Goal: Information Seeking & Learning: Learn about a topic

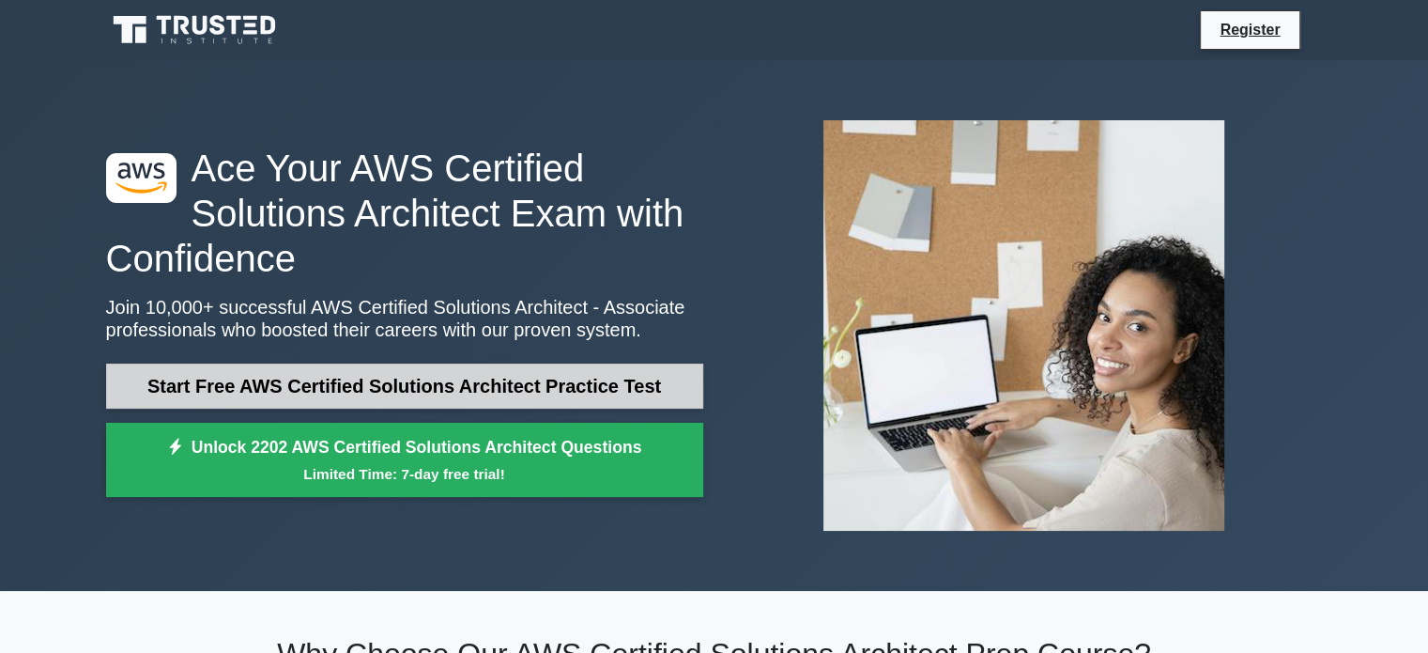
click at [534, 375] on link "Start Free AWS Certified Solutions Architect Practice Test" at bounding box center [404, 385] width 597 height 45
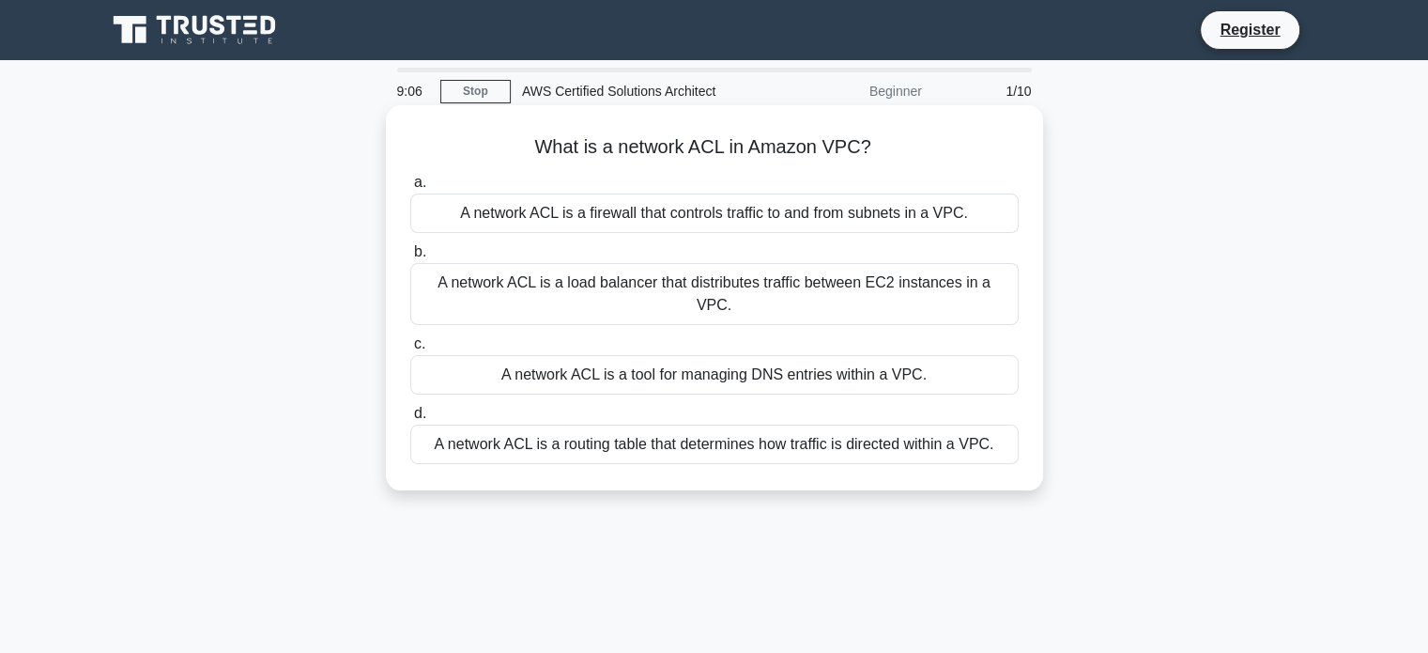
click at [597, 424] on div "A network ACL is a routing table that determines how traffic is directed within…" at bounding box center [714, 443] width 609 height 39
click at [410, 420] on input "d. A network ACL is a routing table that determines how traffic is directed wit…" at bounding box center [410, 414] width 0 height 12
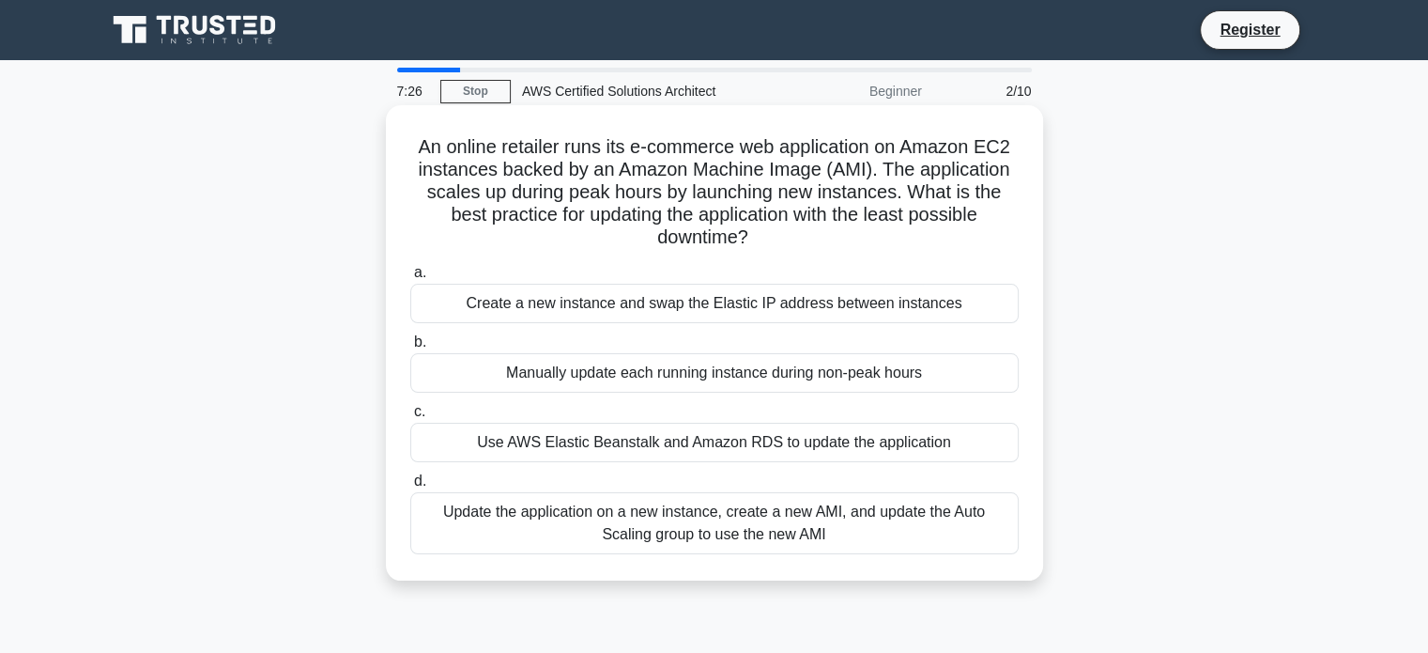
click at [646, 439] on div "Use AWS Elastic Beanstalk and Amazon RDS to update the application" at bounding box center [714, 442] width 609 height 39
click at [410, 418] on input "c. Use AWS Elastic Beanstalk and Amazon RDS to update the application" at bounding box center [410, 412] width 0 height 12
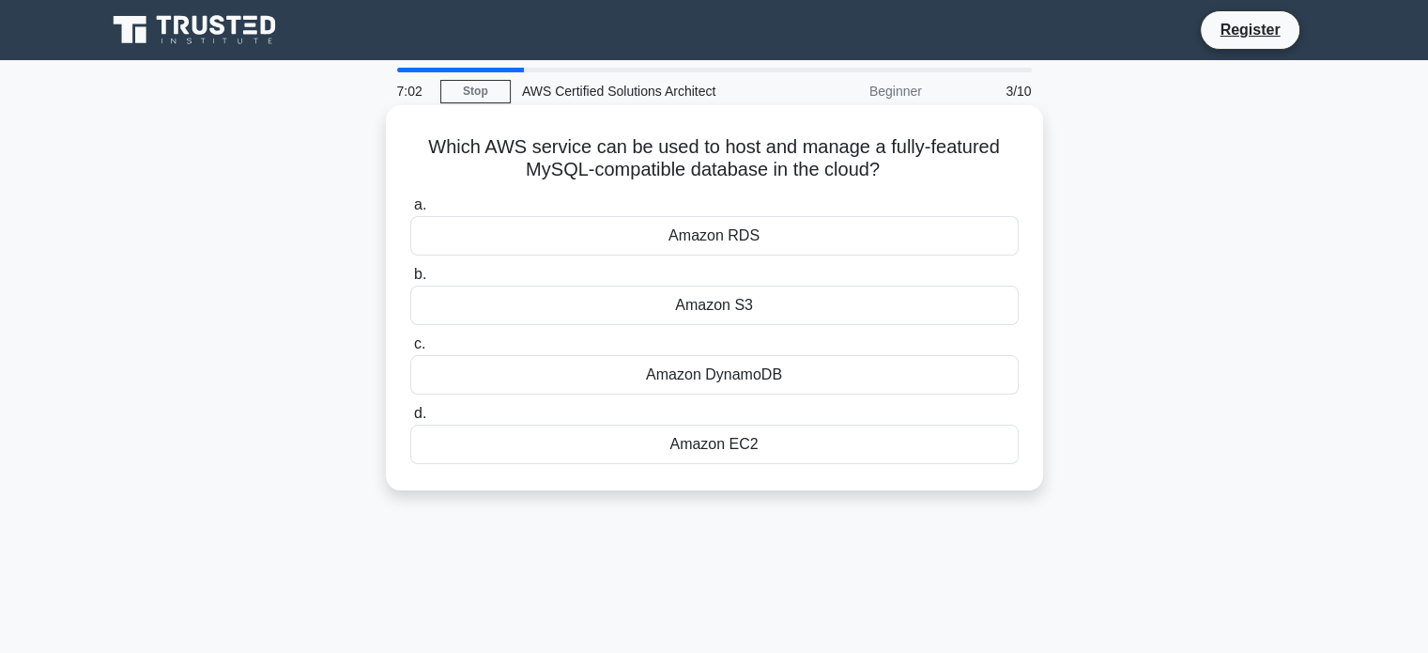
click at [750, 233] on div "Amazon RDS" at bounding box center [714, 235] width 609 height 39
click at [410, 211] on input "a. Amazon RDS" at bounding box center [410, 205] width 0 height 12
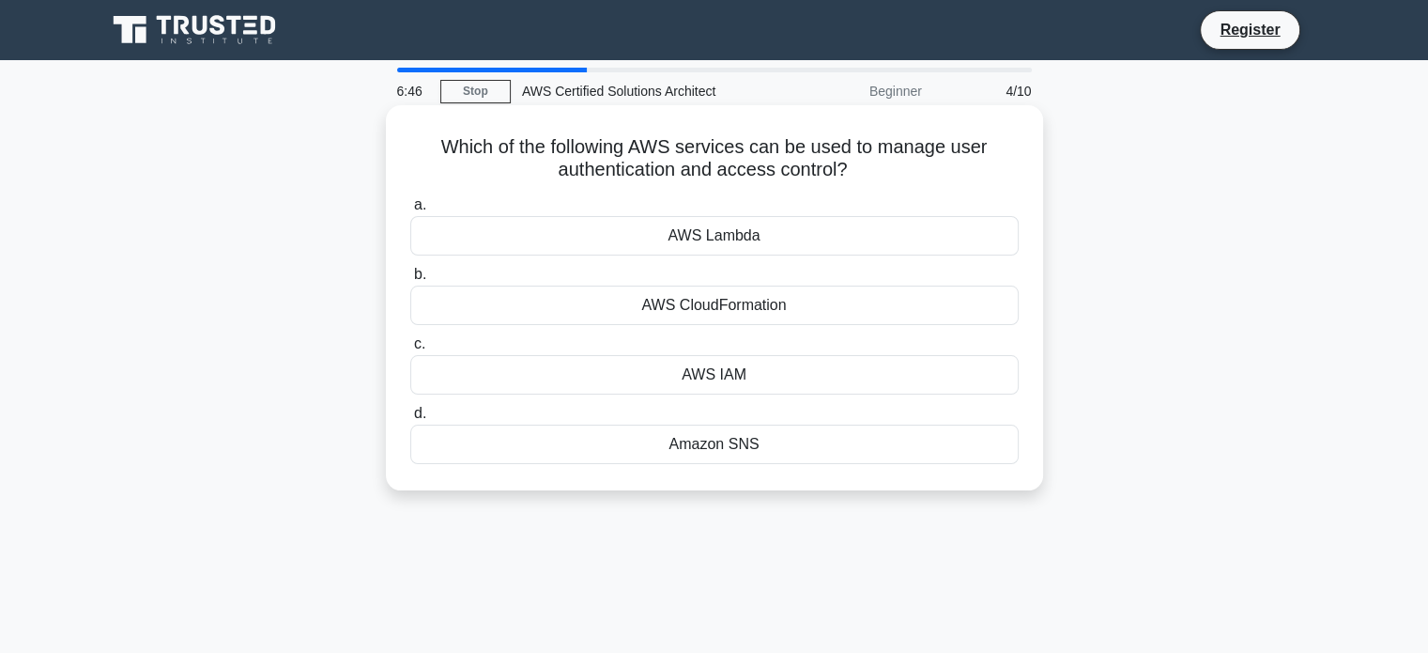
click at [705, 372] on div "AWS IAM" at bounding box center [714, 374] width 609 height 39
click at [410, 350] on input "c. AWS IAM" at bounding box center [410, 344] width 0 height 12
click at [775, 235] on div "Amazon RDS" at bounding box center [714, 235] width 609 height 39
click at [410, 211] on input "a. Amazon RDS" at bounding box center [410, 205] width 0 height 12
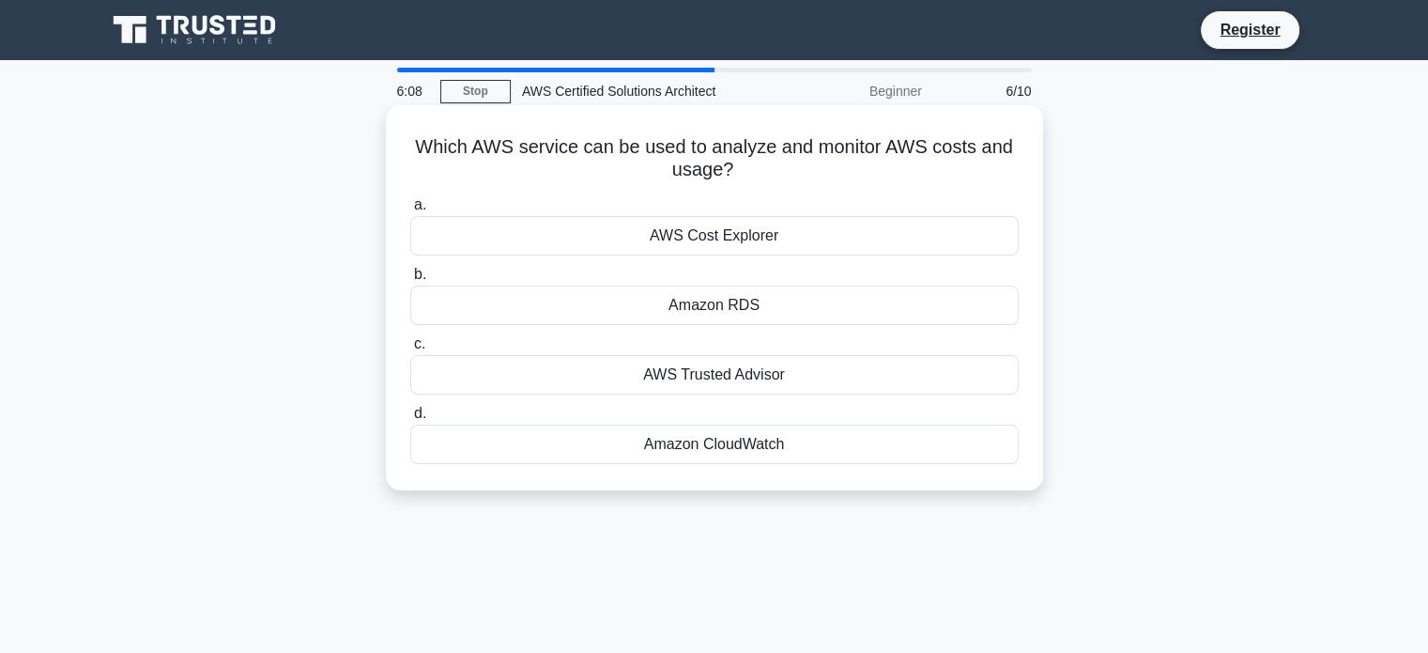
click at [690, 383] on div "AWS Trusted Advisor" at bounding box center [714, 374] width 609 height 39
click at [410, 350] on input "c. AWS Trusted Advisor" at bounding box center [410, 344] width 0 height 12
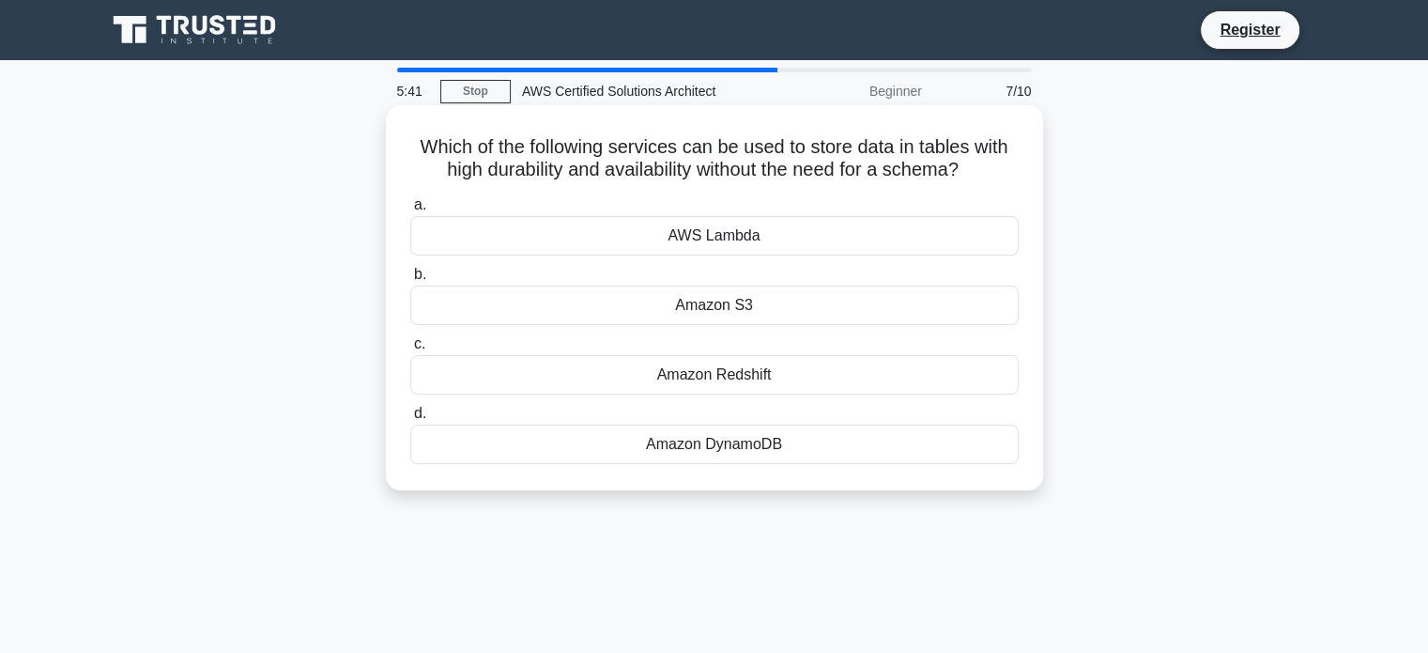
click at [729, 305] on div "Amazon S3" at bounding box center [714, 304] width 609 height 39
click at [410, 281] on input "b. Amazon S3" at bounding box center [410, 275] width 0 height 12
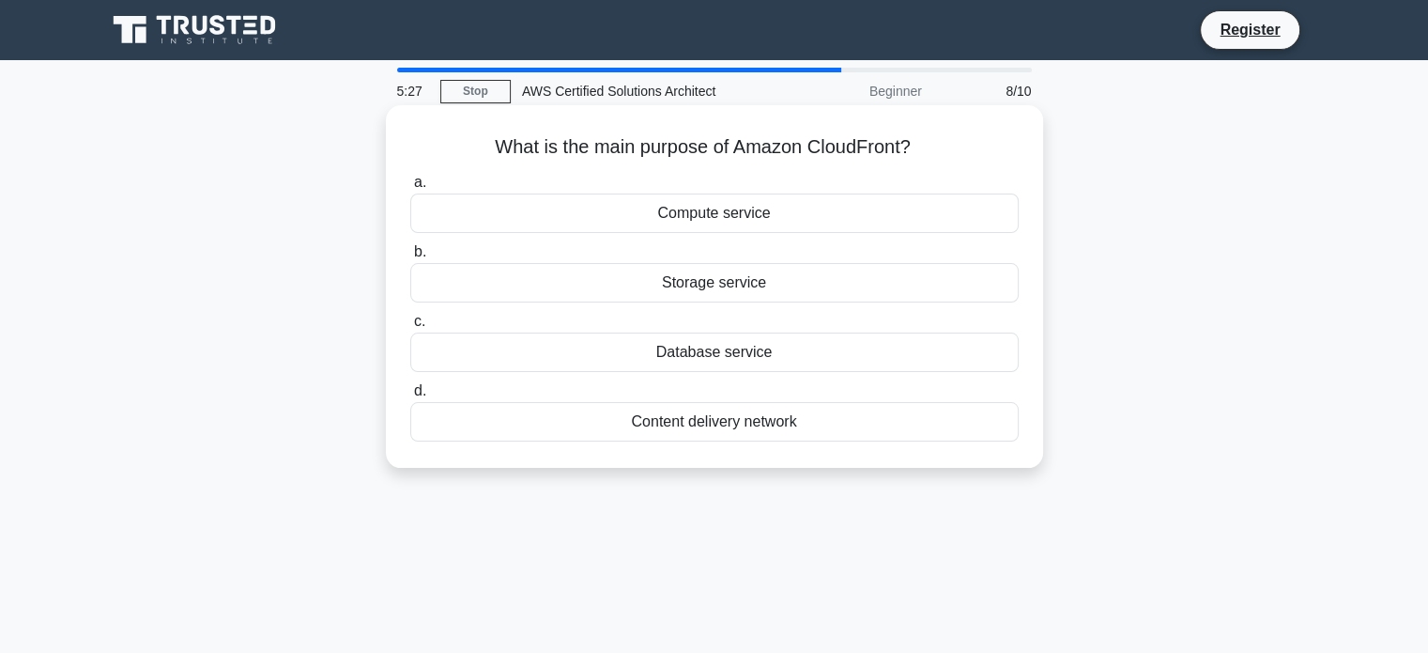
click at [775, 425] on div "Content delivery network" at bounding box center [714, 421] width 609 height 39
click at [410, 397] on input "d. Content delivery network" at bounding box center [410, 391] width 0 height 12
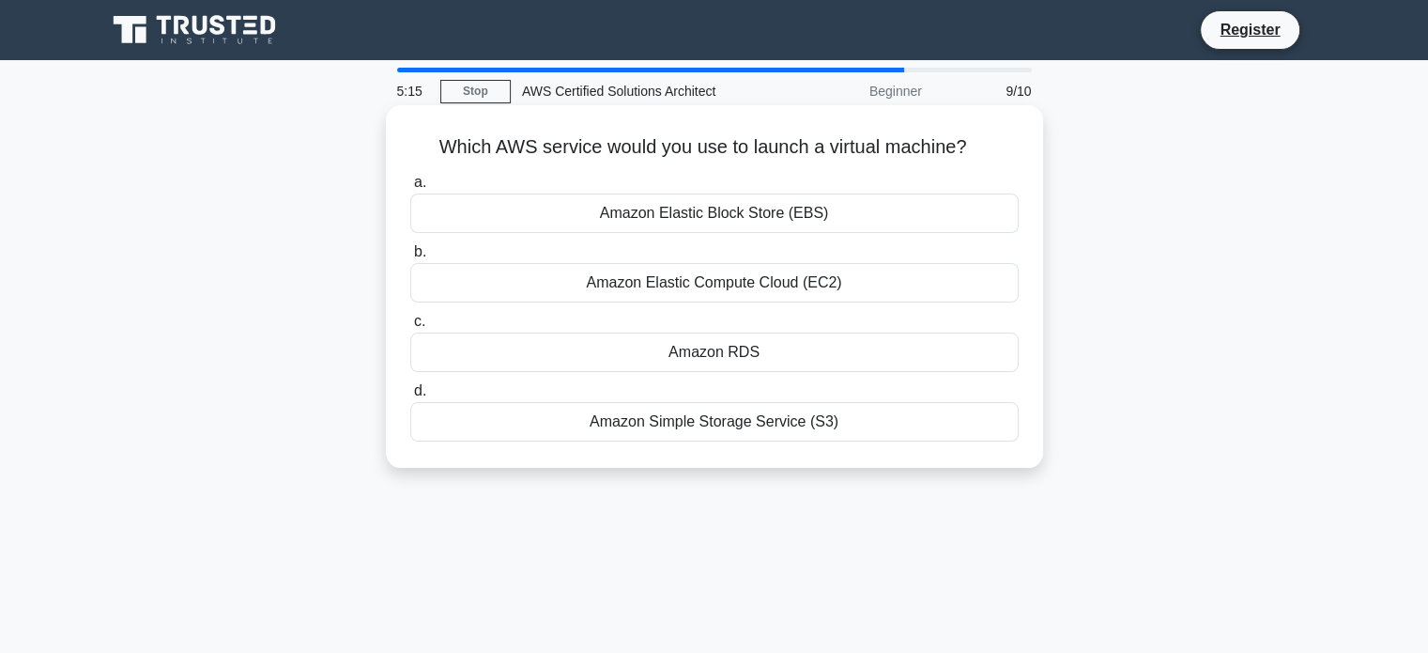
click at [764, 277] on div "Amazon Elastic Compute Cloud (EC2)" at bounding box center [714, 282] width 609 height 39
click at [410, 258] on input "b. Amazon Elastic Compute Cloud (EC2)" at bounding box center [410, 252] width 0 height 12
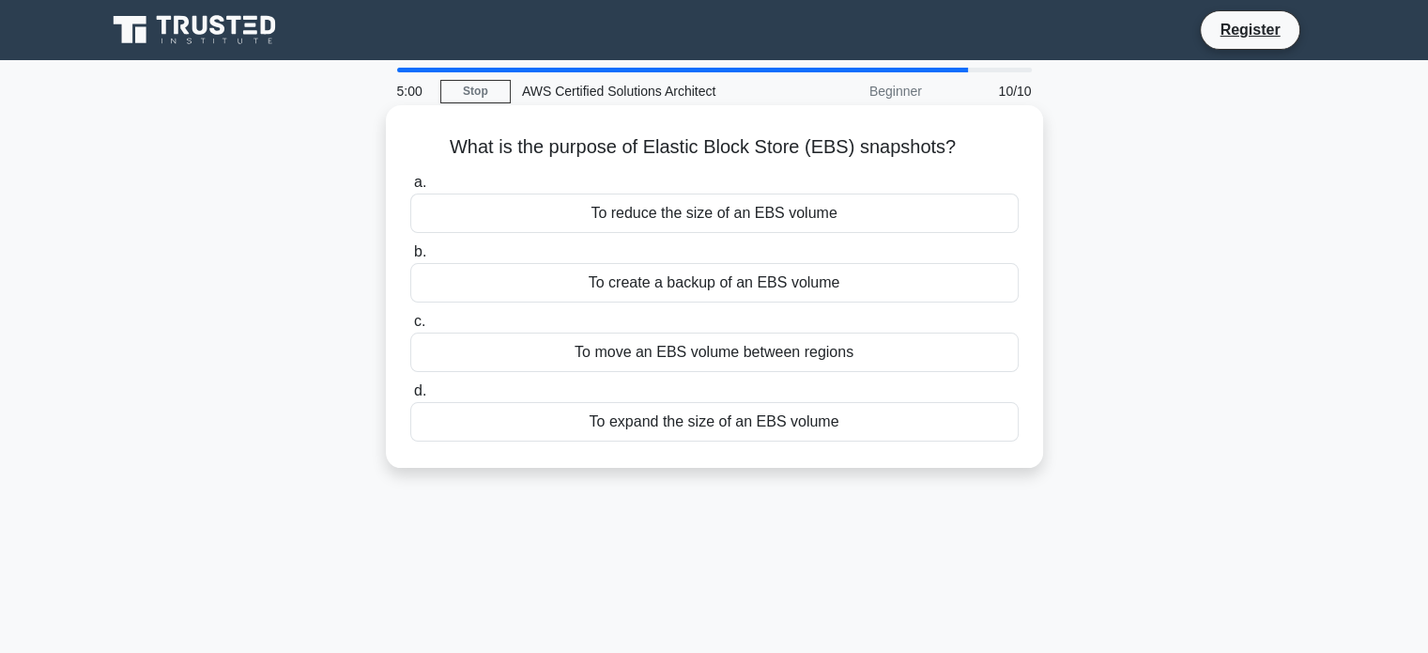
click at [691, 287] on div "To create a backup of an EBS volume" at bounding box center [714, 282] width 609 height 39
click at [410, 258] on input "b. To create a backup of an EBS volume" at bounding box center [410, 252] width 0 height 12
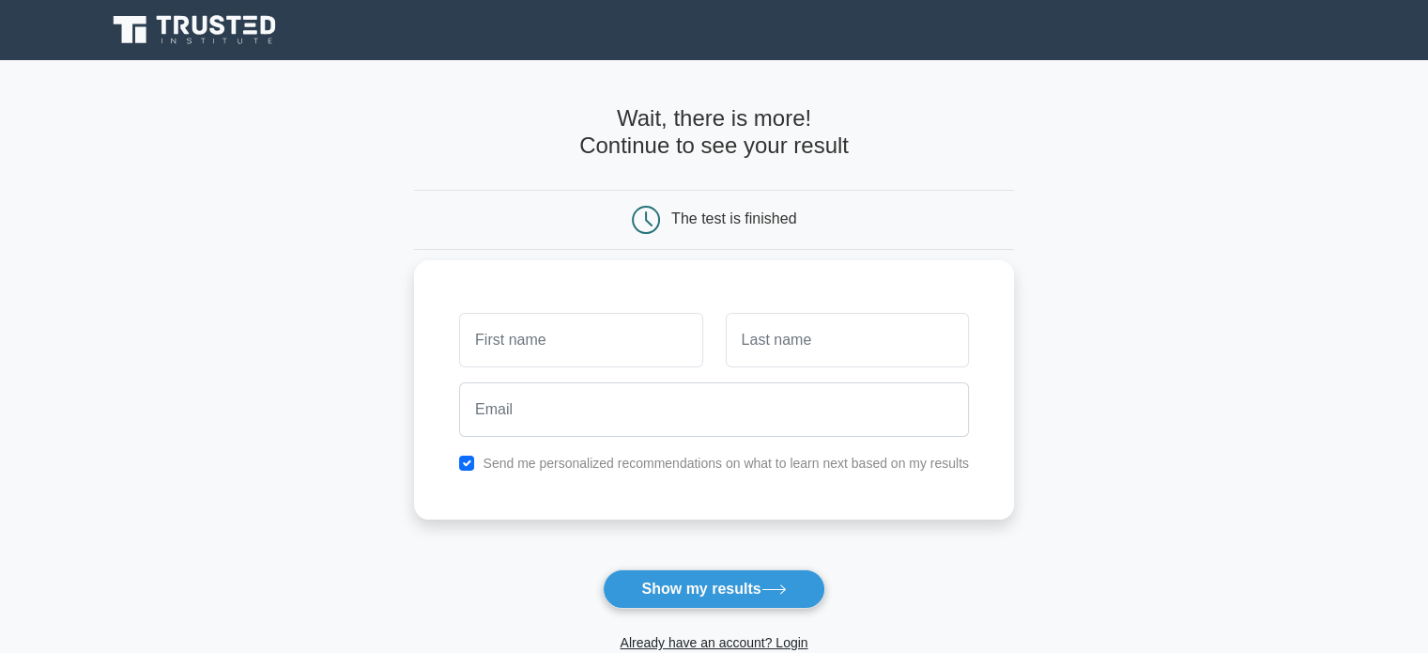
click at [639, 340] on input "text" at bounding box center [580, 340] width 243 height 54
type input "[PERSON_NAME]"
click at [788, 337] on input "text" at bounding box center [847, 340] width 243 height 54
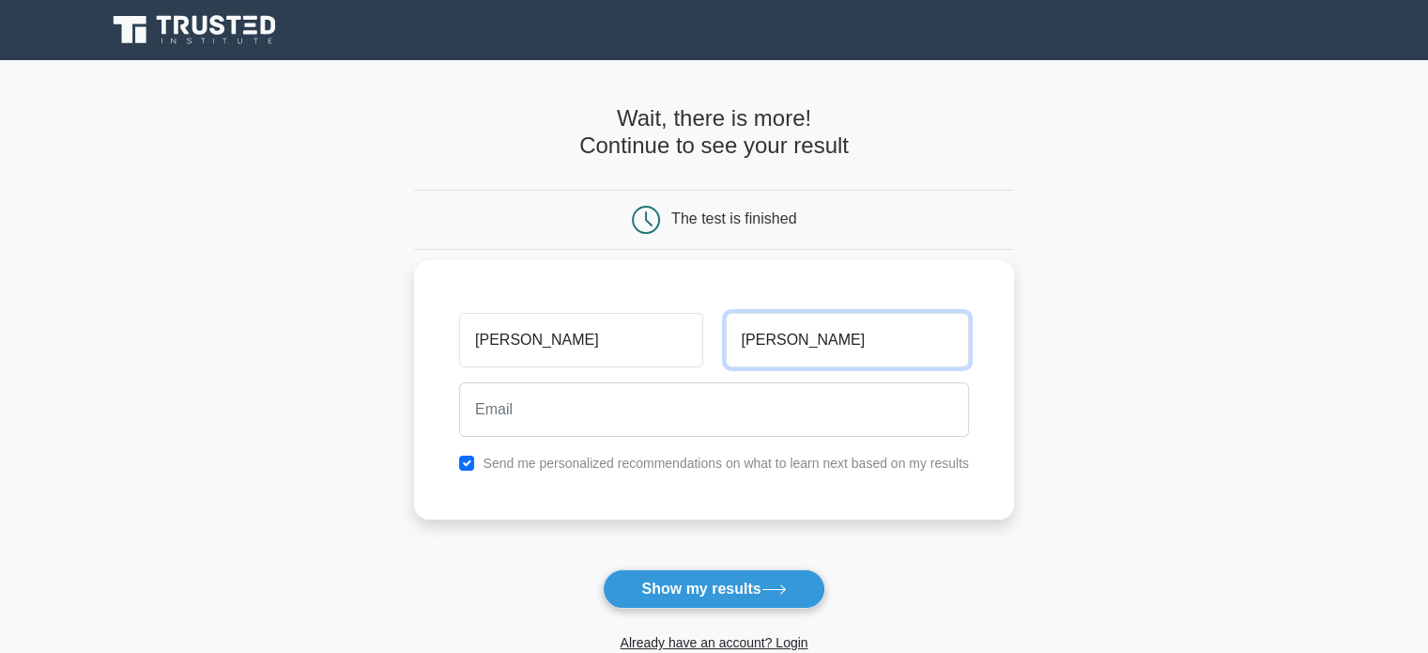
type input "James"
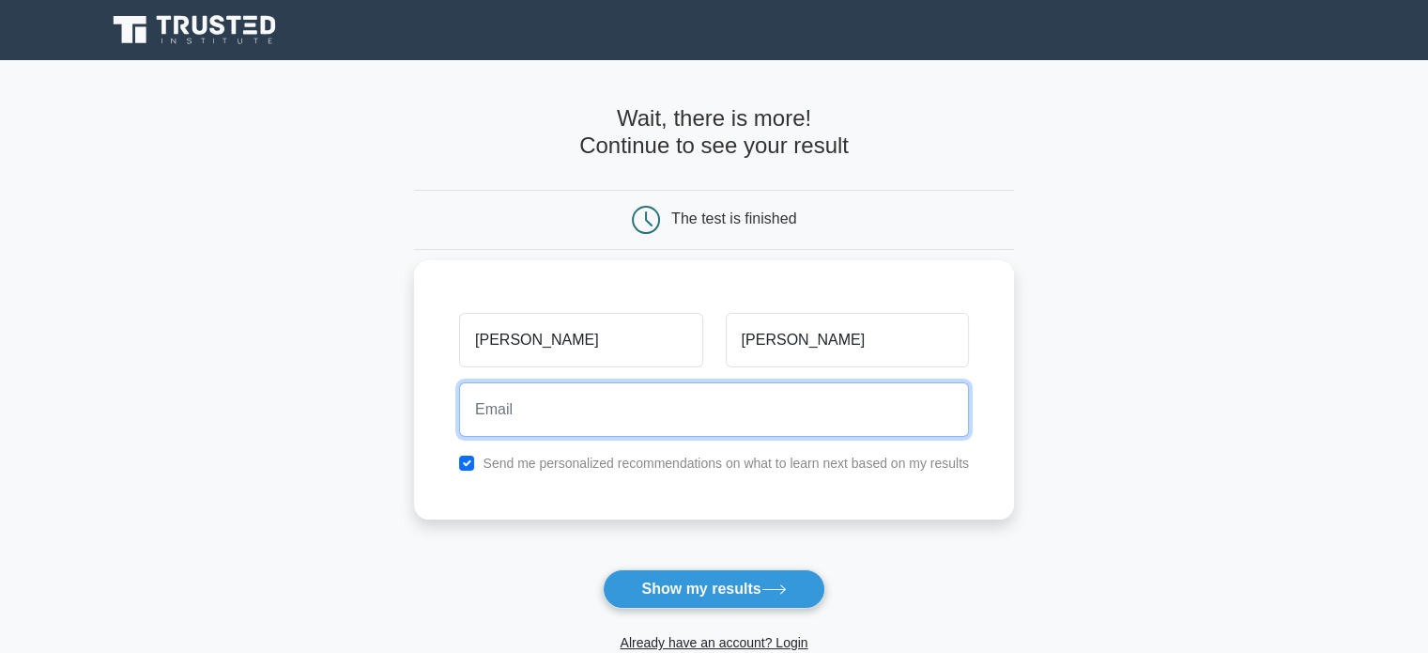
click at [722, 392] on input "email" at bounding box center [714, 409] width 510 height 54
type input "ochiengwilliam808@gmail.com"
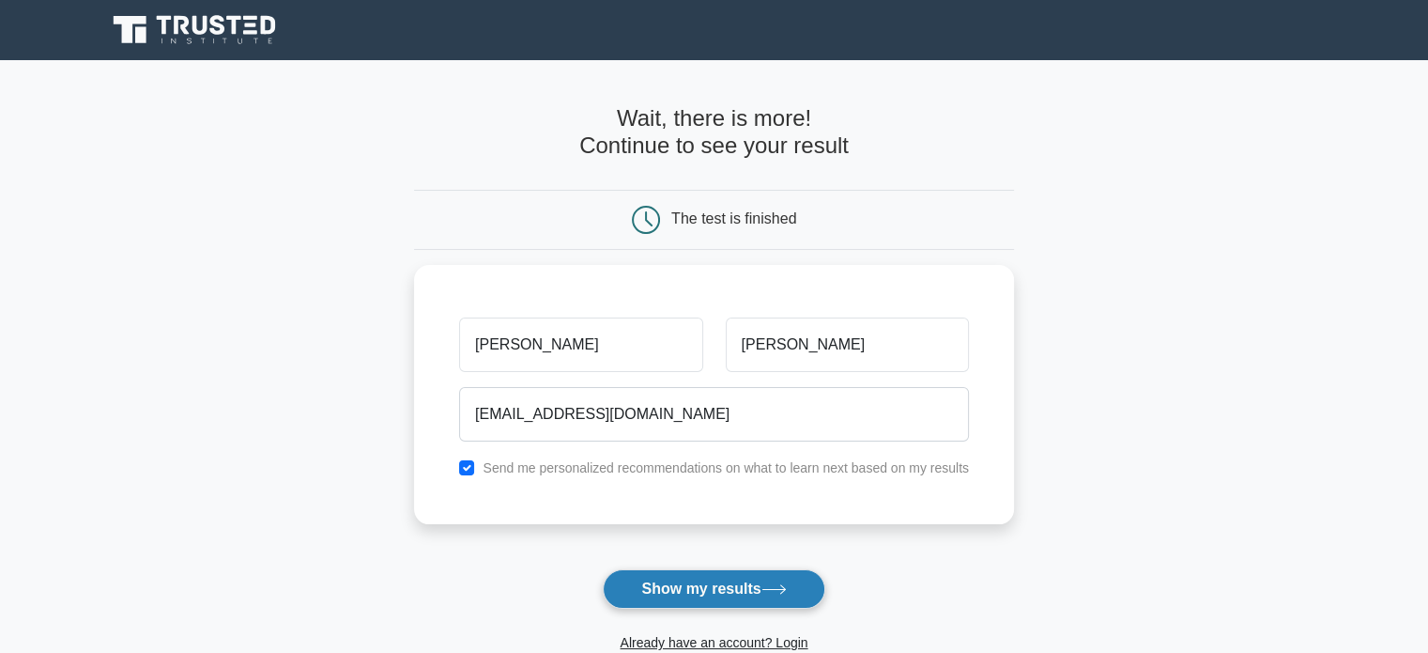
click at [669, 581] on button "Show my results" at bounding box center [714, 588] width 222 height 39
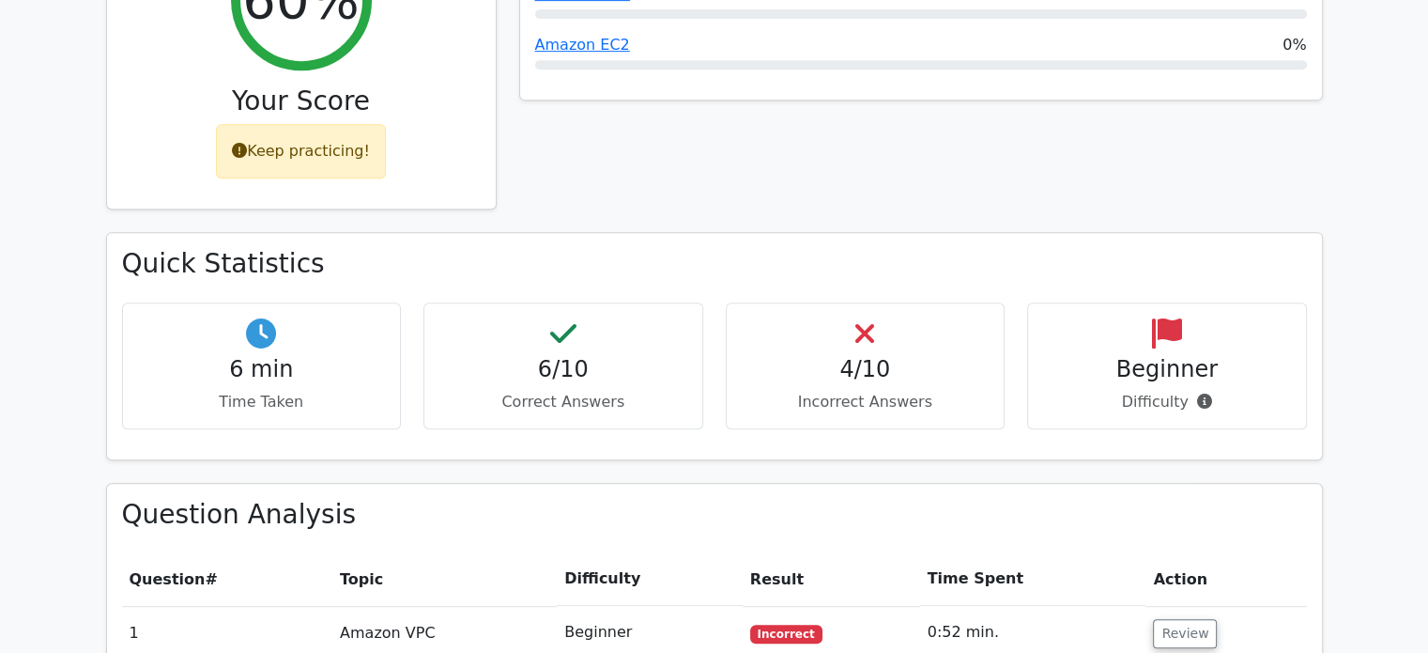
scroll to position [857, 0]
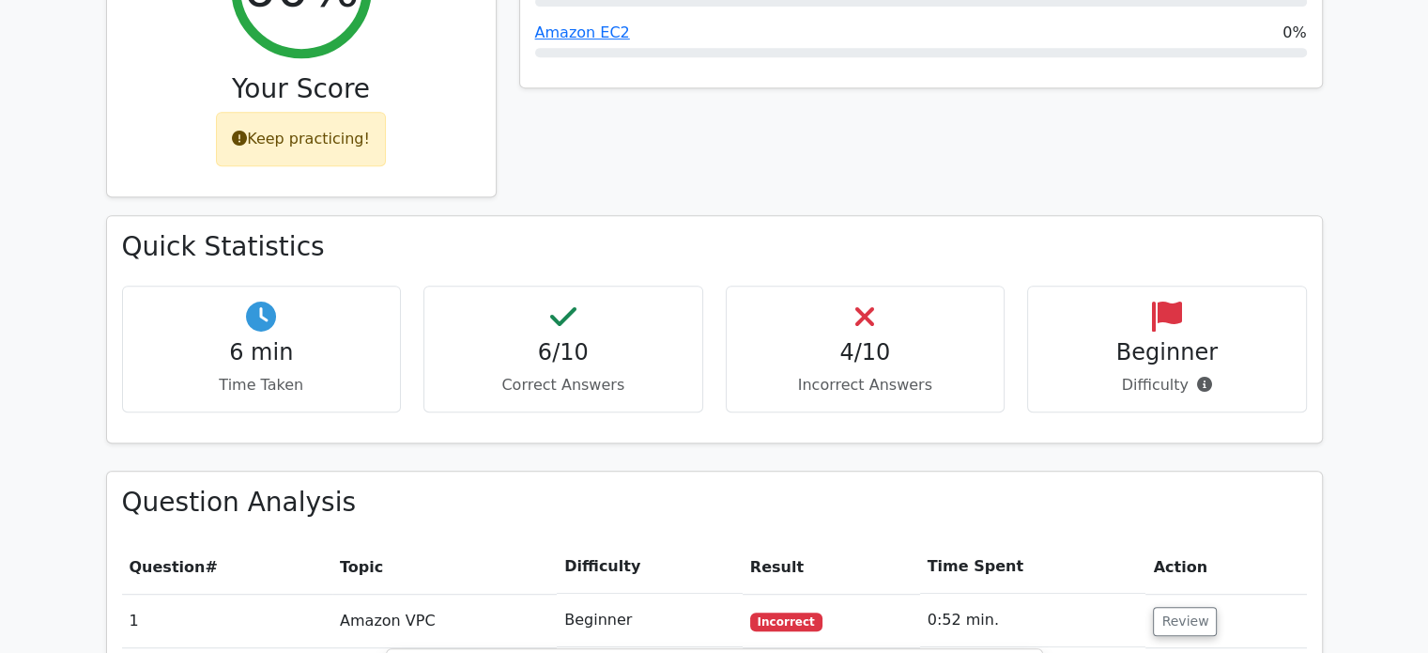
click at [864, 339] on h4 "4/10" at bounding box center [866, 352] width 248 height 27
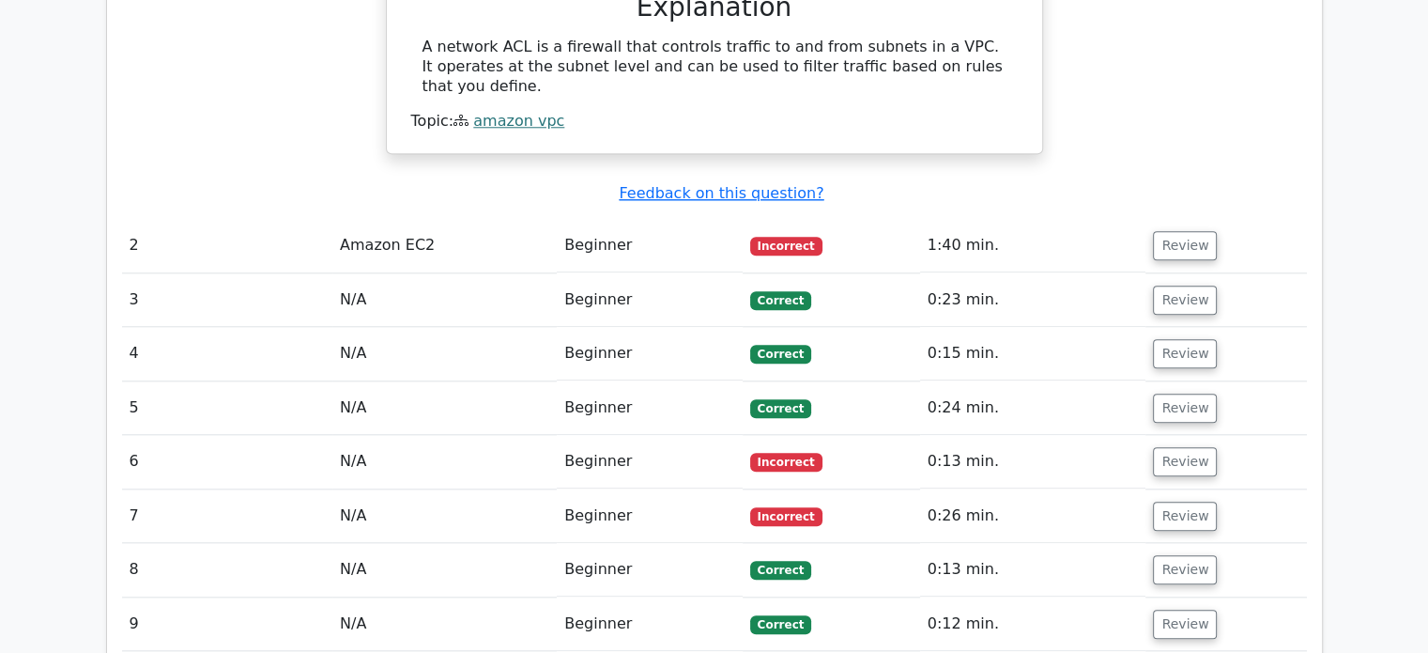
scroll to position [1797, 0]
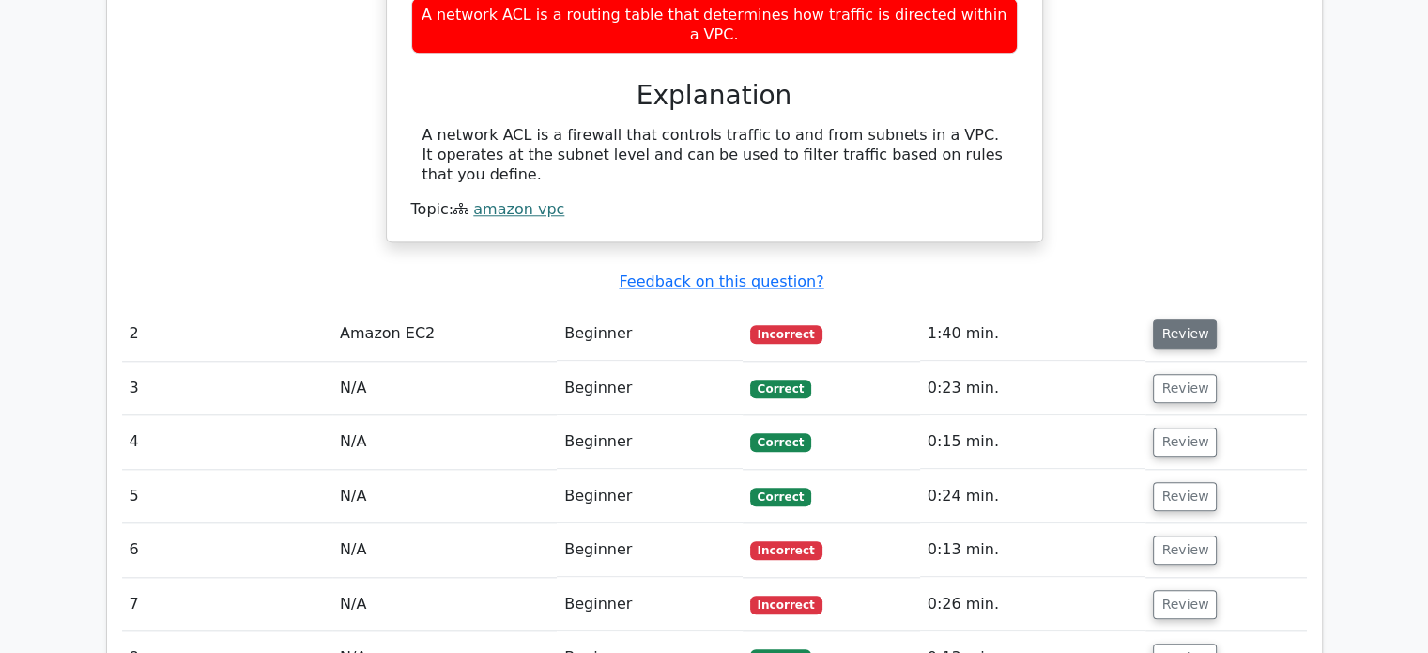
click at [1175, 319] on button "Review" at bounding box center [1185, 333] width 64 height 29
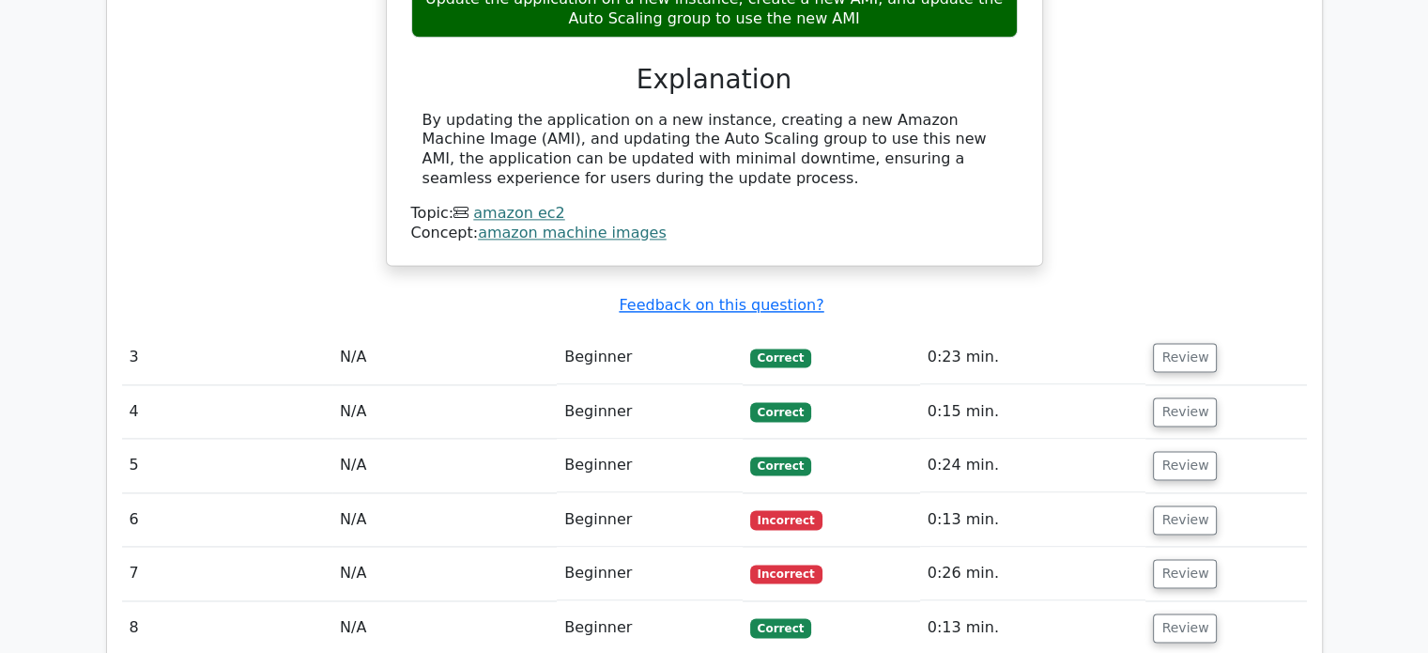
scroll to position [2549, 0]
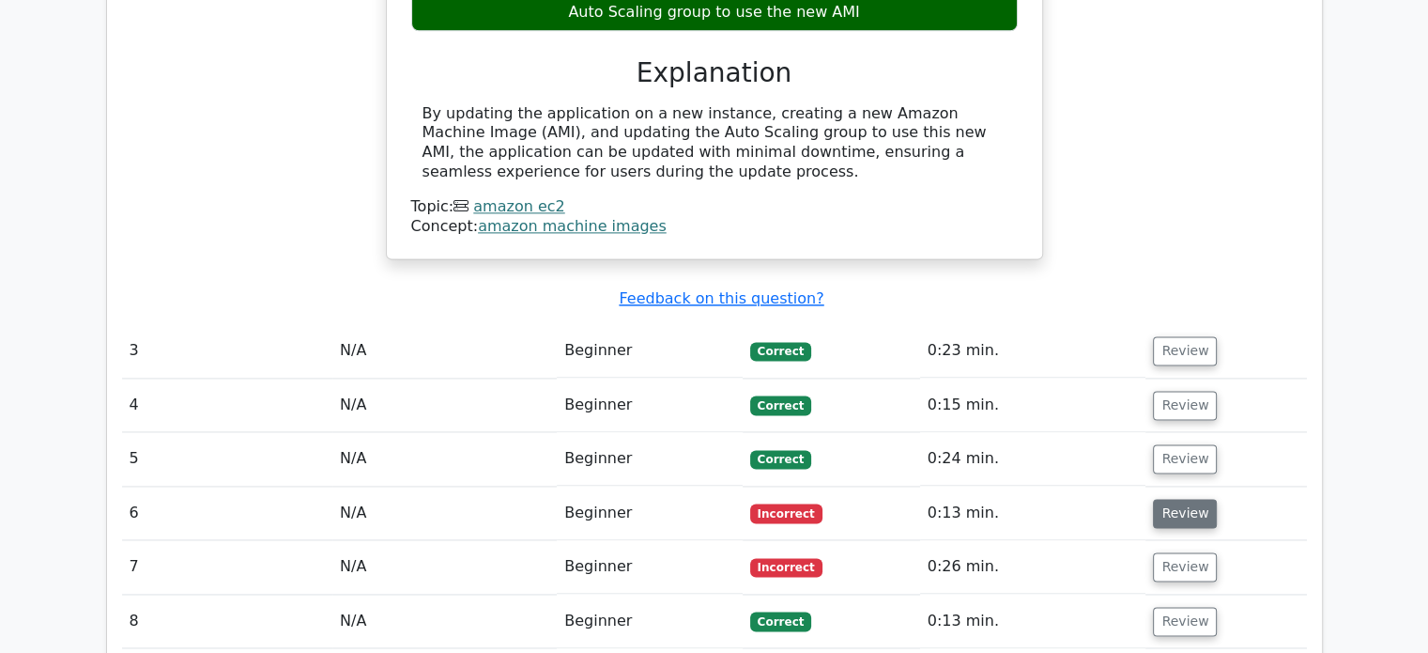
click at [1190, 499] on button "Review" at bounding box center [1185, 513] width 64 height 29
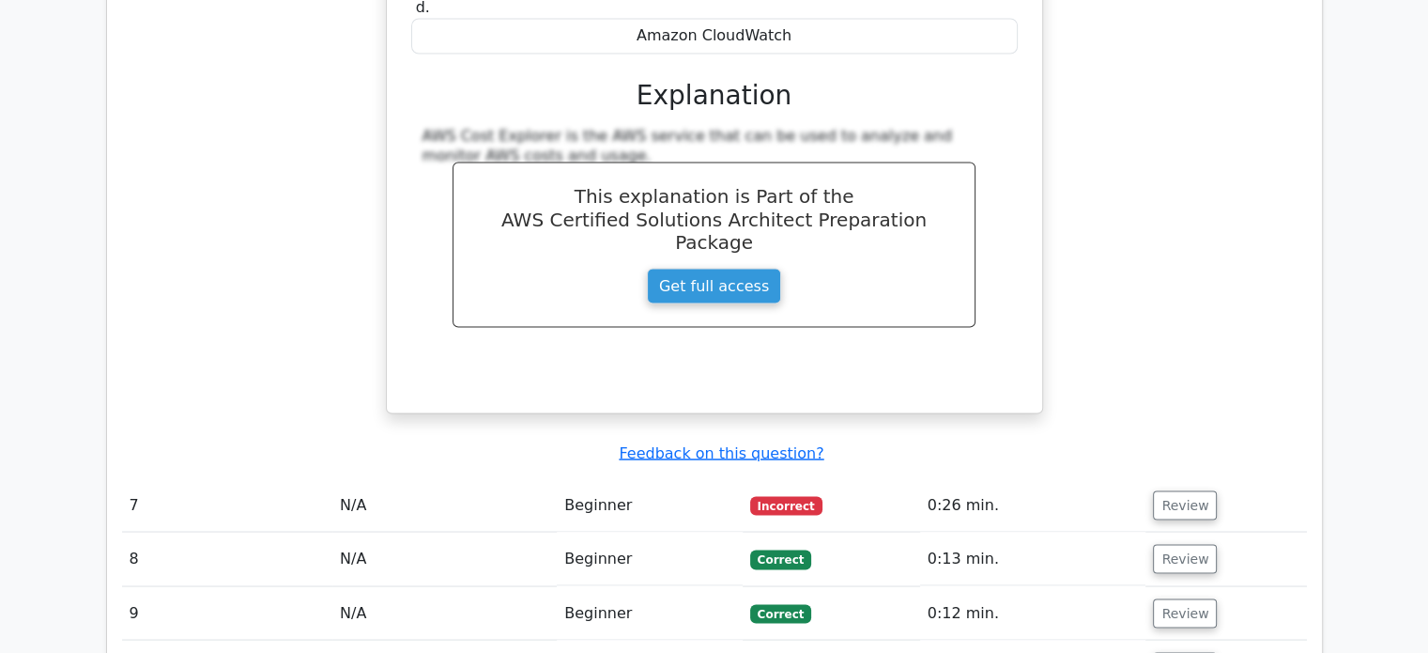
scroll to position [3450, 0]
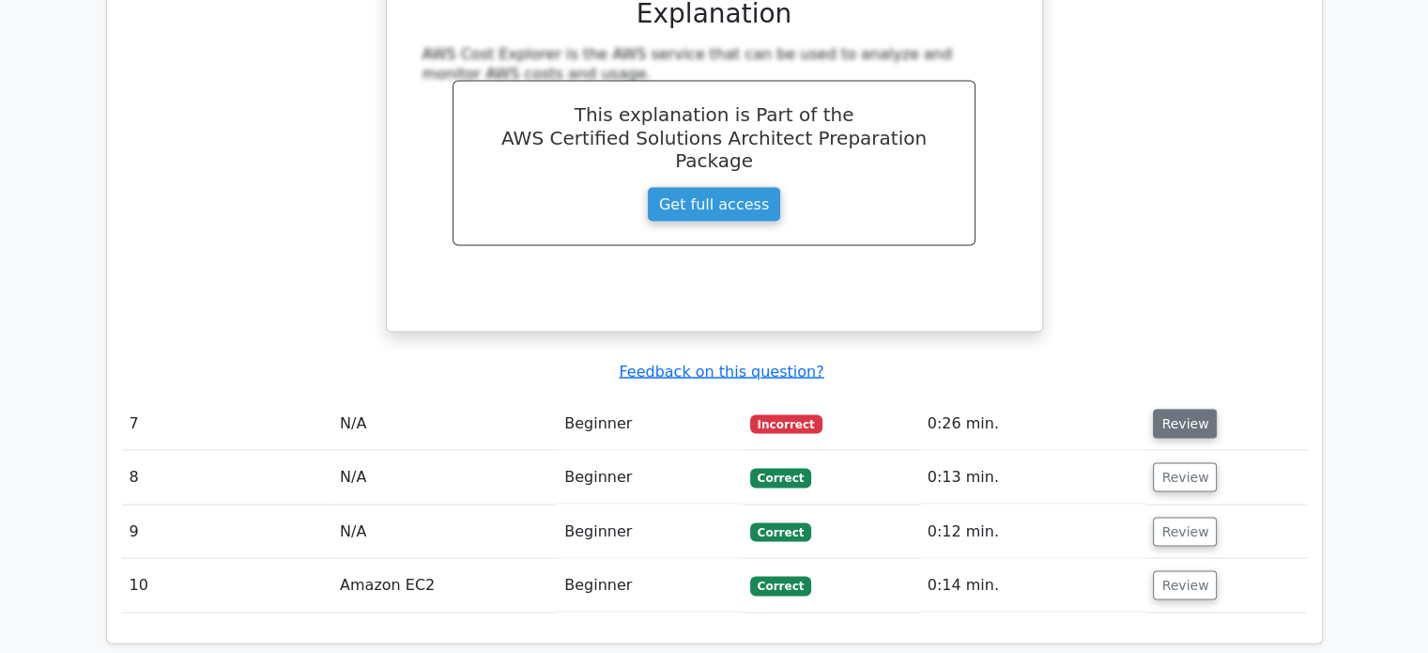
click at [1171, 409] on button "Review" at bounding box center [1185, 423] width 64 height 29
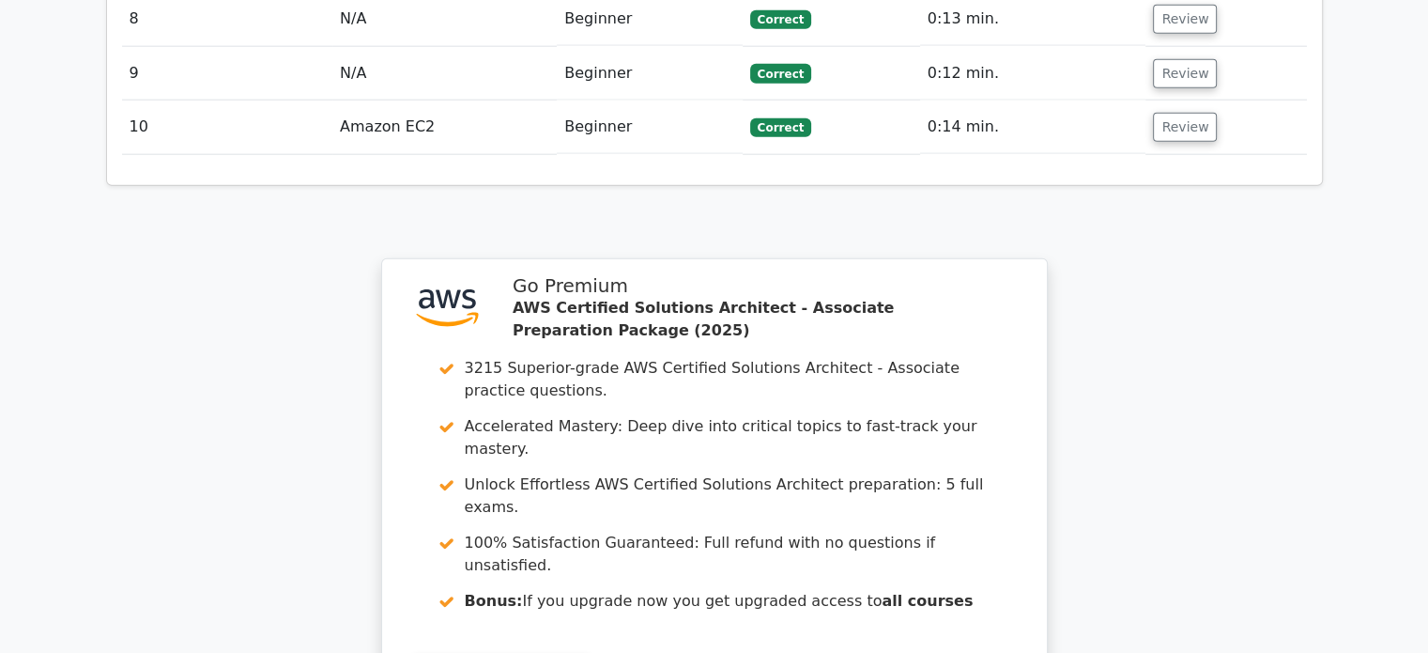
scroll to position [4840, 0]
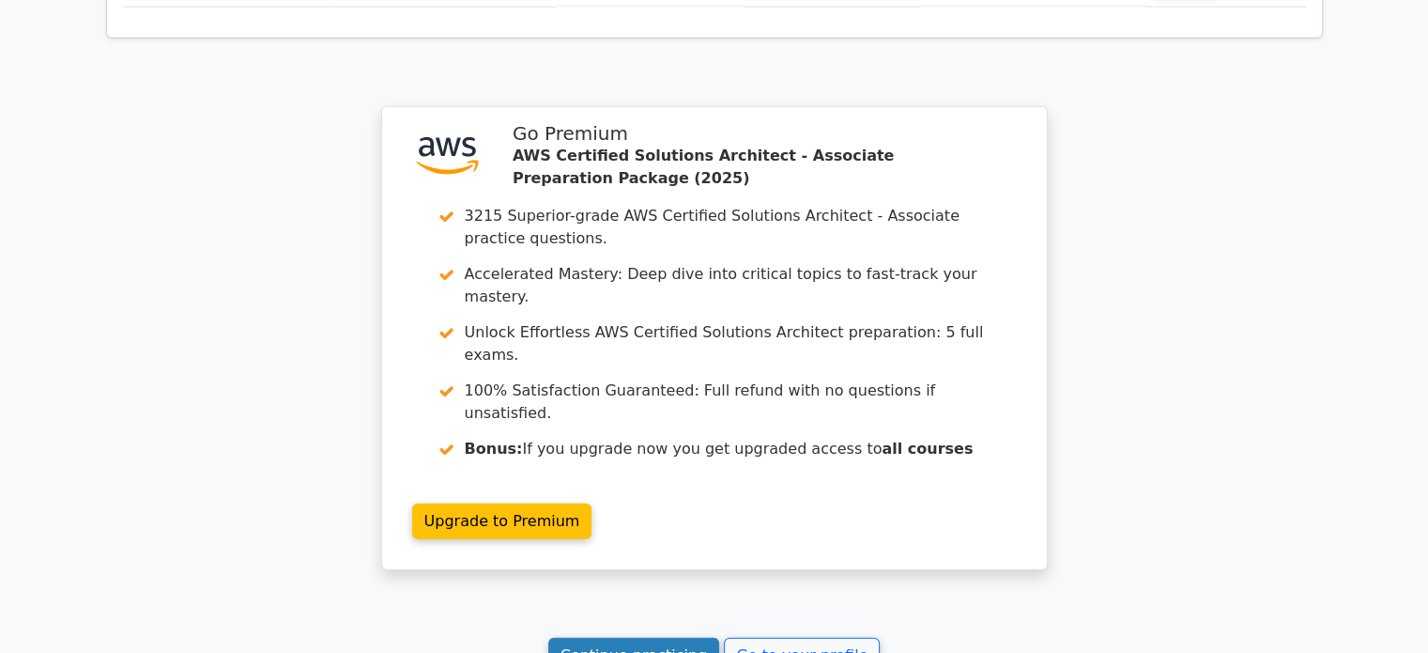
click at [652, 638] on link "Continue practicing" at bounding box center [634, 656] width 172 height 36
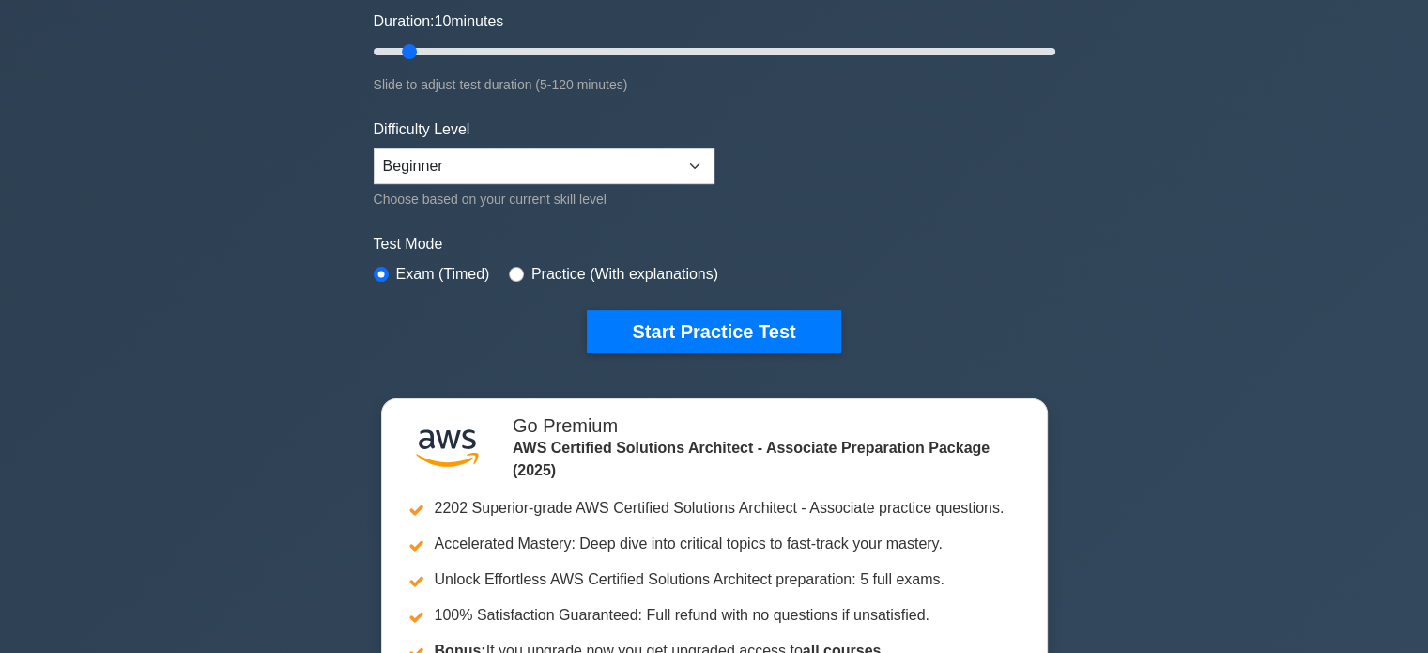
scroll to position [475, 0]
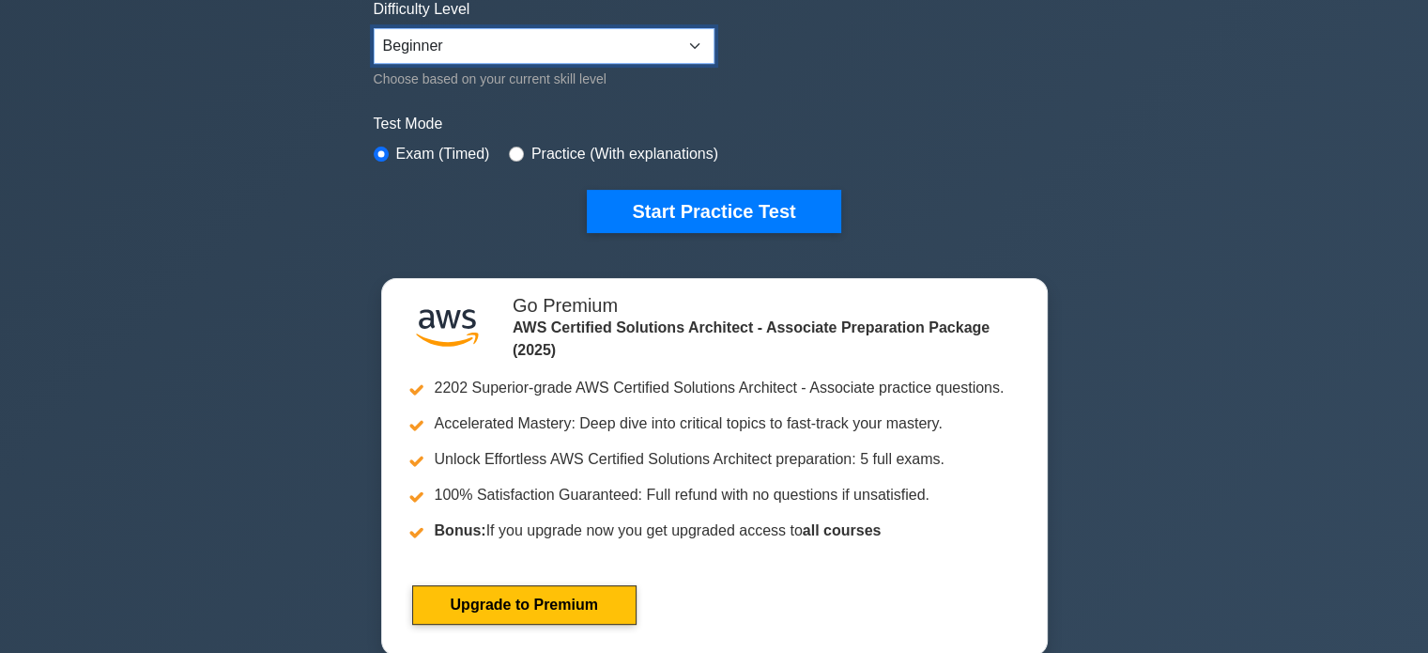
click at [691, 29] on select "Beginner Intermediate Expert" at bounding box center [544, 46] width 341 height 36
select select "intermediate"
click at [374, 28] on select "Beginner Intermediate Expert" at bounding box center [544, 46] width 341 height 36
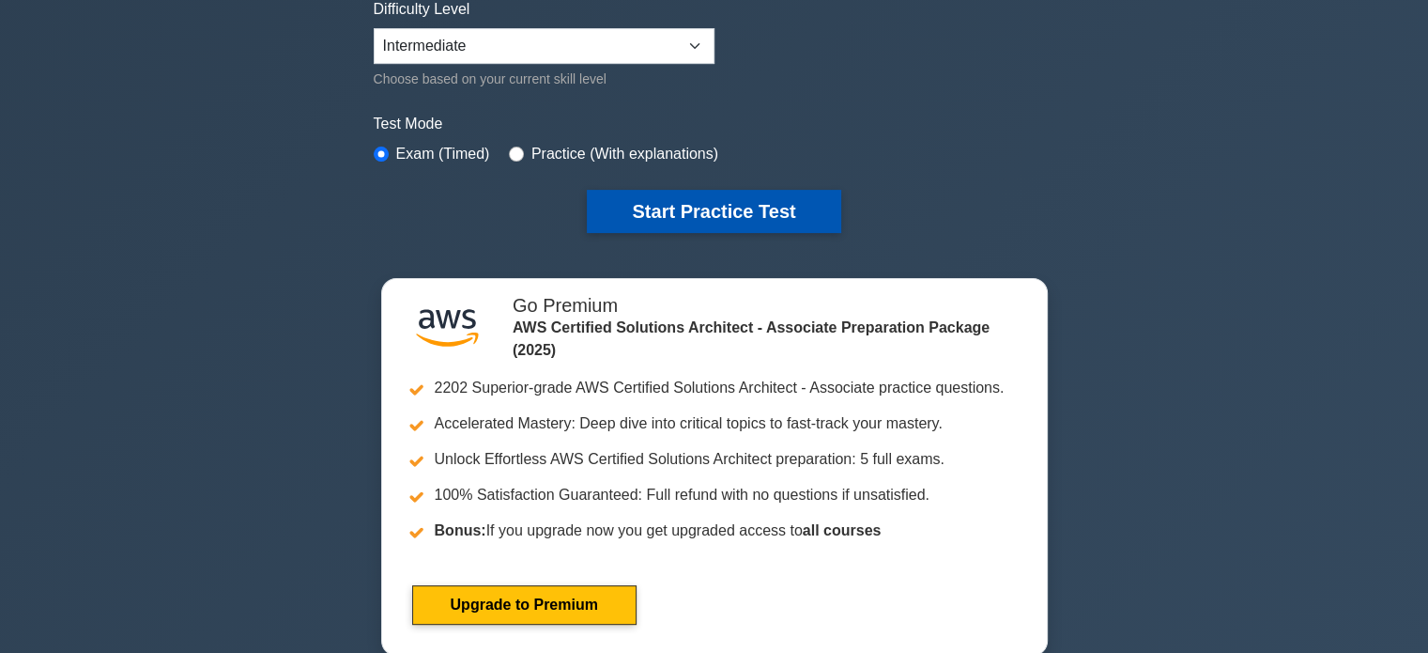
click at [746, 205] on button "Start Practice Test" at bounding box center [714, 211] width 254 height 43
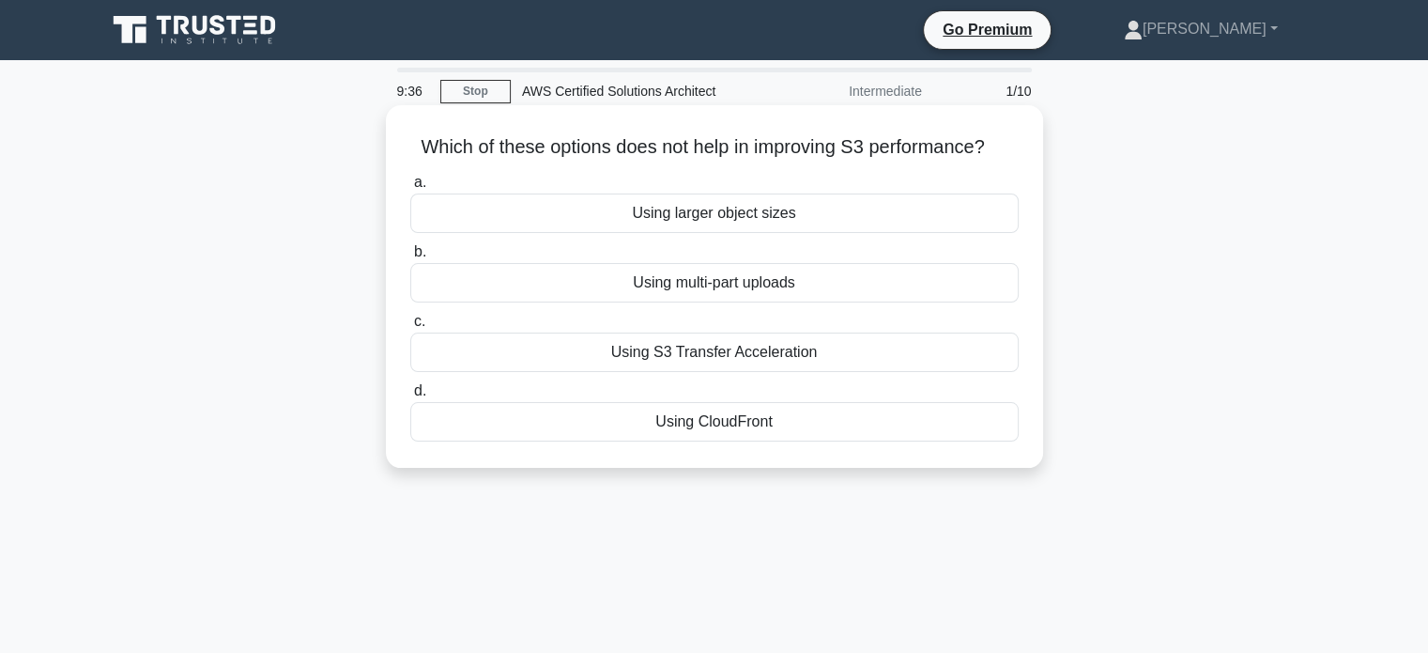
click at [718, 214] on div "Using larger object sizes" at bounding box center [714, 212] width 609 height 39
click at [410, 189] on input "a. Using larger object sizes" at bounding box center [410, 183] width 0 height 12
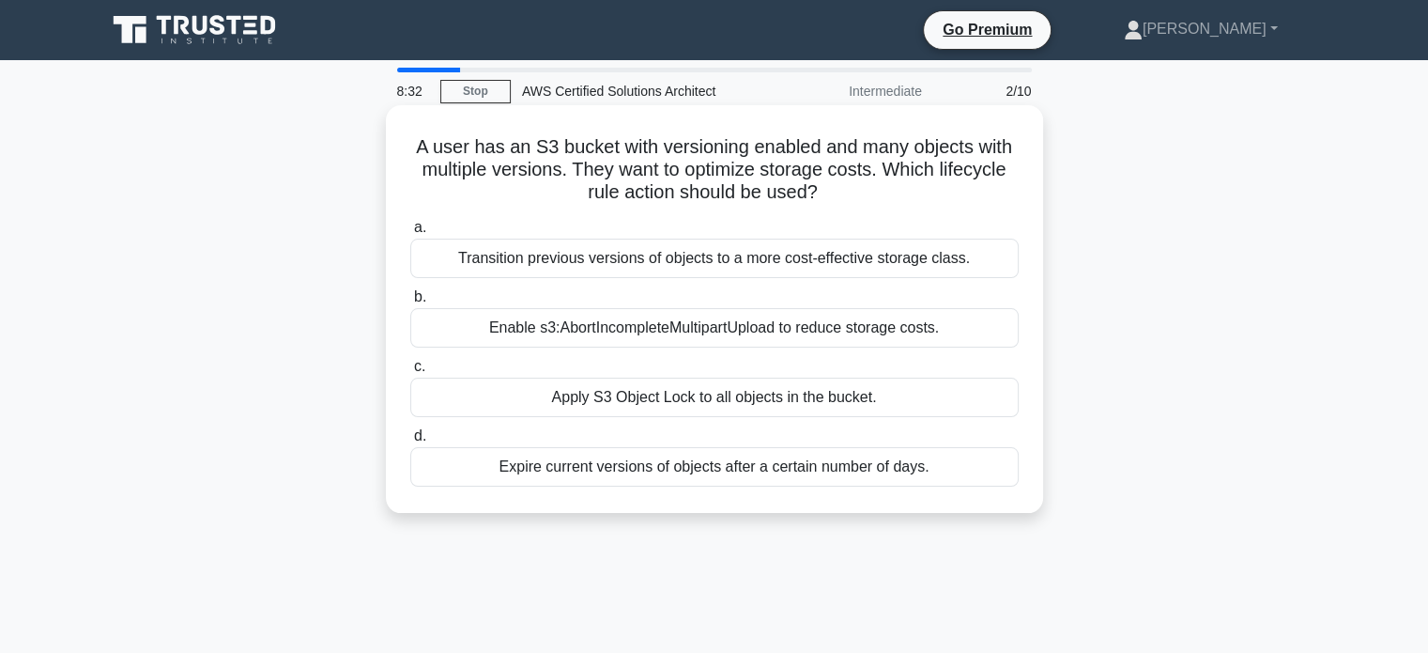
click at [803, 261] on div "Transition previous versions of objects to a more cost-effective storage class." at bounding box center [714, 258] width 609 height 39
click at [410, 234] on input "a. Transition previous versions of objects to a more cost-effective storage cla…" at bounding box center [410, 228] width 0 height 12
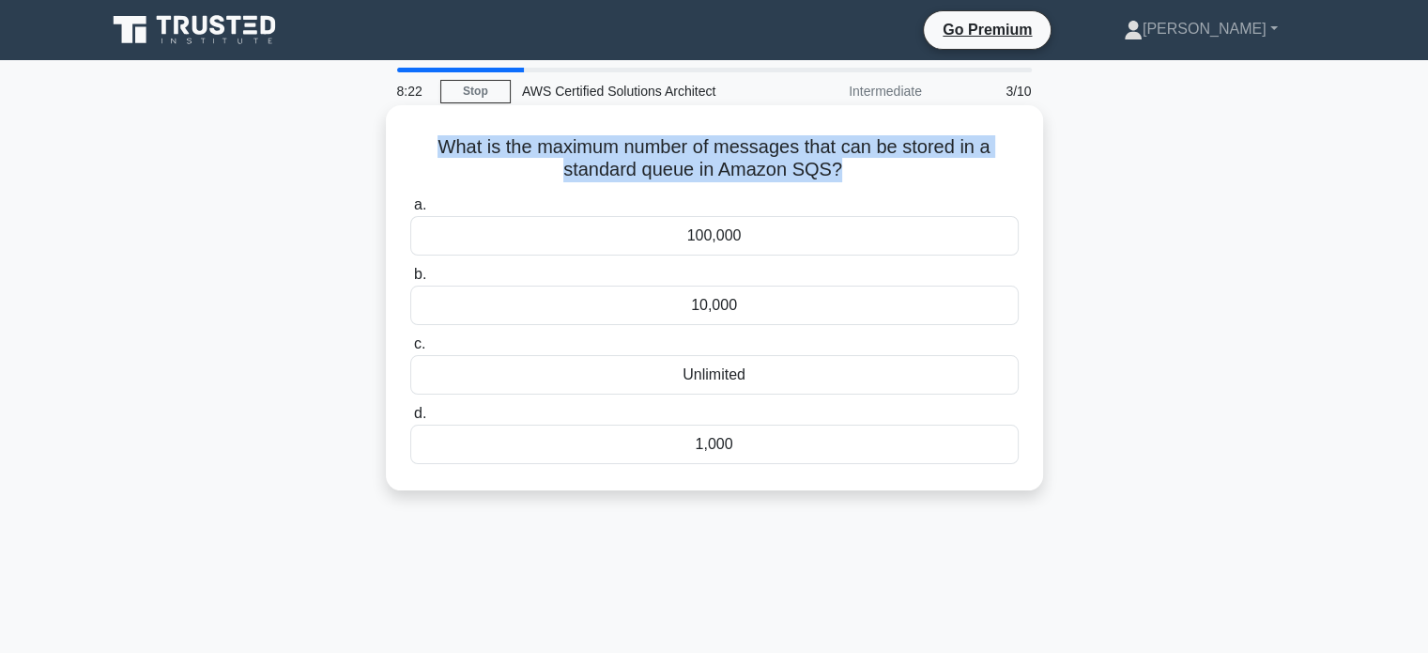
drag, startPoint x: 839, startPoint y: 166, endPoint x: 421, endPoint y: 137, distance: 418.9
click at [421, 137] on h5 "What is the maximum number of messages that can be stored in a standard queue i…" at bounding box center [715, 158] width 612 height 47
copy h5 "What is the maximum number of messages that can be stored in a standard queue i…"
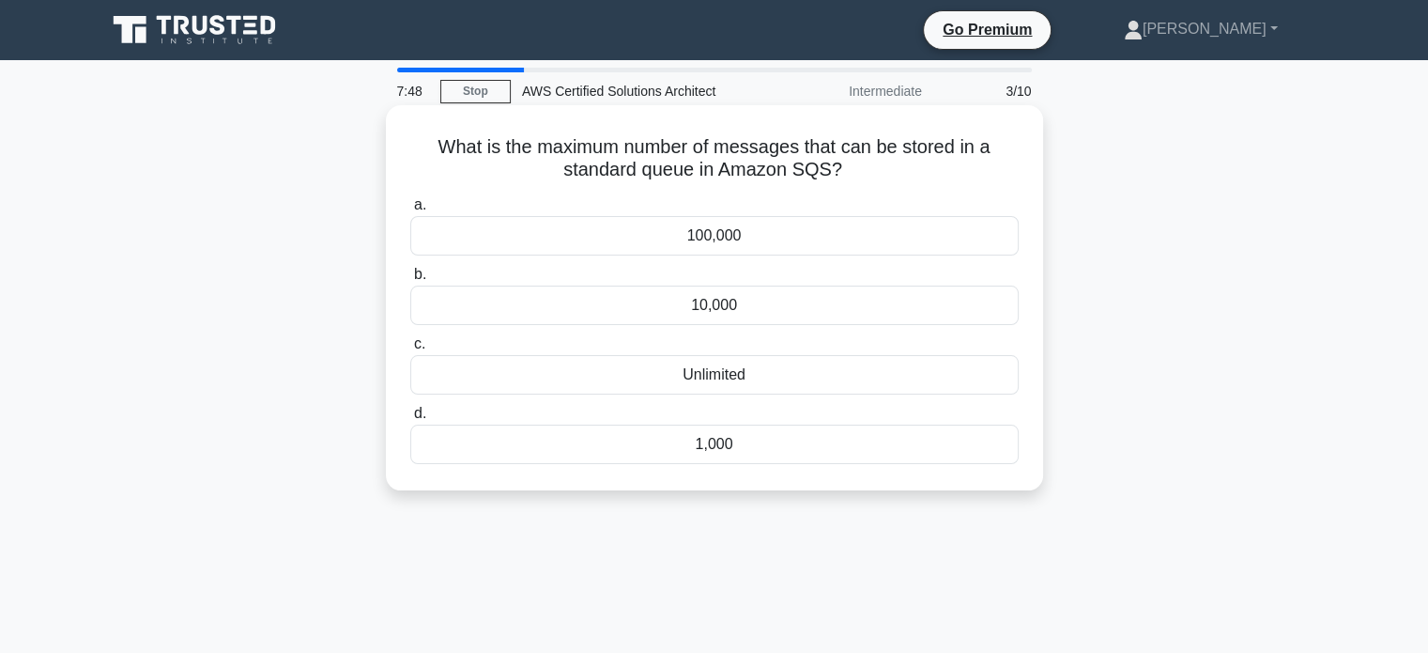
click at [701, 239] on div "100,000" at bounding box center [714, 235] width 609 height 39
click at [410, 211] on input "a. 100,000" at bounding box center [410, 205] width 0 height 12
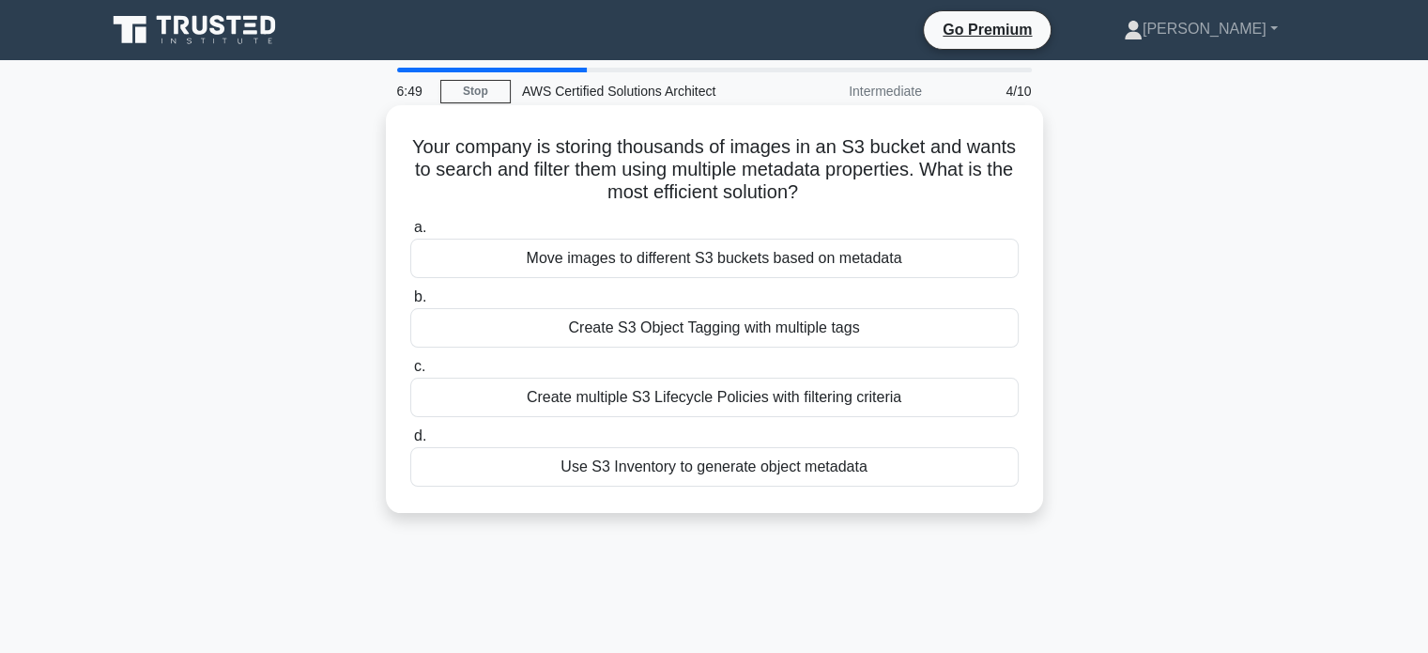
click at [732, 401] on div "Create multiple S3 Lifecycle Policies with filtering criteria" at bounding box center [714, 397] width 609 height 39
click at [410, 373] on input "c. Create multiple S3 Lifecycle Policies with filtering criteria" at bounding box center [410, 367] width 0 height 12
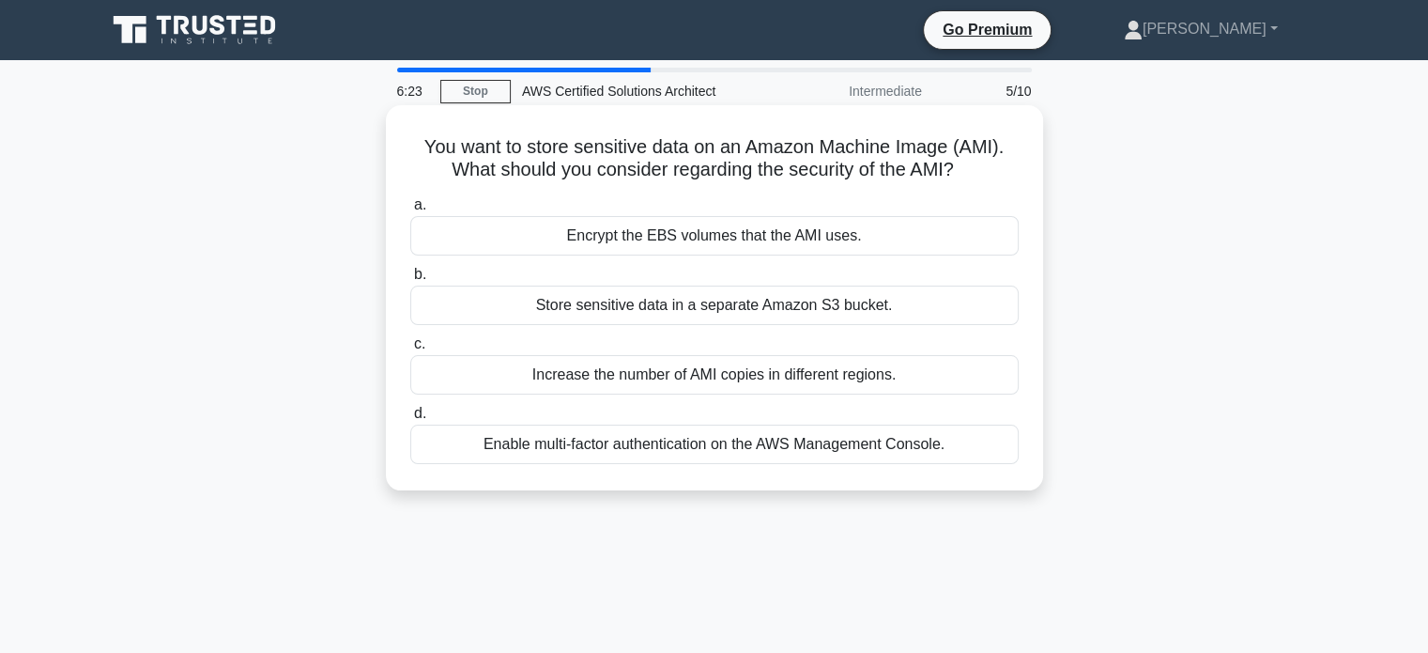
click at [838, 442] on div "Enable multi-factor authentication on the AWS Management Console." at bounding box center [714, 443] width 609 height 39
click at [410, 420] on input "d. Enable multi-factor authentication on the AWS Management Console." at bounding box center [410, 414] width 0 height 12
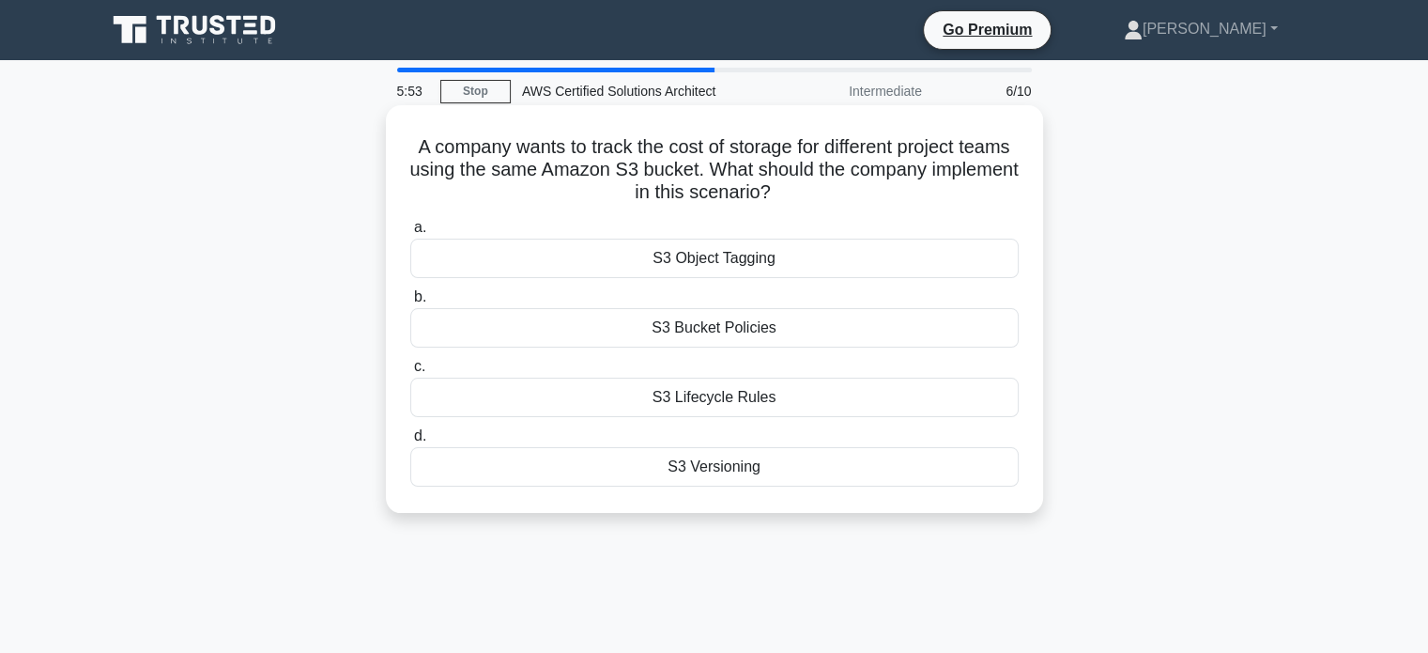
click at [673, 398] on div "S3 Lifecycle Rules" at bounding box center [714, 397] width 609 height 39
click at [410, 373] on input "c. S3 Lifecycle Rules" at bounding box center [410, 367] width 0 height 12
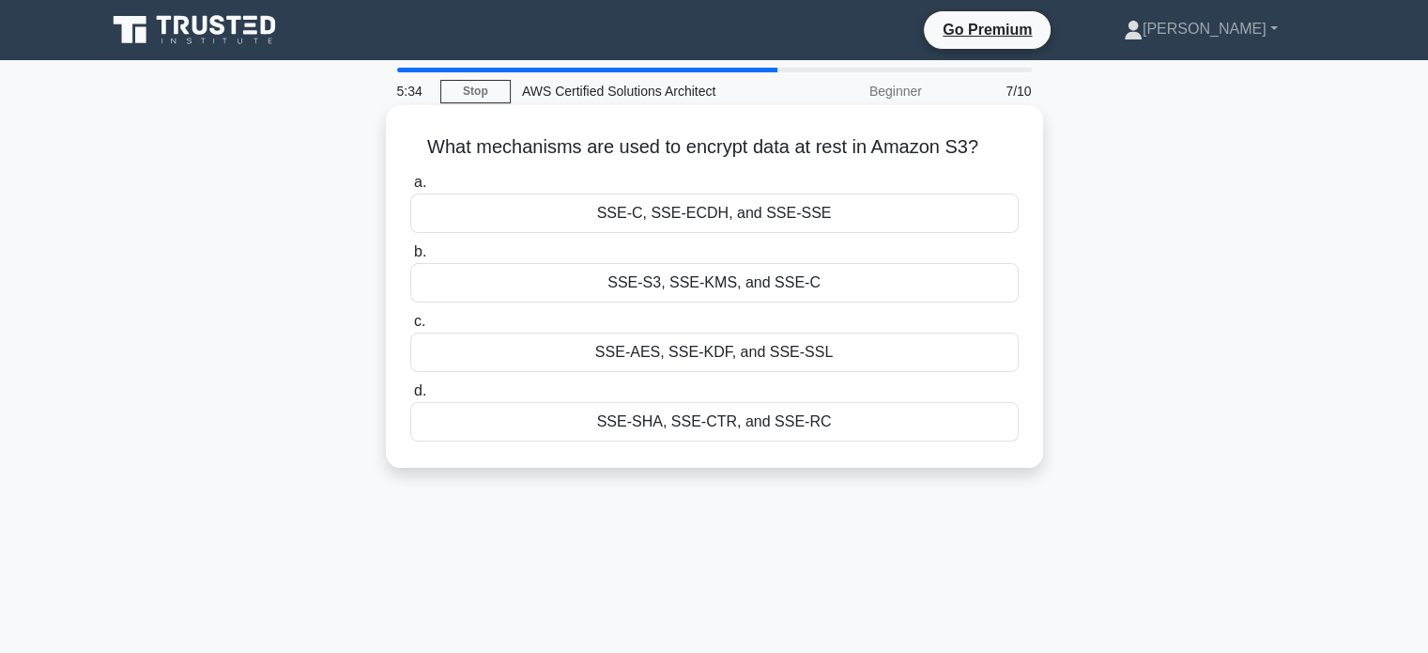
click at [674, 279] on div "SSE-S3, SSE-KMS, and SSE-C" at bounding box center [714, 282] width 609 height 39
click at [410, 258] on input "b. SSE-S3, SSE-KMS, and SSE-C" at bounding box center [410, 252] width 0 height 12
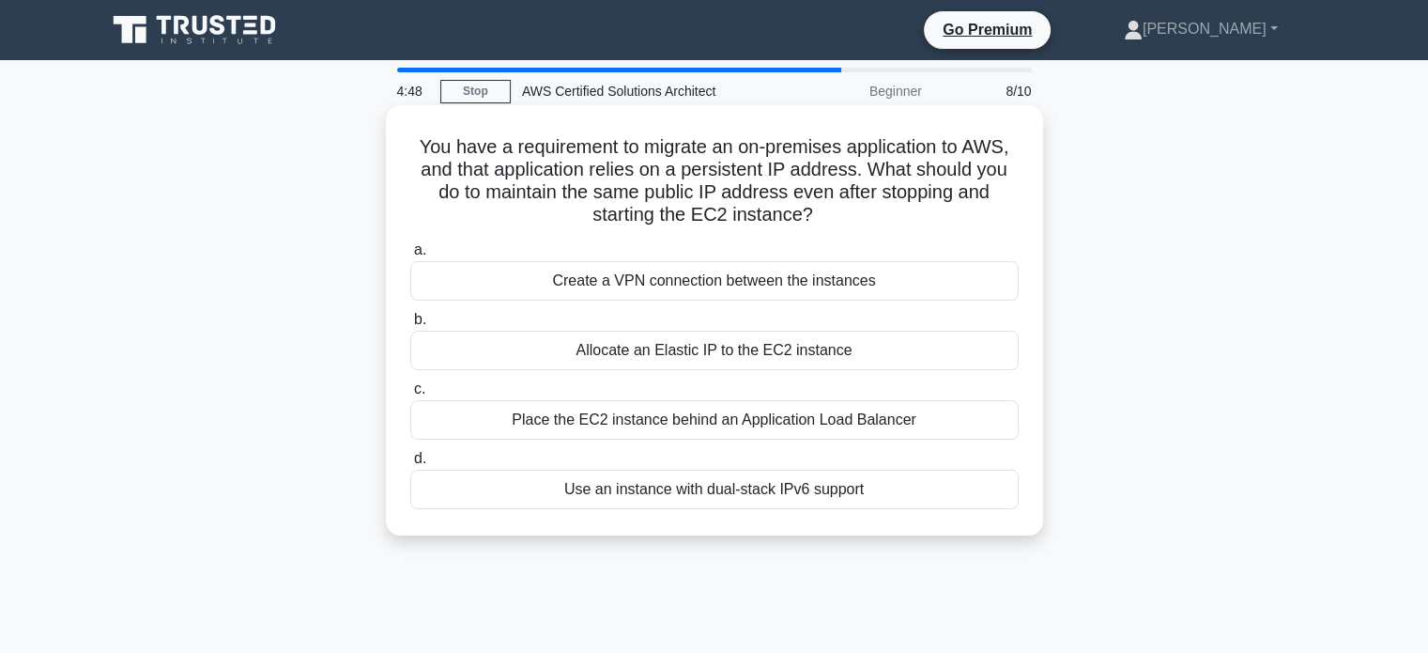
click at [879, 416] on div "Place the EC2 instance behind an Application Load Balancer" at bounding box center [714, 419] width 609 height 39
click at [410, 395] on input "c. Place the EC2 instance behind an Application Load Balancer" at bounding box center [410, 389] width 0 height 12
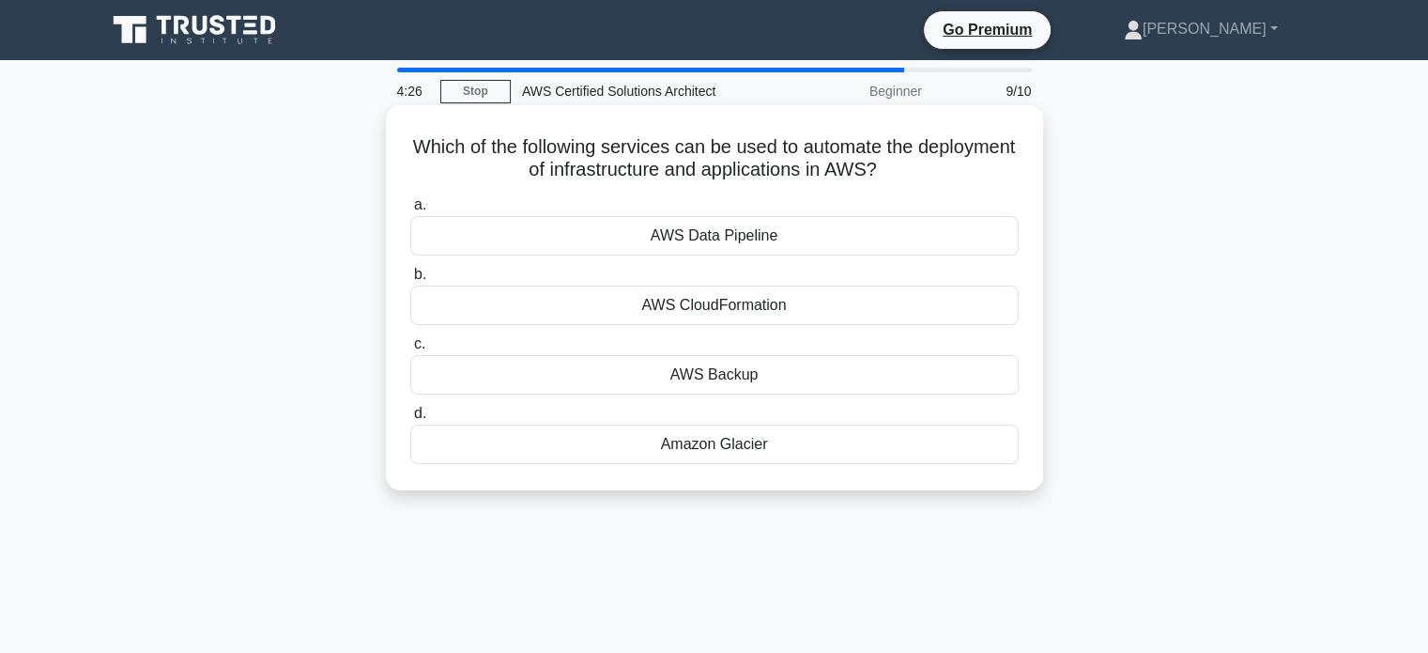
click at [707, 235] on div "AWS Data Pipeline" at bounding box center [714, 235] width 609 height 39
click at [410, 211] on input "a. AWS Data Pipeline" at bounding box center [410, 205] width 0 height 12
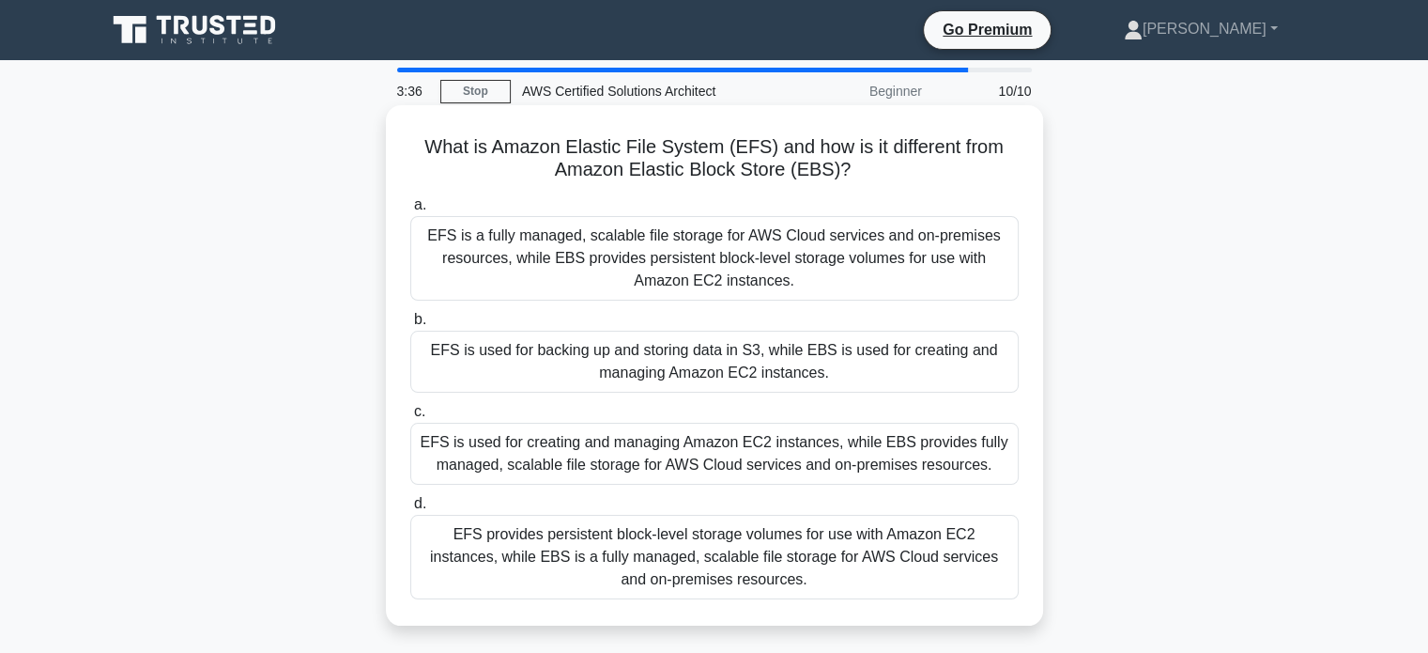
click at [643, 237] on div "EFS is a fully managed, scalable file storage for AWS Cloud services and on-pre…" at bounding box center [714, 258] width 609 height 85
click at [410, 211] on input "a. EFS is a fully managed, scalable file storage for AWS Cloud services and on-…" at bounding box center [410, 205] width 0 height 12
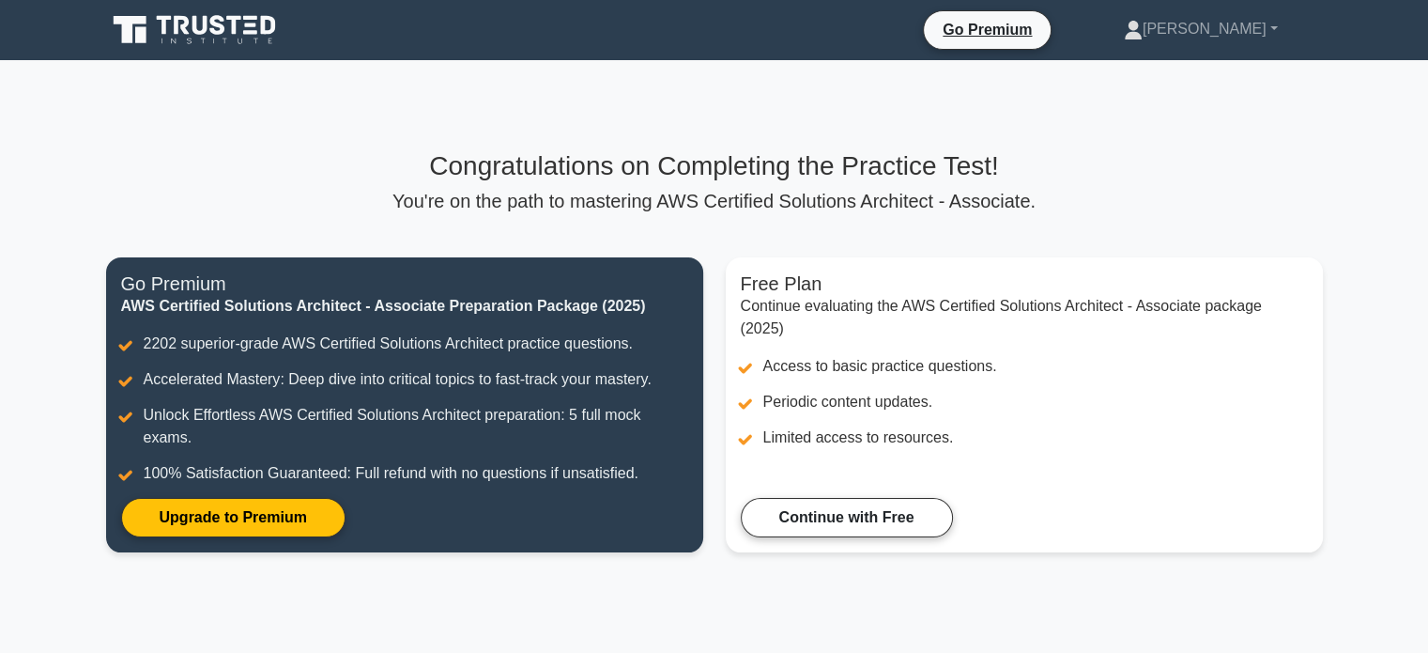
click at [1394, 143] on main "Congratulations on Completing the Practice Test! You're on the path to masterin…" at bounding box center [714, 362] width 1428 height 605
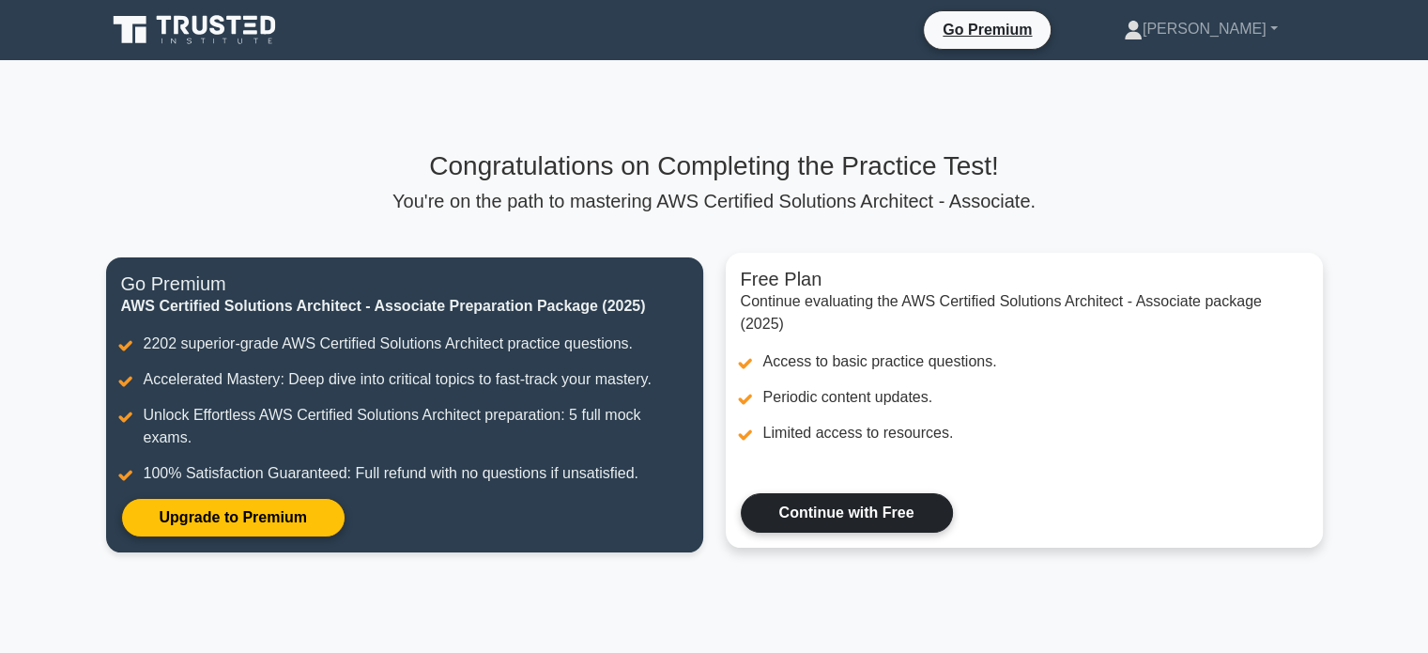
click at [821, 520] on link "Continue with Free" at bounding box center [847, 512] width 212 height 39
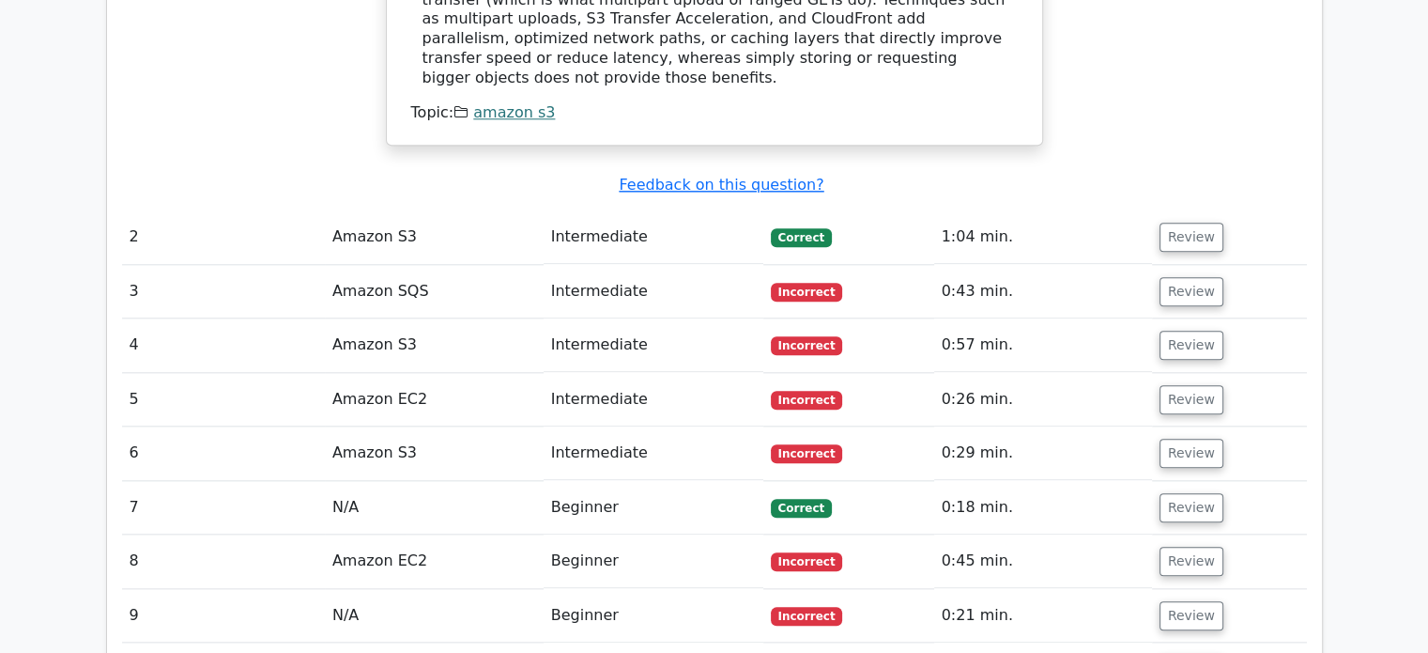
scroll to position [2010, 0]
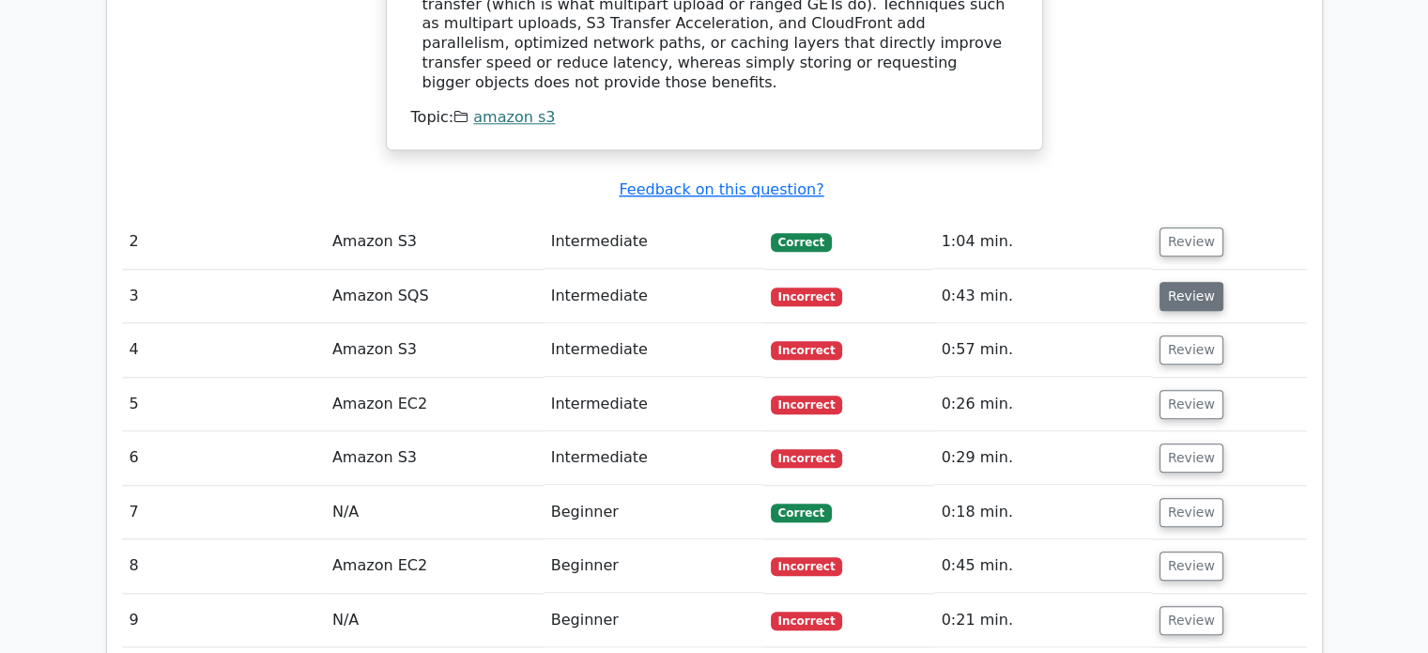
click at [1176, 282] on button "Review" at bounding box center [1192, 296] width 64 height 29
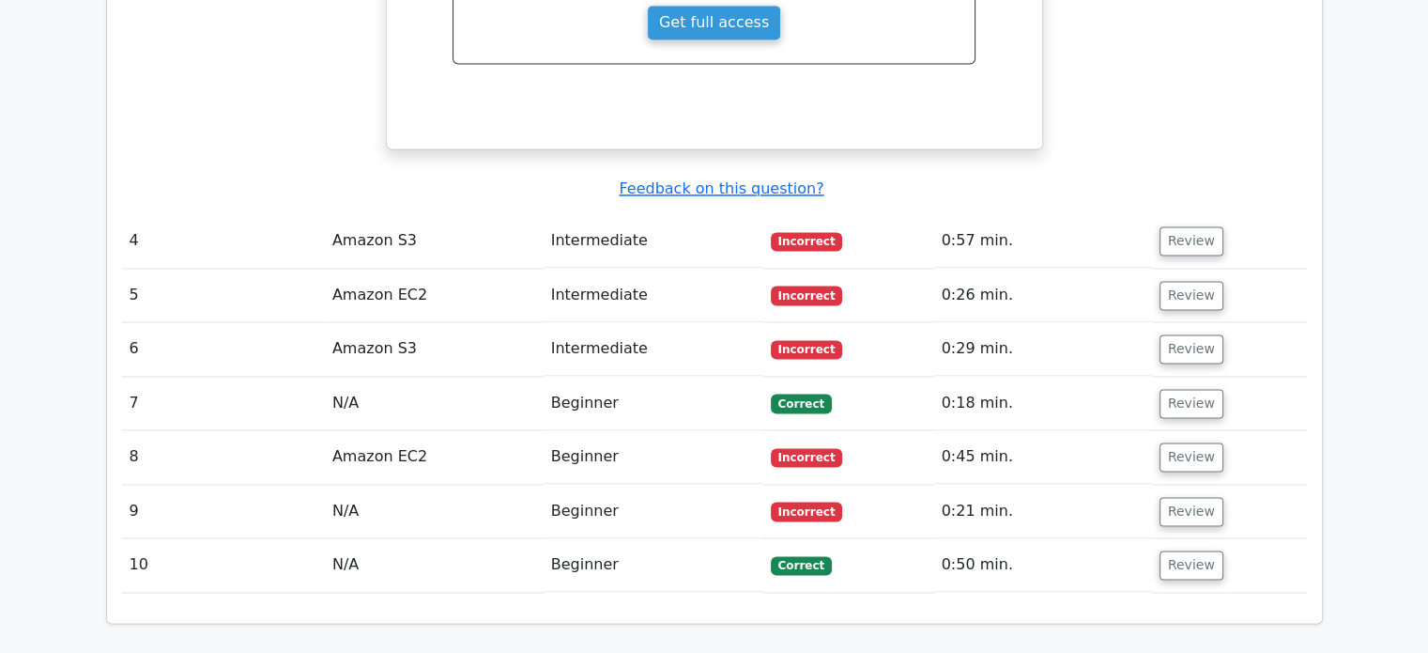
scroll to position [2886, 0]
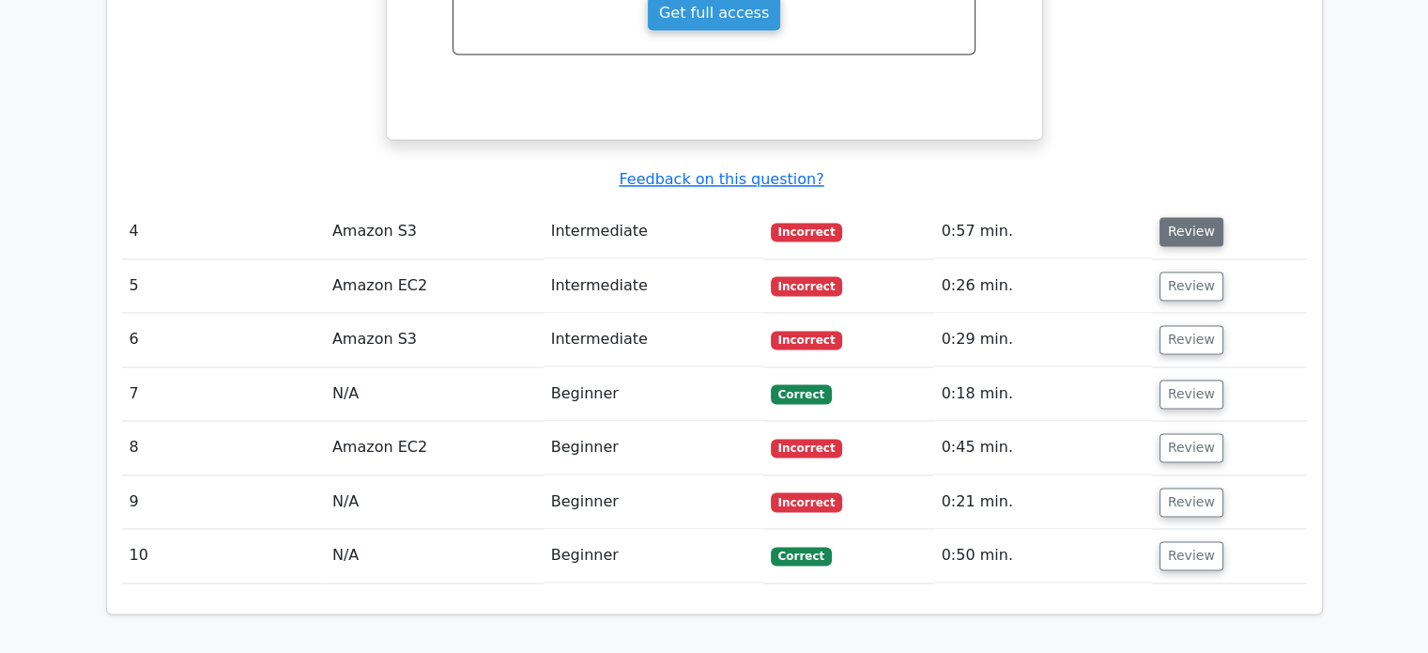
click at [1176, 217] on button "Review" at bounding box center [1192, 231] width 64 height 29
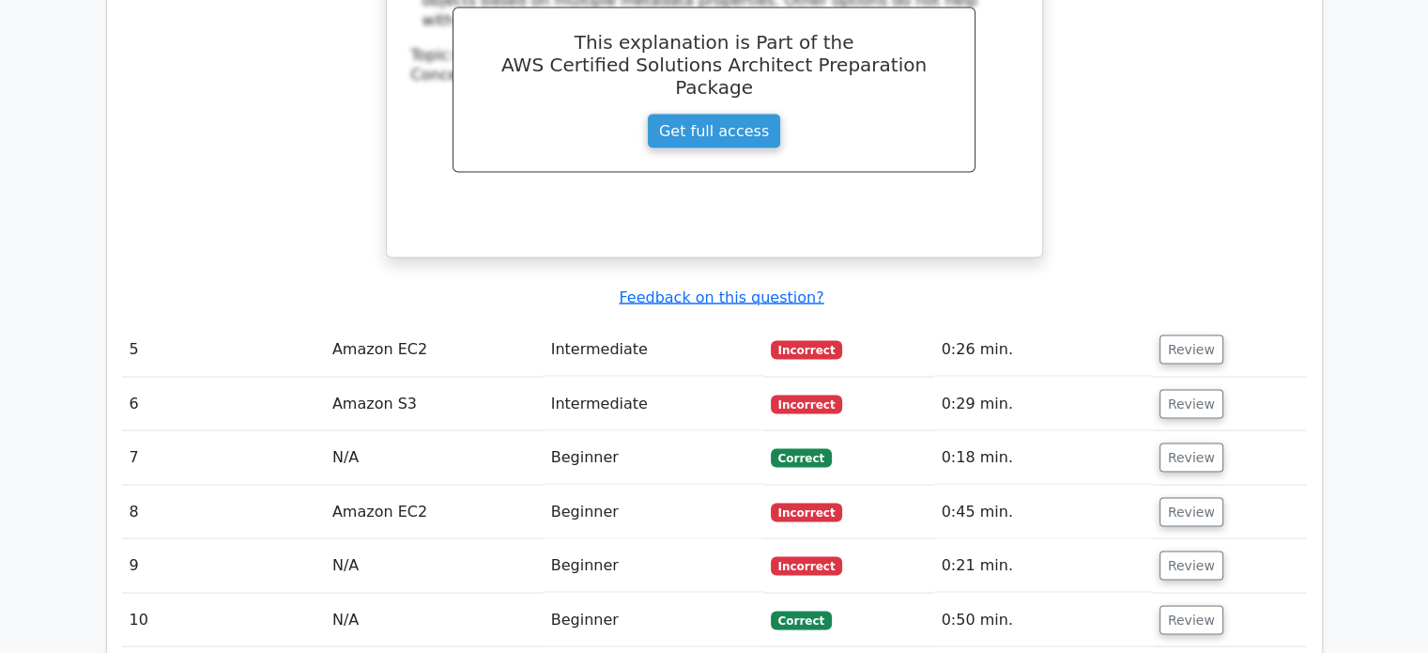
scroll to position [3613, 0]
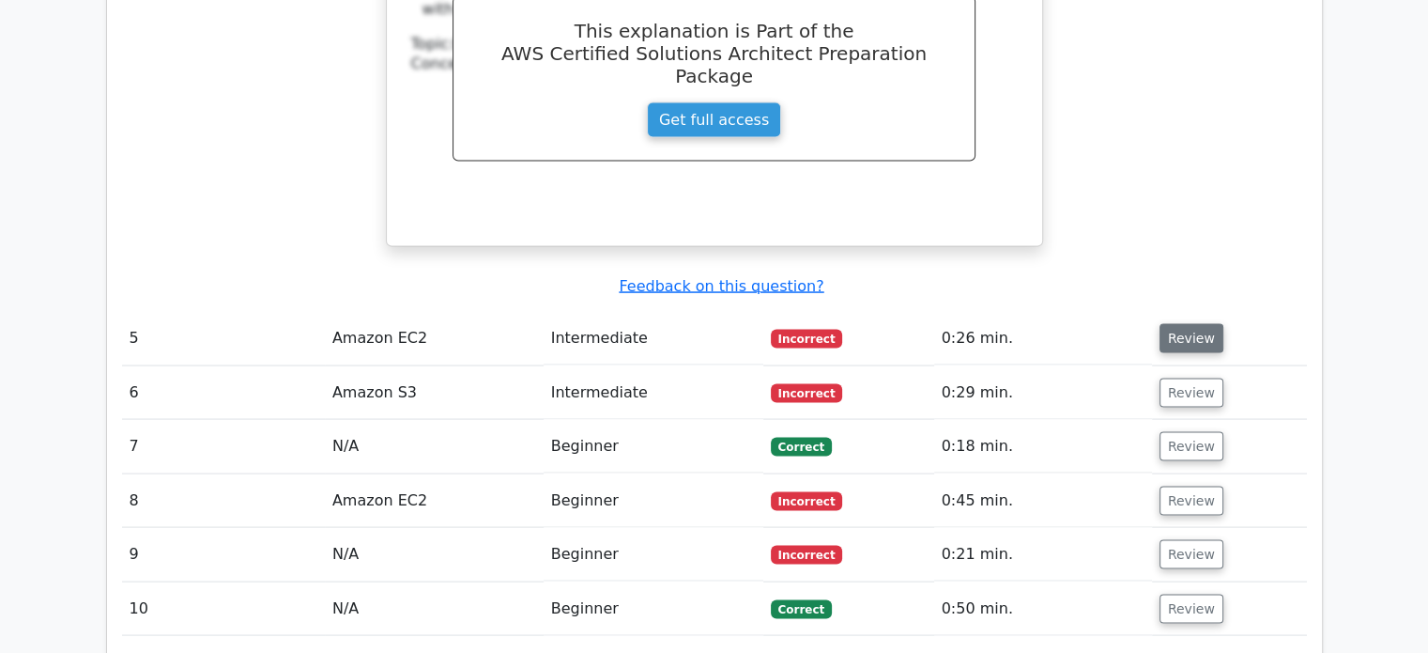
click at [1177, 324] on button "Review" at bounding box center [1192, 338] width 64 height 29
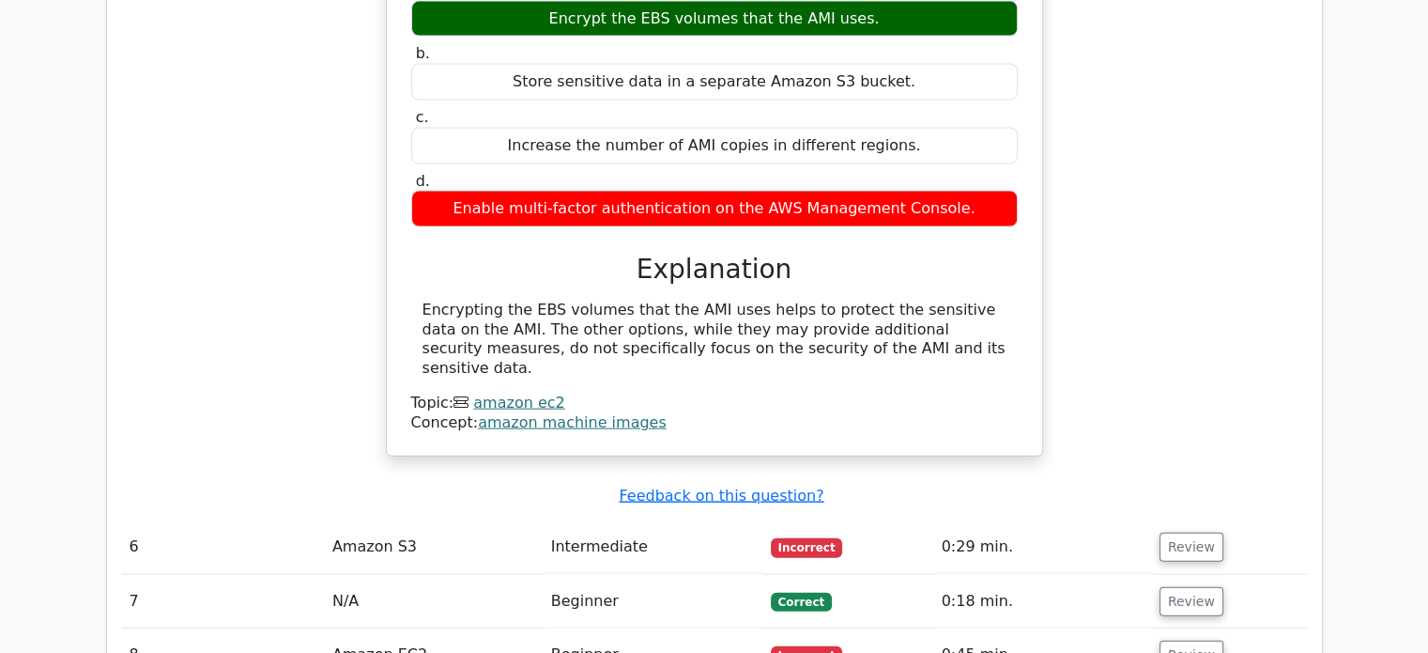
scroll to position [4139, 0]
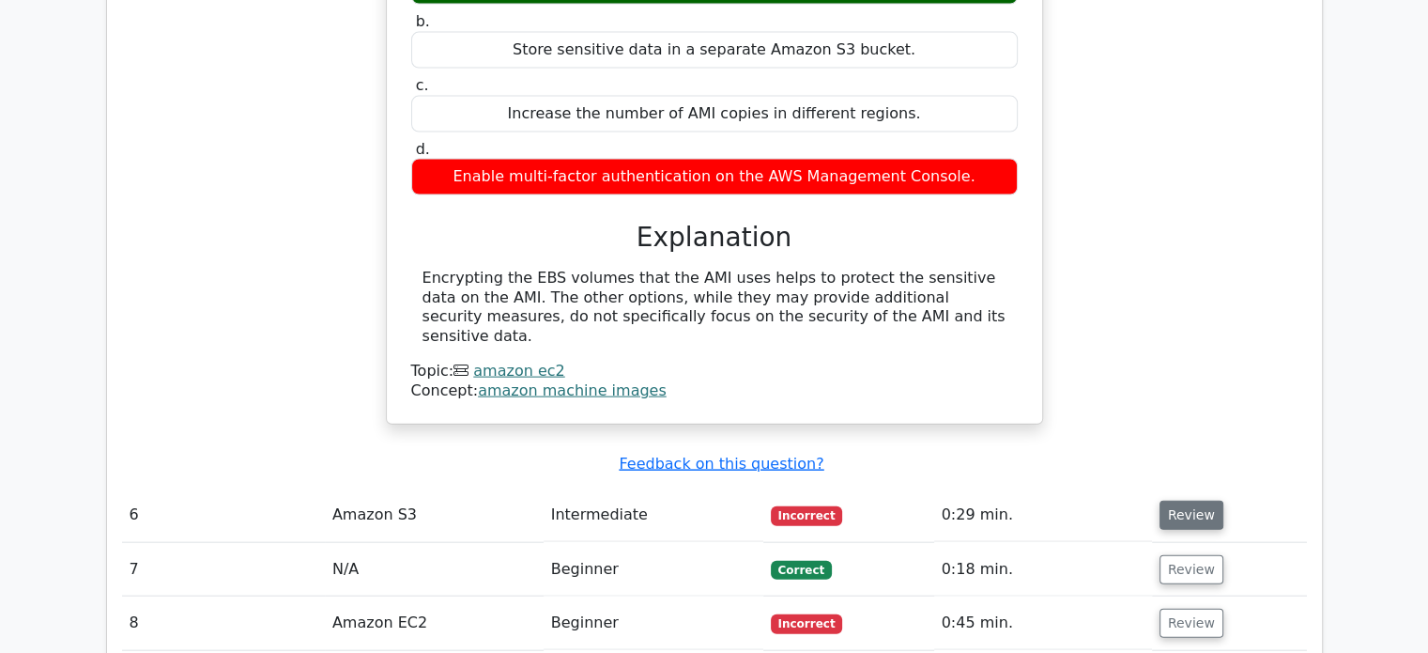
click at [1179, 501] on button "Review" at bounding box center [1192, 515] width 64 height 29
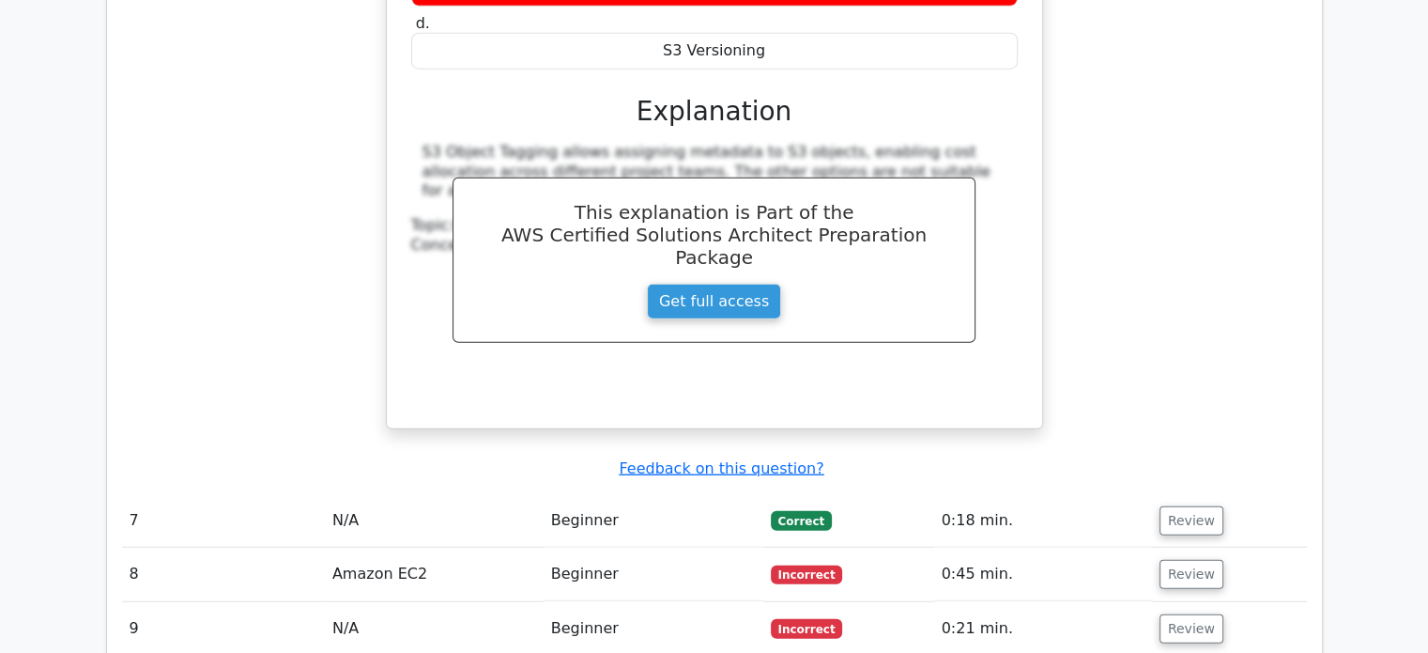
scroll to position [5035, 0]
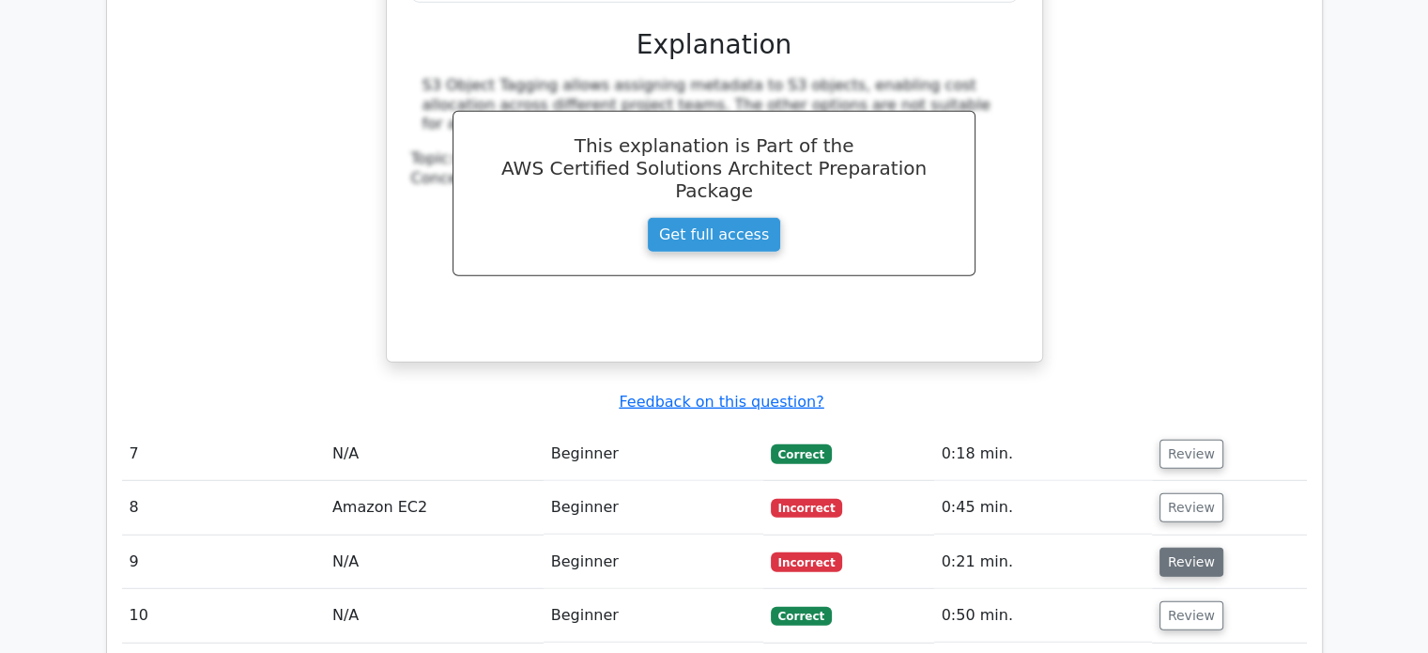
click at [1170, 547] on button "Review" at bounding box center [1192, 561] width 64 height 29
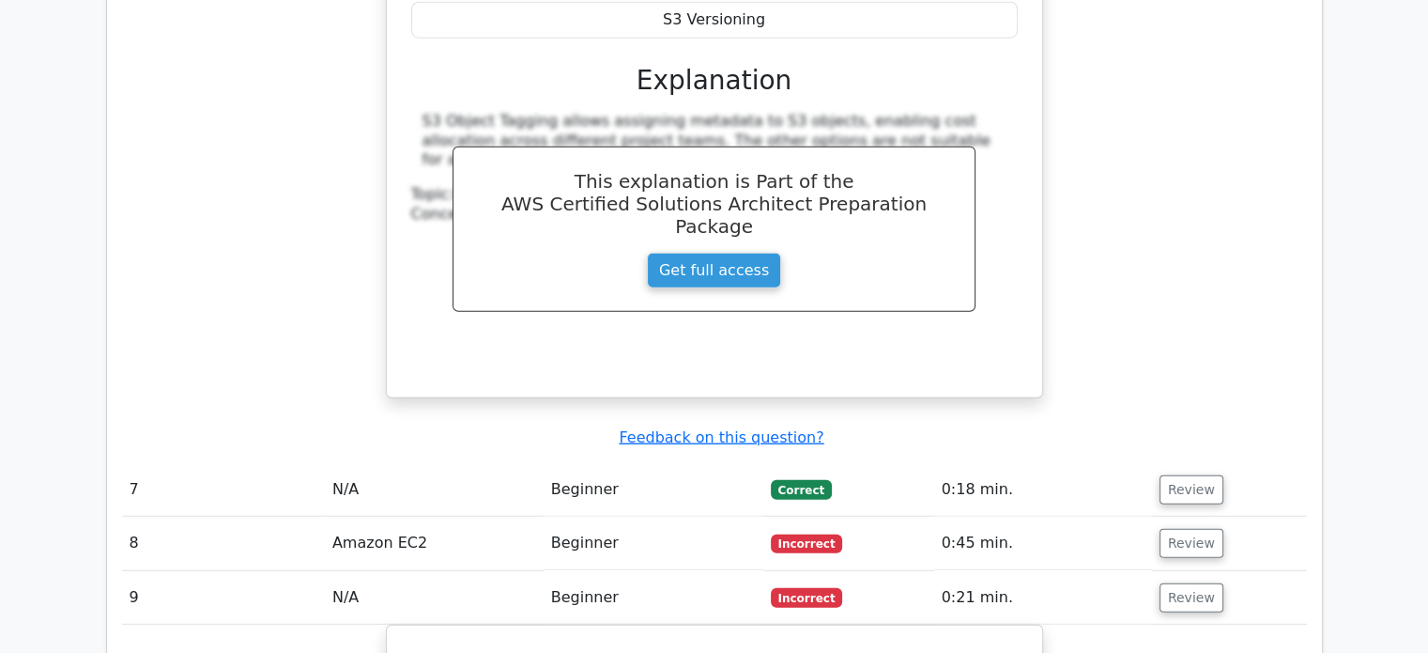
scroll to position [4953, 0]
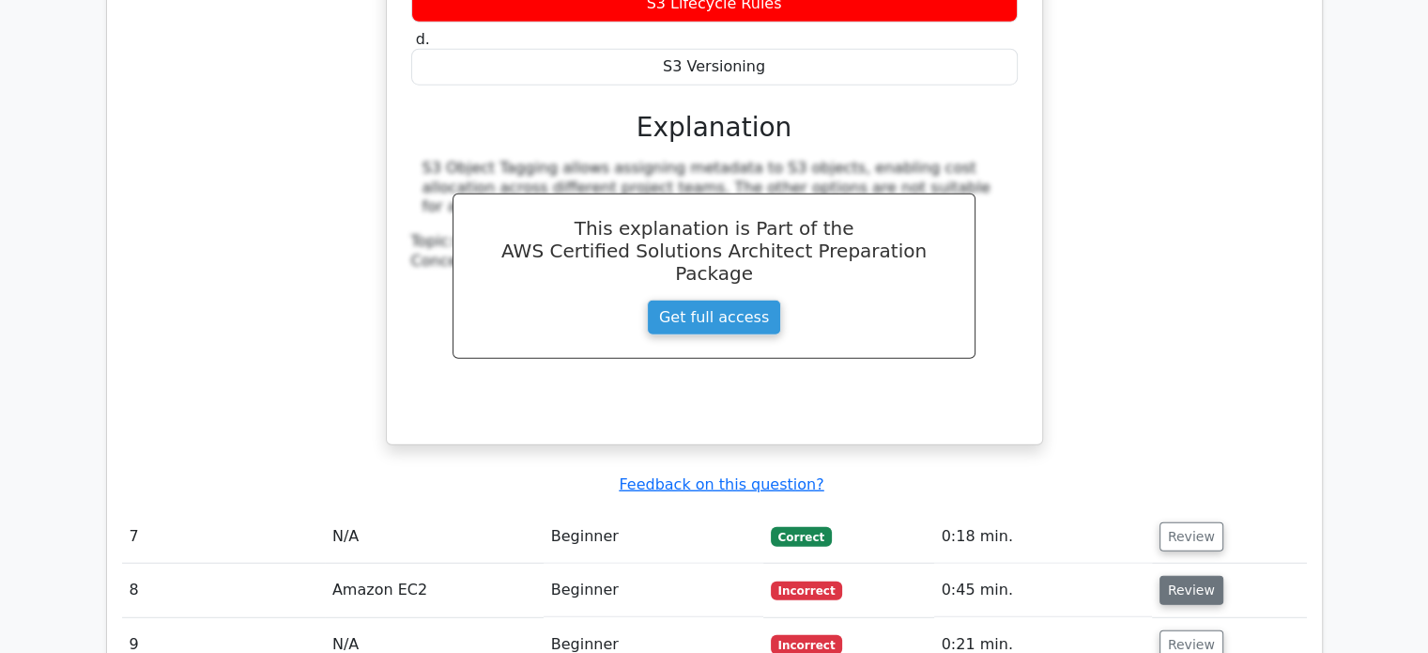
click at [1182, 576] on button "Review" at bounding box center [1192, 590] width 64 height 29
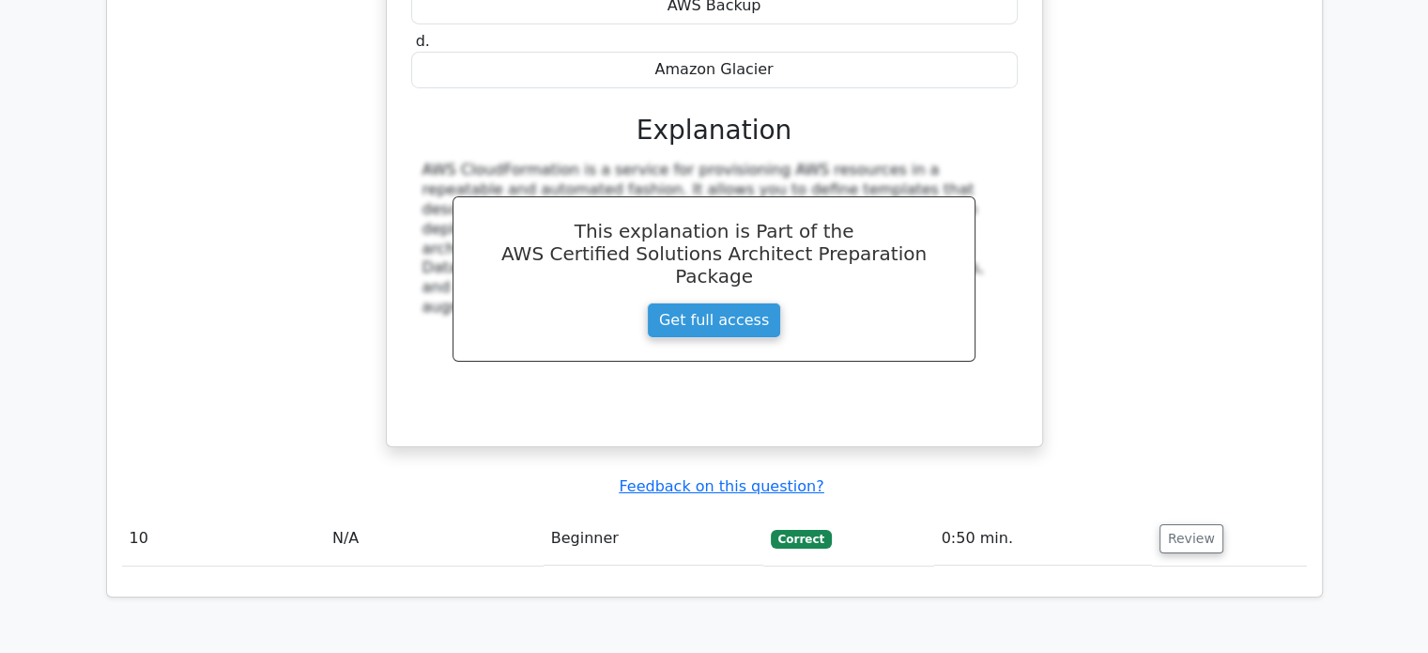
scroll to position [6519, 0]
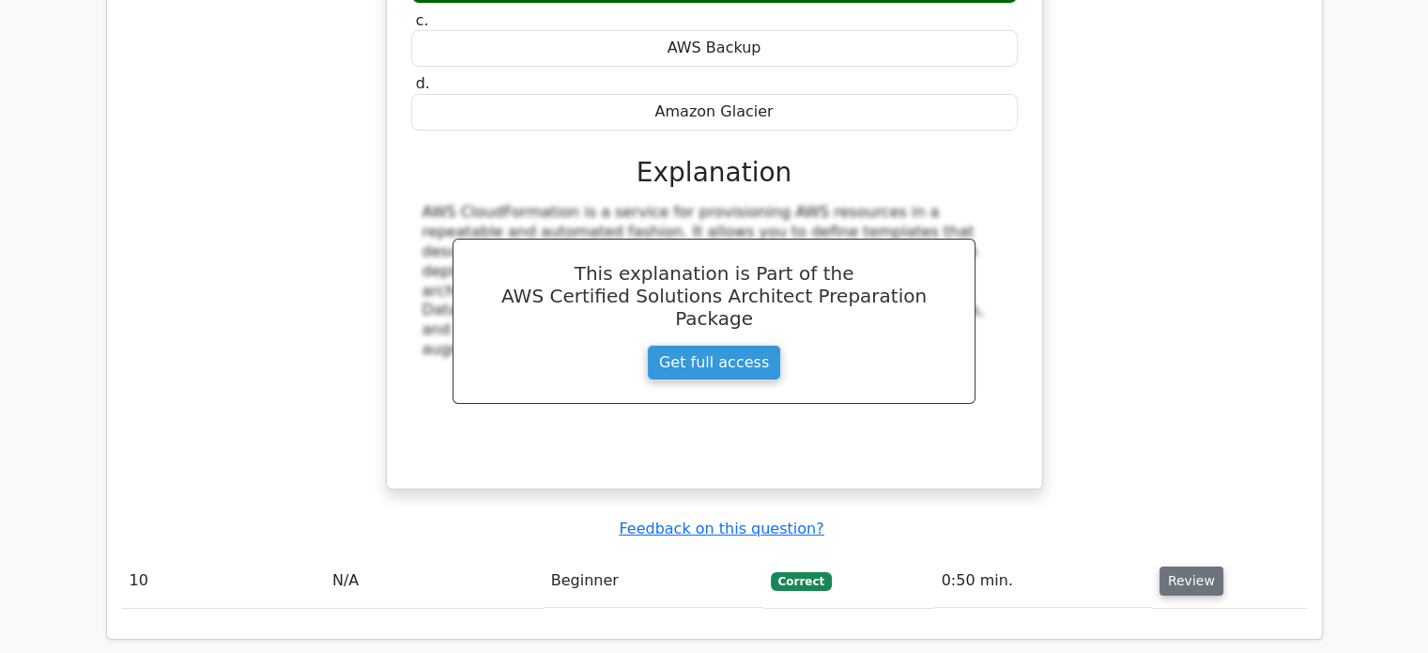
click at [1186, 566] on button "Review" at bounding box center [1192, 580] width 64 height 29
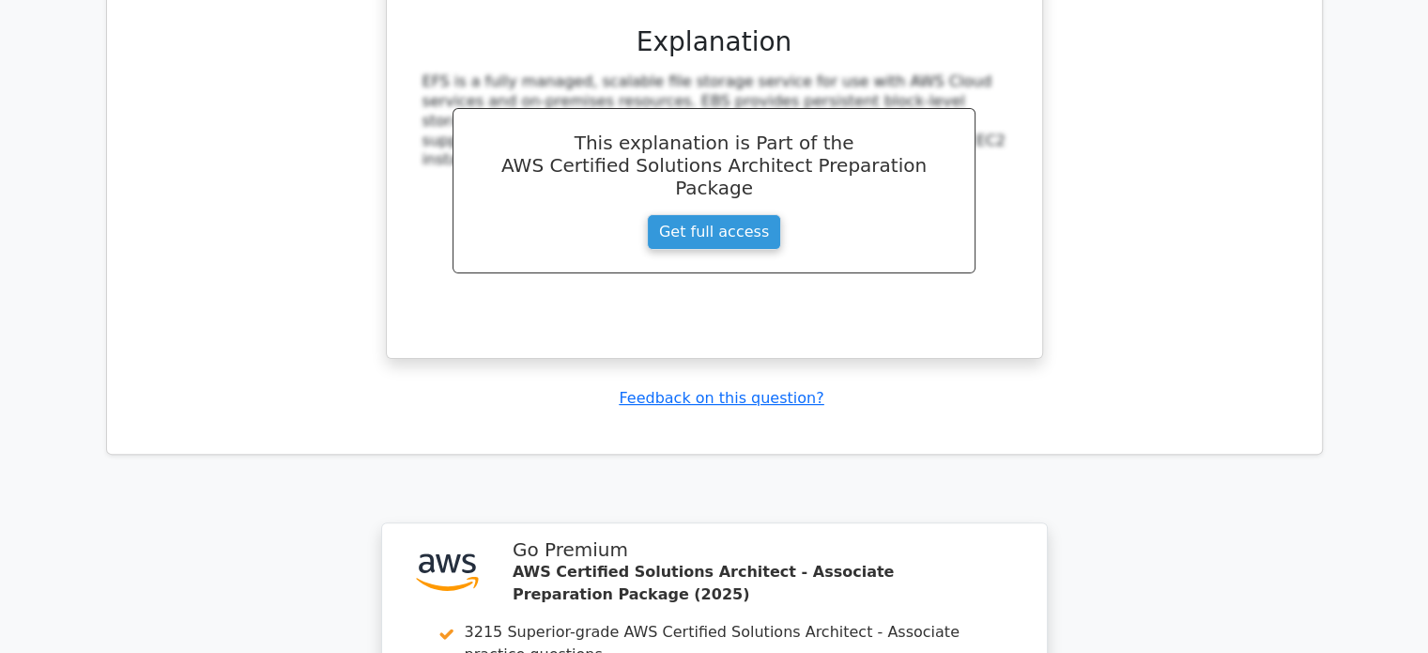
scroll to position [8041, 0]
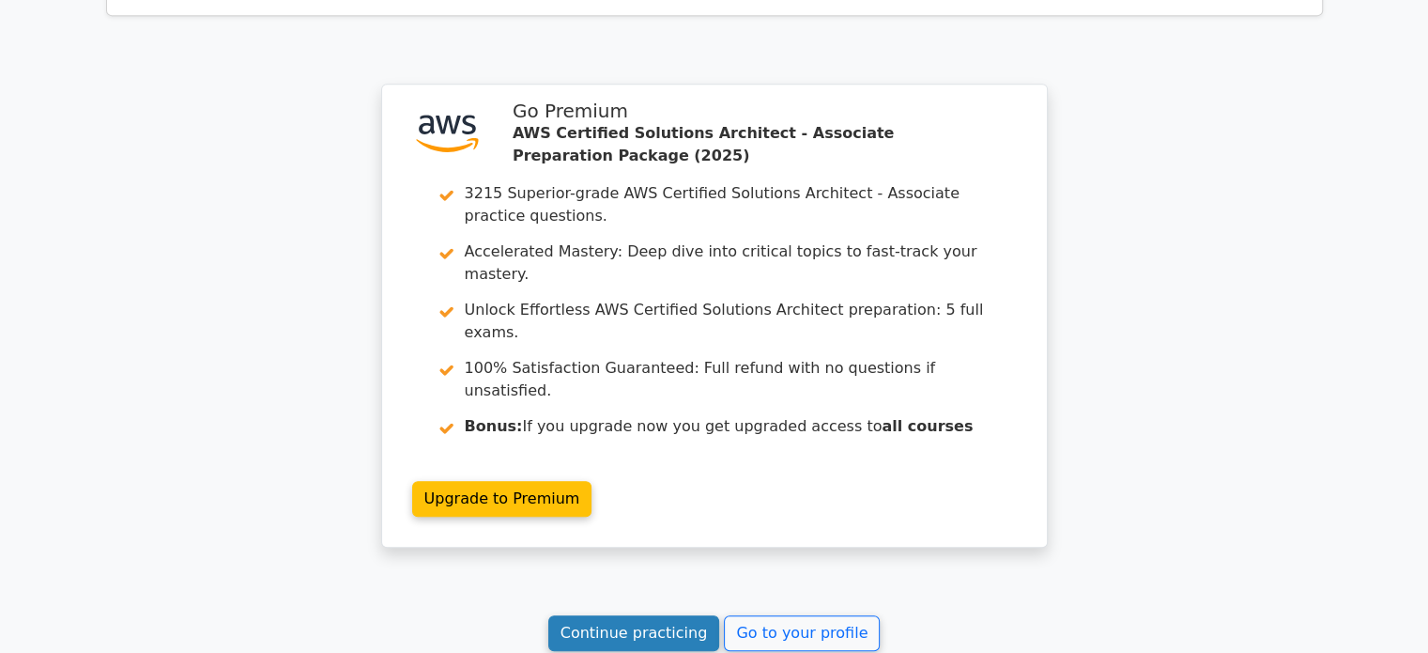
click at [616, 615] on link "Continue practicing" at bounding box center [634, 633] width 172 height 36
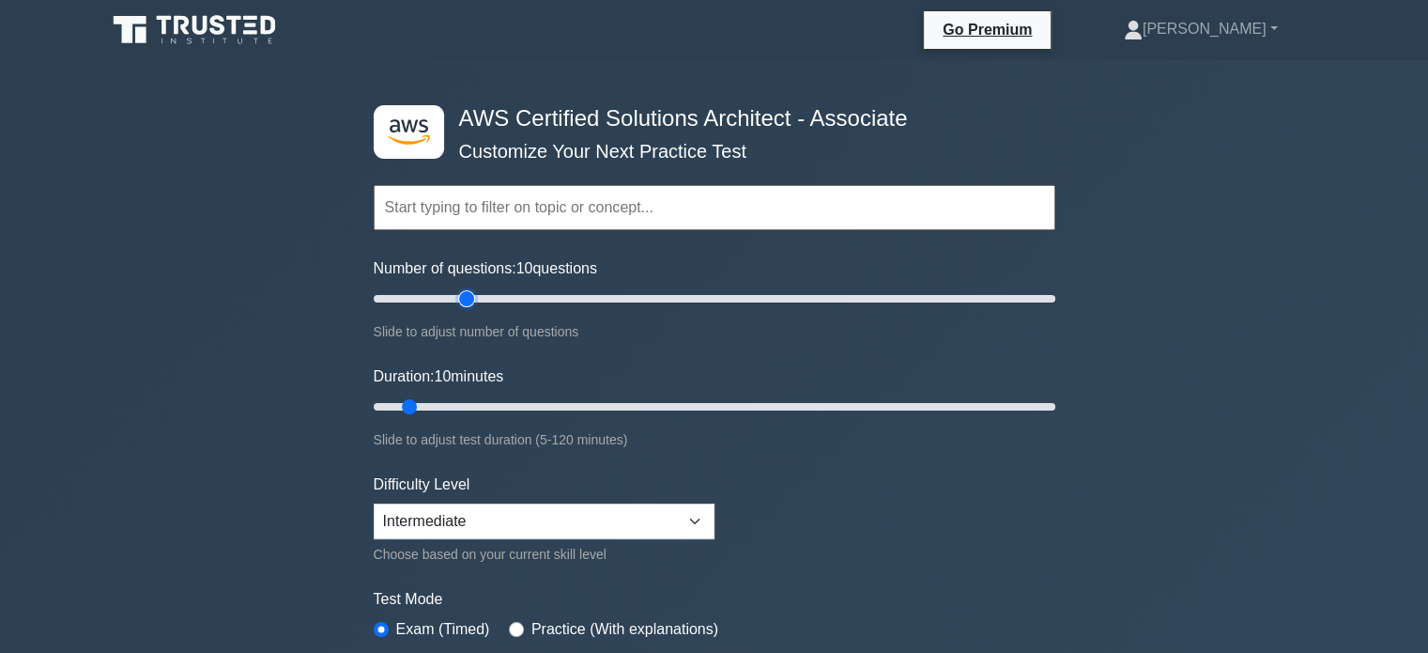
click at [473, 297] on input "Number of questions: 10 questions" at bounding box center [715, 298] width 682 height 23
drag, startPoint x: 462, startPoint y: 297, endPoint x: 402, endPoint y: 295, distance: 60.1
type input "10"
click at [402, 295] on input "Number of questions: 10 questions" at bounding box center [715, 298] width 682 height 23
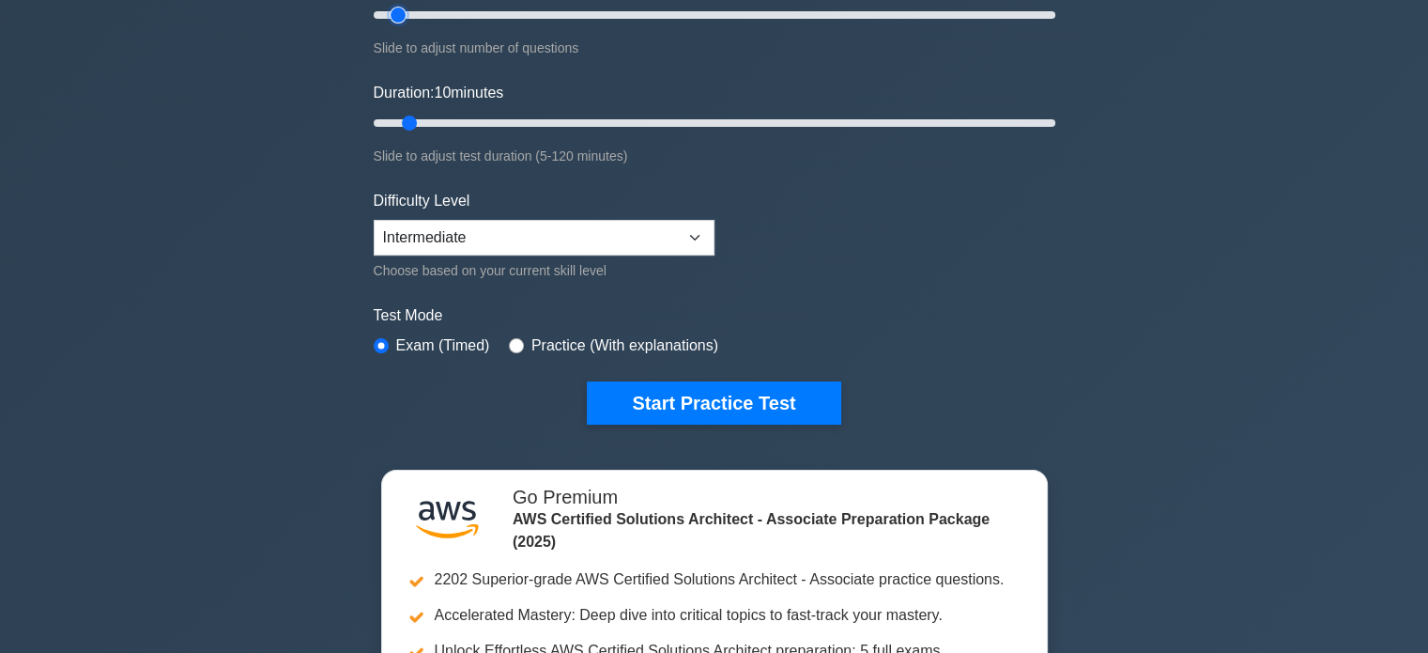
scroll to position [352, 0]
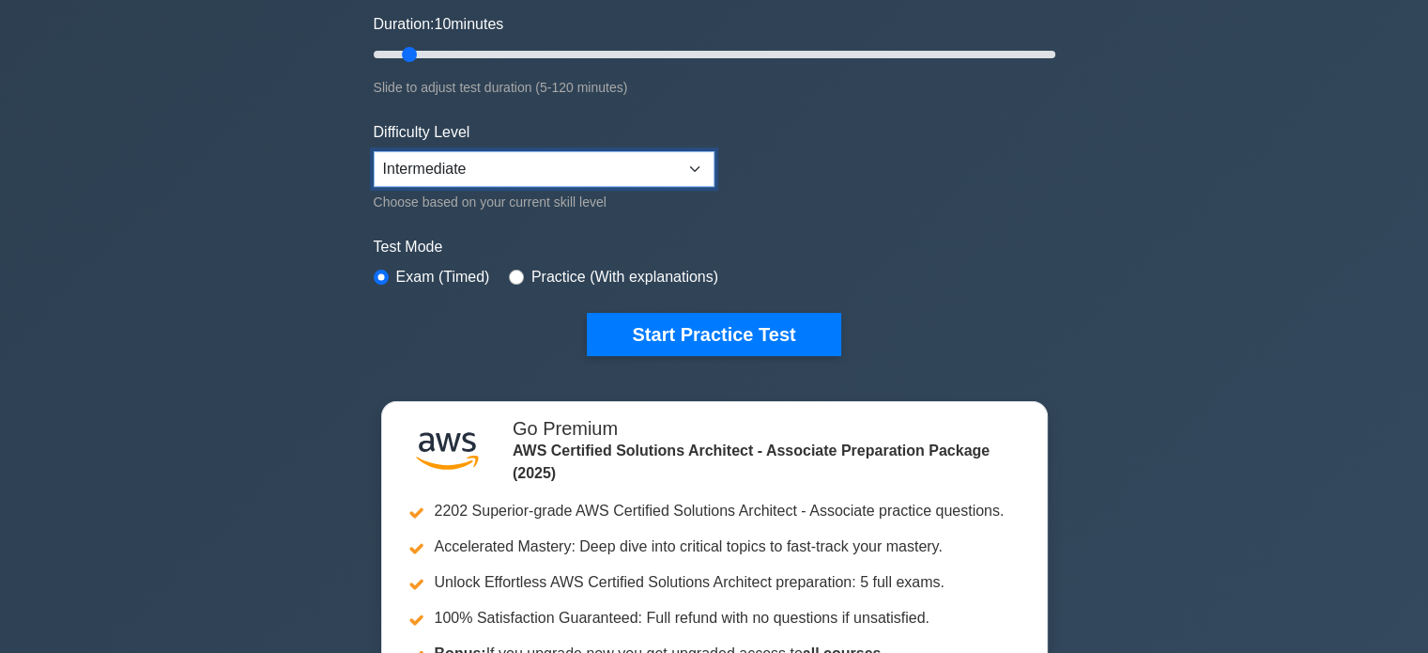
click at [460, 171] on select "Beginner Intermediate Expert" at bounding box center [544, 169] width 341 height 36
select select "beginner"
click at [374, 151] on select "Beginner Intermediate Expert" at bounding box center [544, 169] width 341 height 36
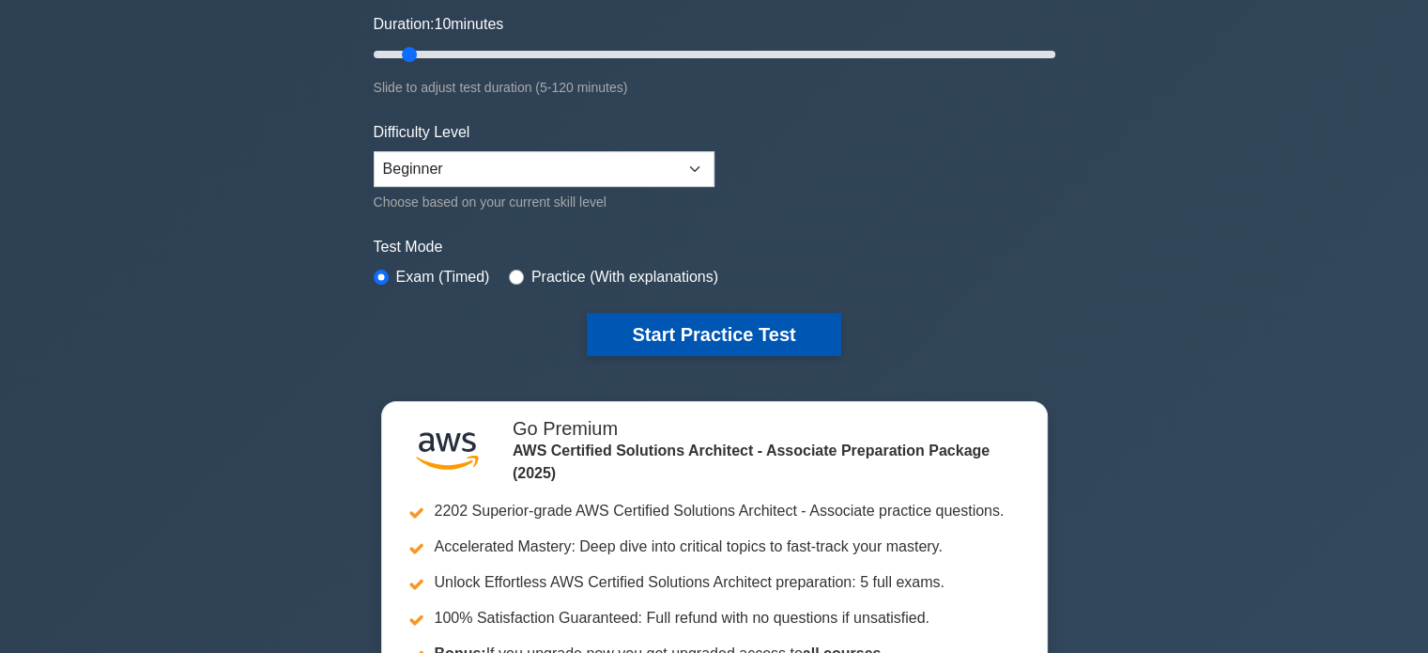
click at [701, 328] on button "Start Practice Test" at bounding box center [714, 334] width 254 height 43
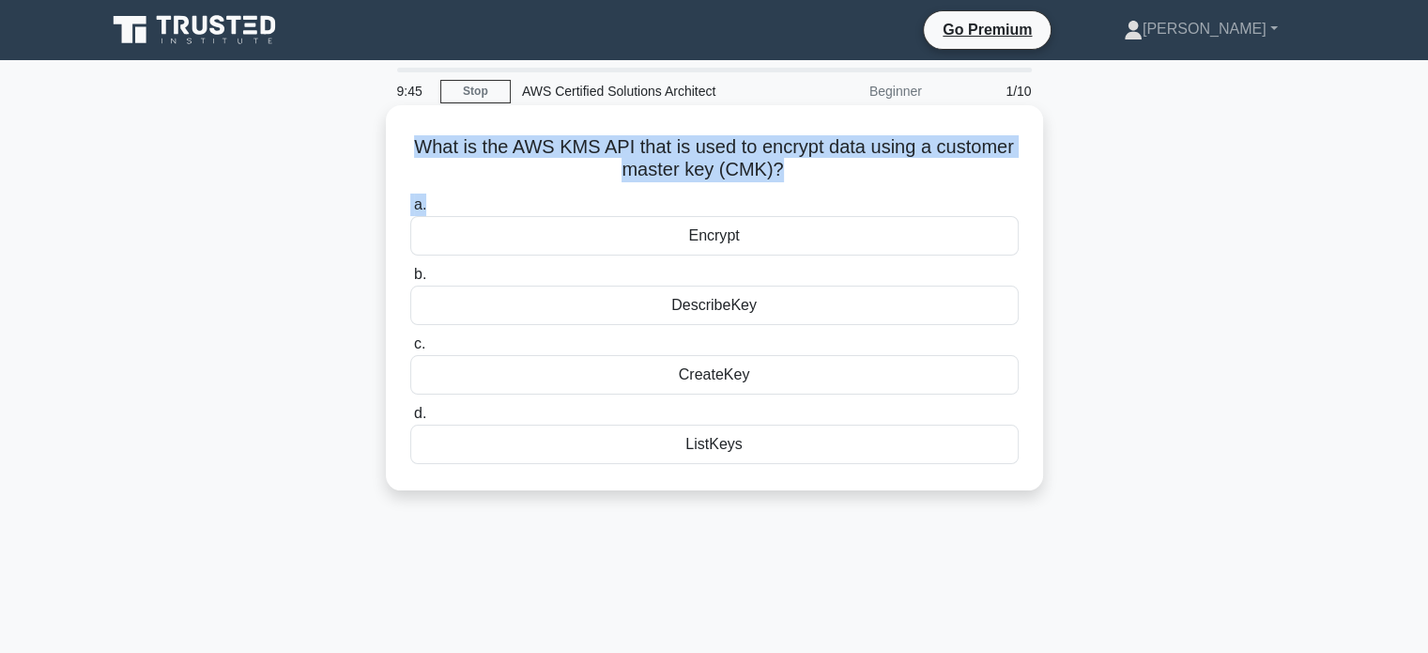
drag, startPoint x: 412, startPoint y: 153, endPoint x: 546, endPoint y: 200, distance: 141.4
click at [546, 200] on div "What is the AWS KMS API that is used to encrypt data using a customer master ke…" at bounding box center [714, 298] width 642 height 370
click at [556, 194] on label "a. Encrypt" at bounding box center [714, 224] width 609 height 62
click at [410, 199] on input "a. Encrypt" at bounding box center [410, 205] width 0 height 12
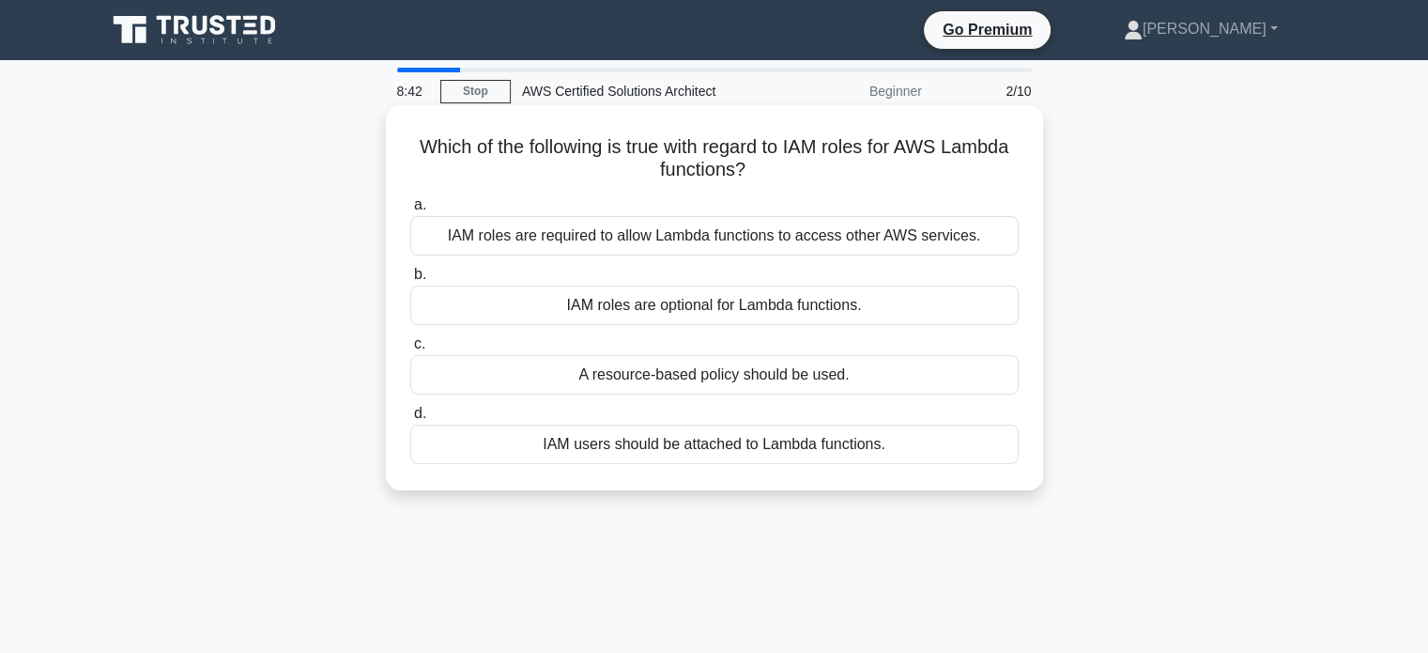
click at [840, 439] on div "IAM users should be attached to Lambda functions." at bounding box center [714, 443] width 609 height 39
click at [410, 420] on input "d. IAM users should be attached to Lambda functions." at bounding box center [410, 414] width 0 height 12
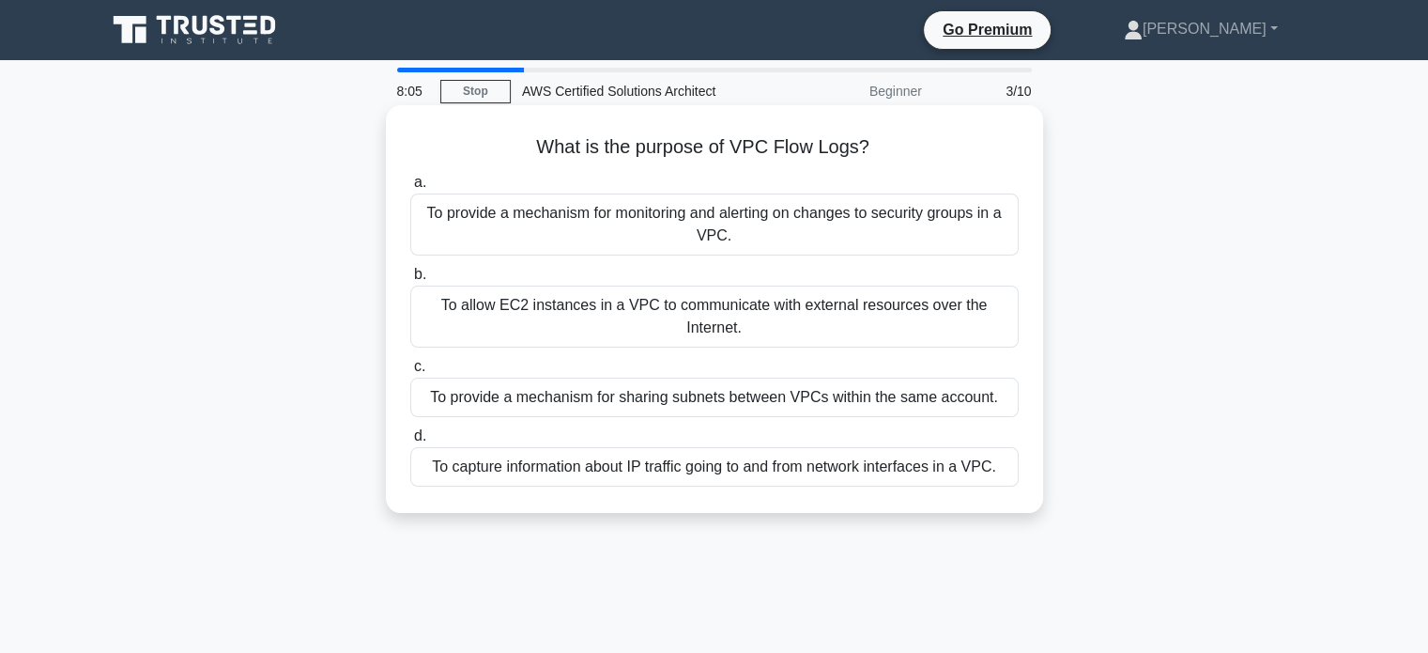
click at [744, 231] on div "To provide a mechanism for monitoring and alerting on changes to security group…" at bounding box center [714, 224] width 609 height 62
click at [410, 189] on input "a. To provide a mechanism for monitoring and alerting on changes to security gr…" at bounding box center [410, 183] width 0 height 12
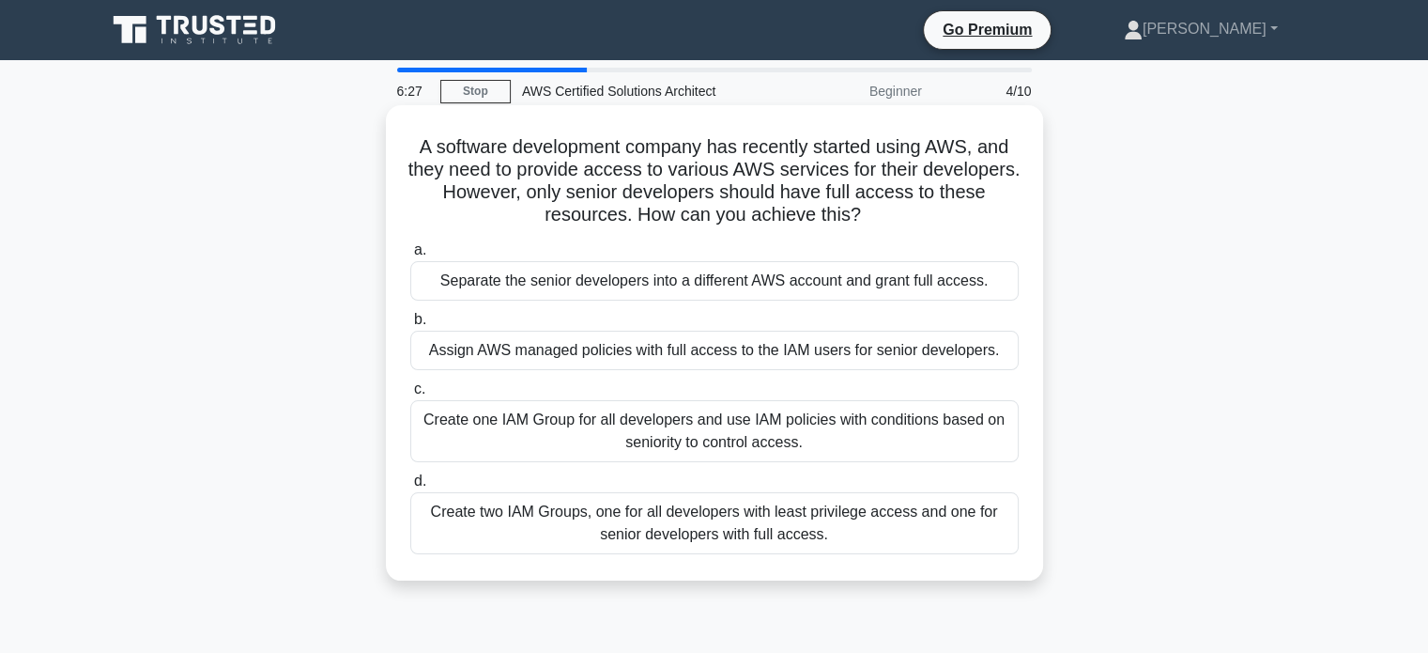
click at [721, 529] on div "Create two IAM Groups, one for all developers with least privilege access and o…" at bounding box center [714, 523] width 609 height 62
click at [410, 487] on input "d. Create two IAM Groups, one for all developers with least privilege access an…" at bounding box center [410, 481] width 0 height 12
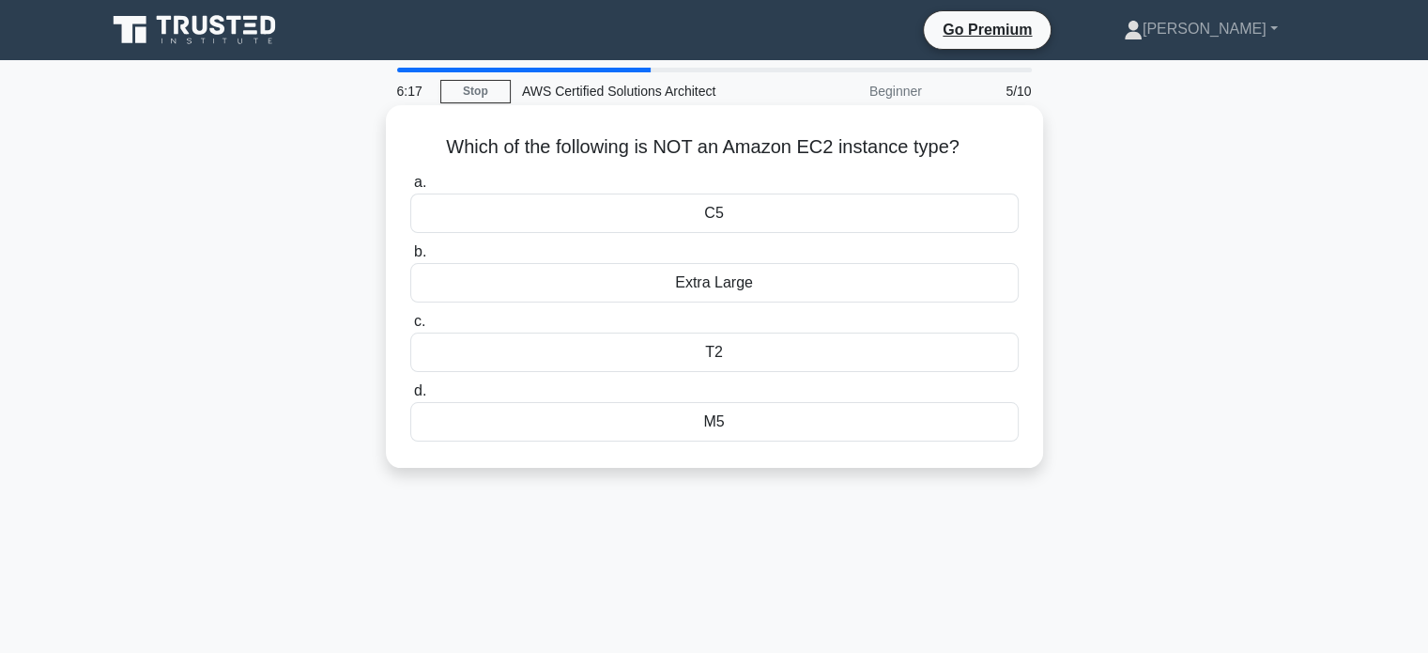
click at [701, 283] on div "Extra Large" at bounding box center [714, 282] width 609 height 39
click at [410, 258] on input "b. Extra Large" at bounding box center [410, 252] width 0 height 12
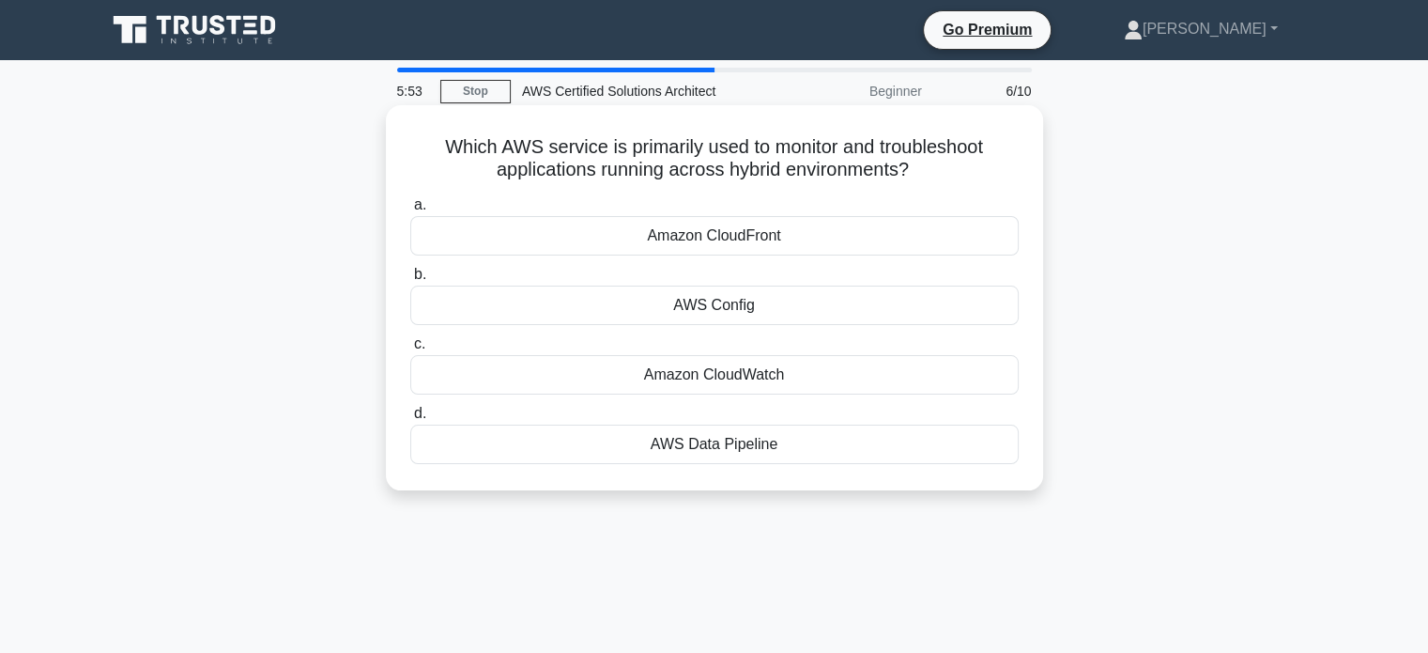
click at [761, 381] on div "Amazon CloudWatch" at bounding box center [714, 374] width 609 height 39
click at [410, 350] on input "c. Amazon CloudWatch" at bounding box center [410, 344] width 0 height 12
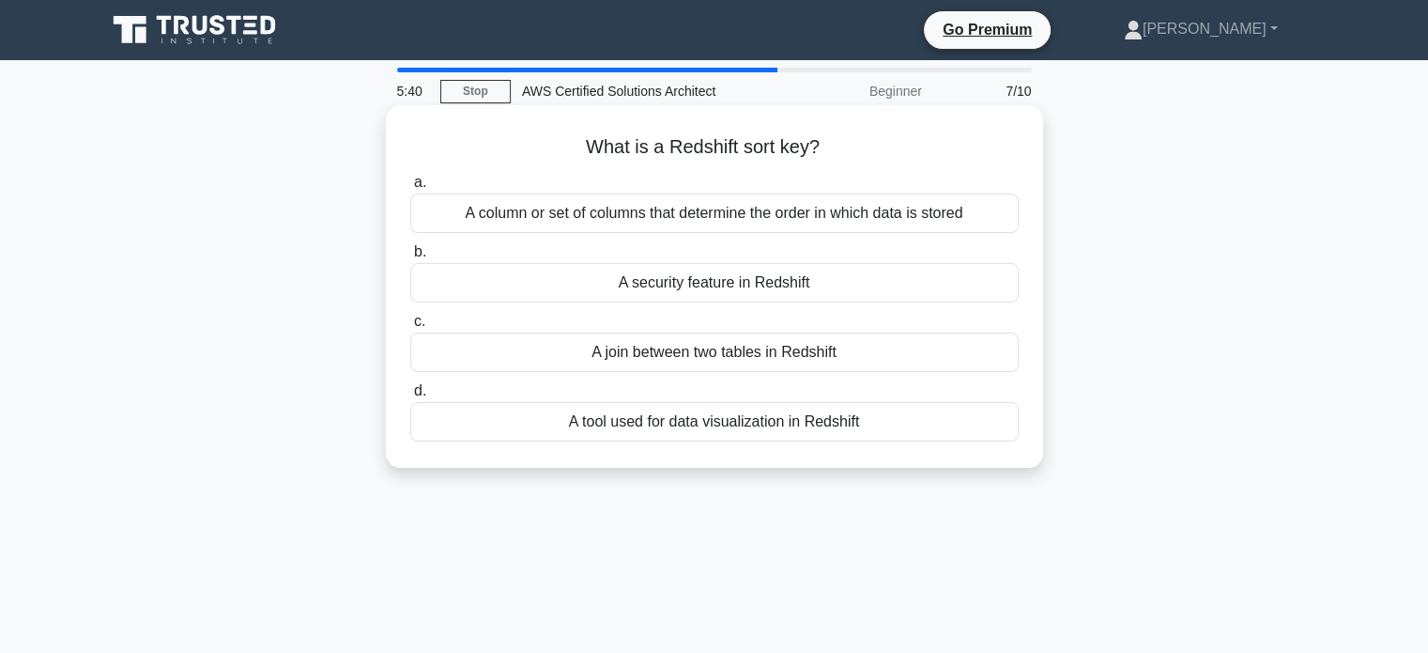
click at [790, 216] on div "A column or set of columns that determine the order in which data is stored" at bounding box center [714, 212] width 609 height 39
click at [410, 189] on input "a. A column or set of columns that determine the order in which data is stored" at bounding box center [410, 183] width 0 height 12
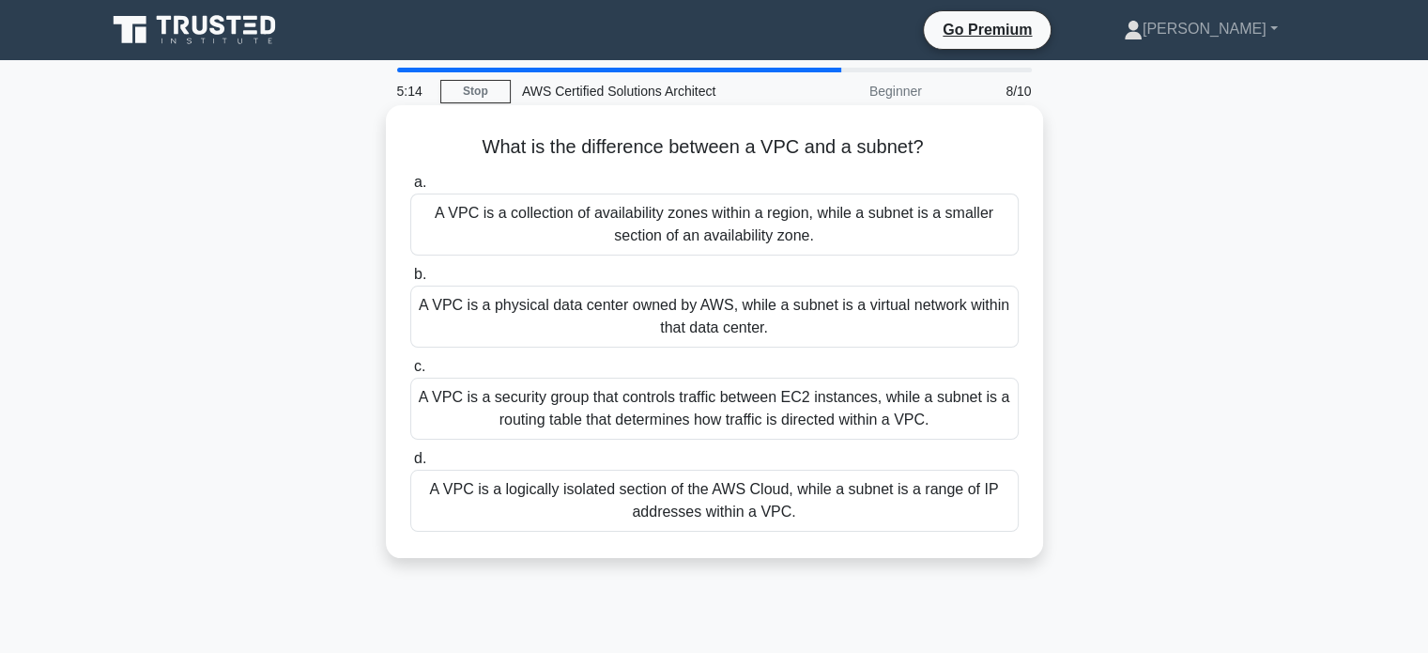
click at [734, 495] on div "A VPC is a logically isolated section of the AWS Cloud, while a subnet is a ran…" at bounding box center [714, 501] width 609 height 62
click at [410, 465] on input "d. A VPC is a logically isolated section of the AWS Cloud, while a subnet is a …" at bounding box center [410, 459] width 0 height 12
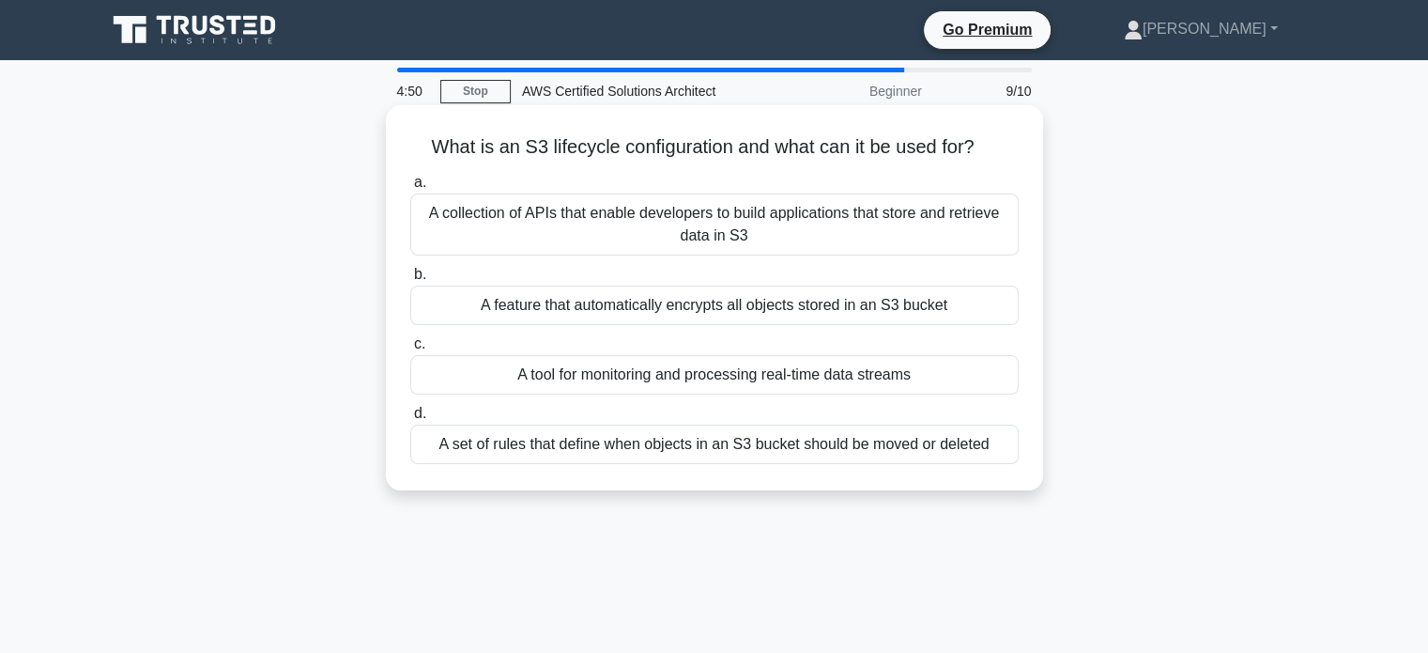
click at [794, 221] on div "A collection of APIs that enable developers to build applications that store an…" at bounding box center [714, 224] width 609 height 62
click at [410, 189] on input "a. A collection of APIs that enable developers to build applications that store…" at bounding box center [410, 183] width 0 height 12
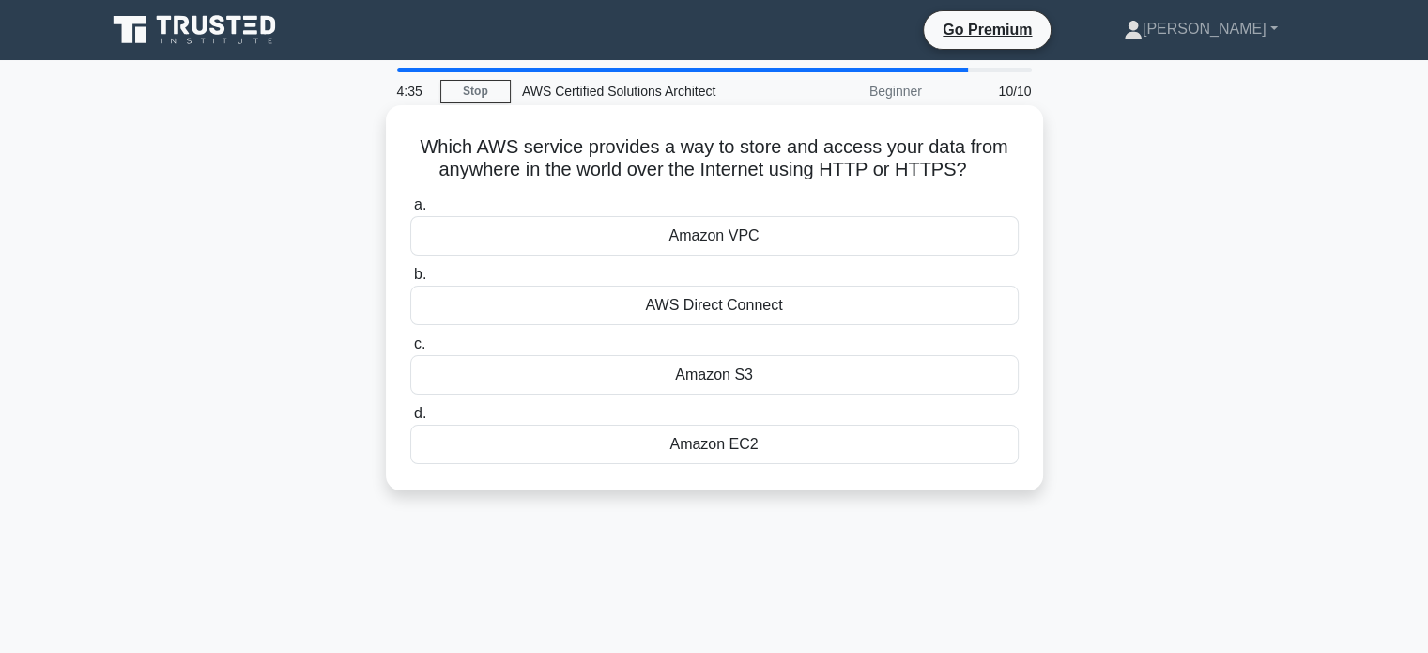
click at [717, 372] on div "Amazon S3" at bounding box center [714, 374] width 609 height 39
click at [410, 350] on input "c. Amazon S3" at bounding box center [410, 344] width 0 height 12
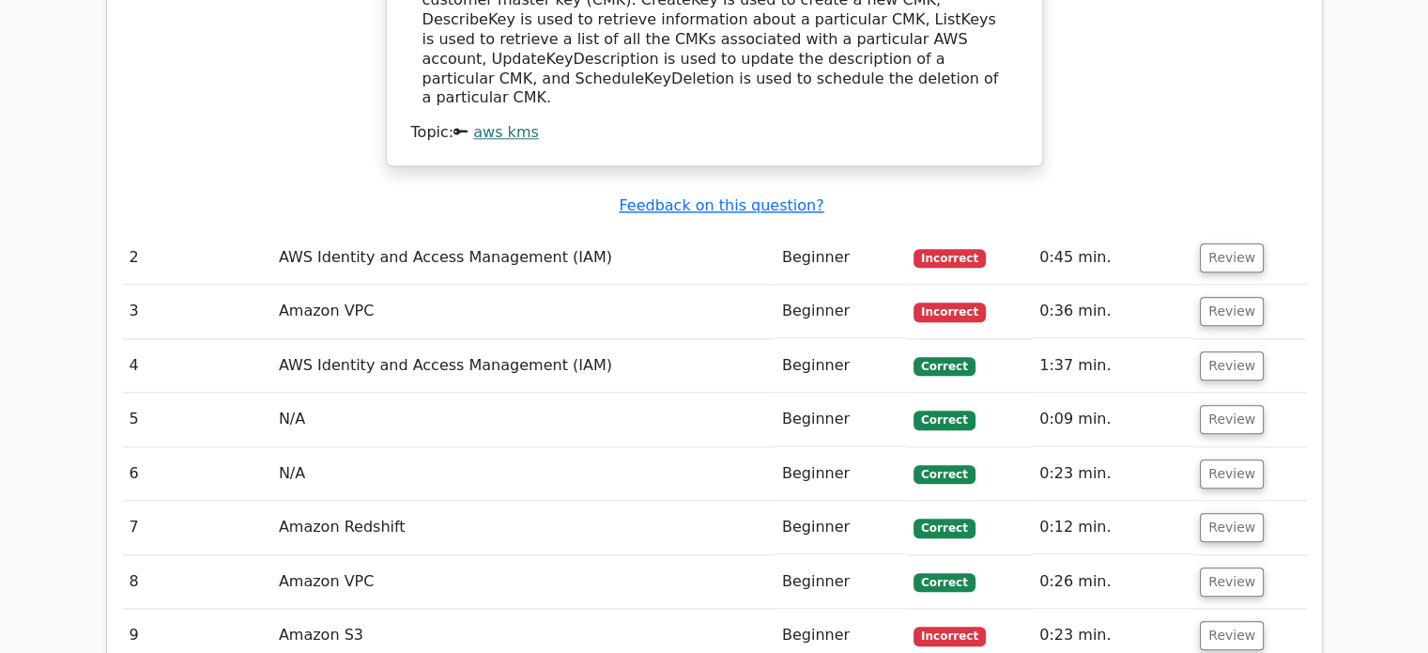
scroll to position [2004, 0]
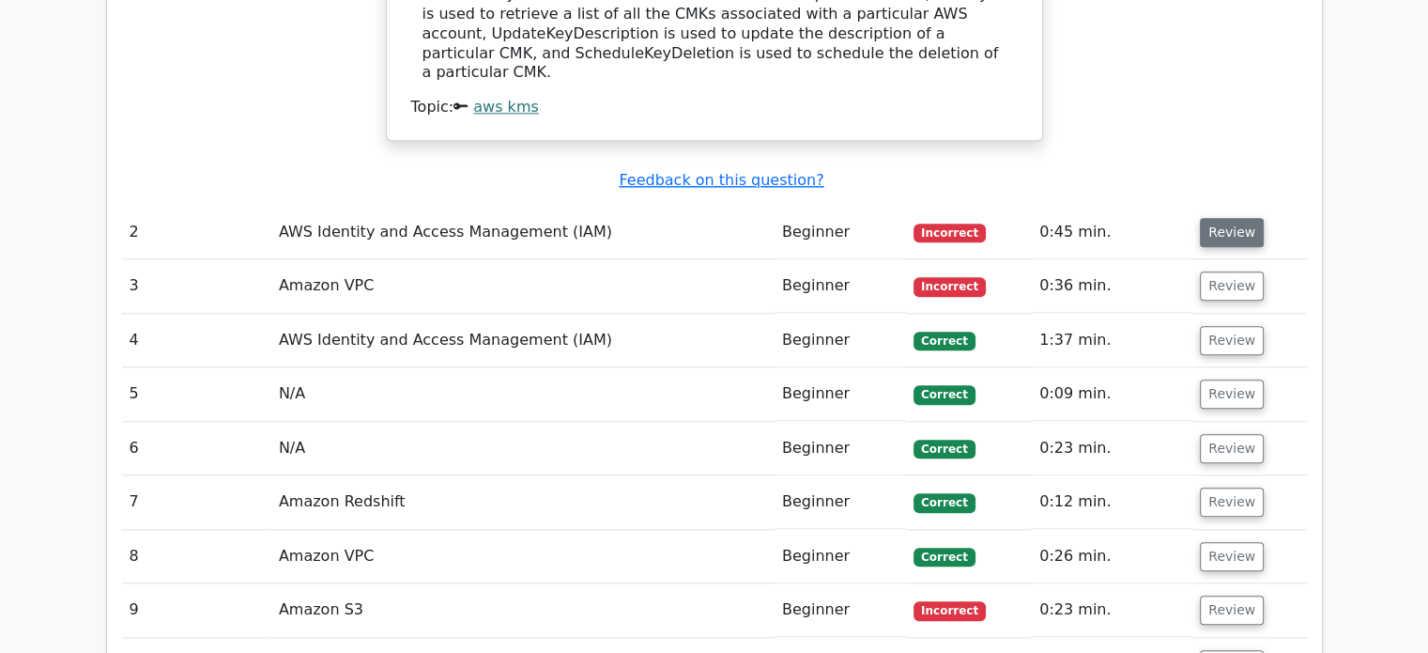
click at [1225, 218] on button "Review" at bounding box center [1232, 232] width 64 height 29
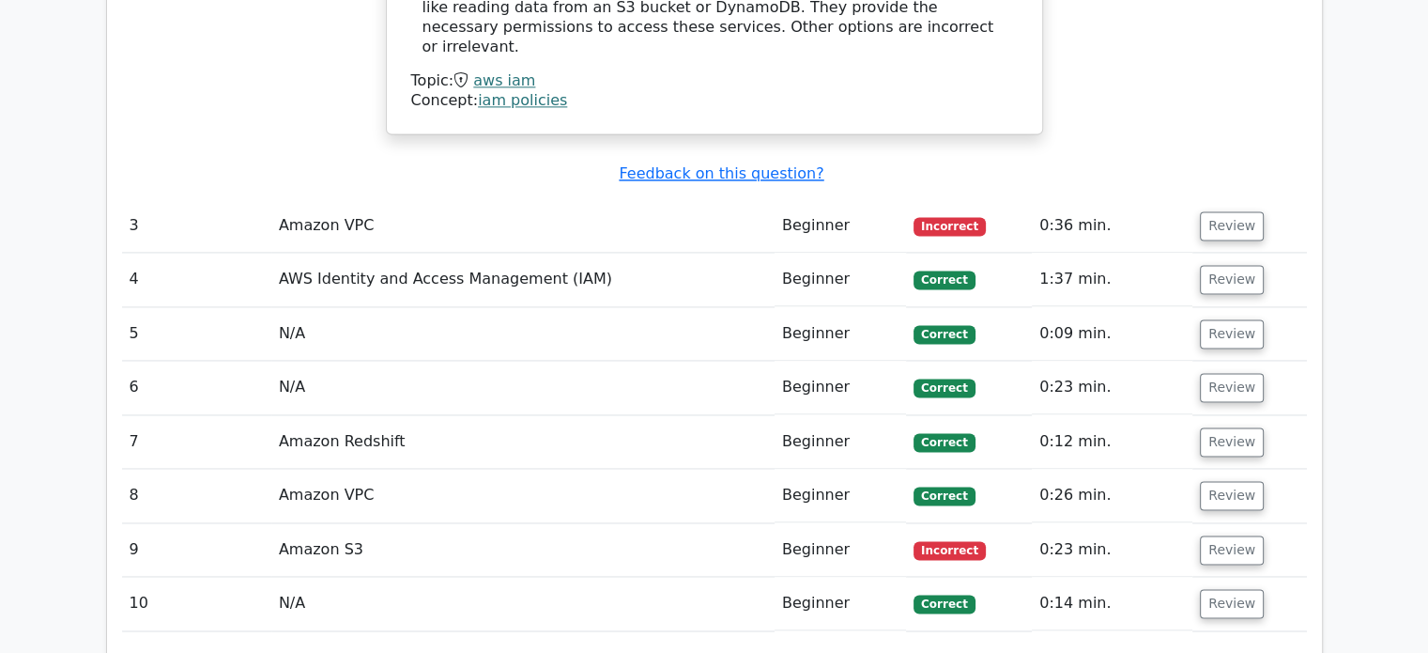
scroll to position [2731, 0]
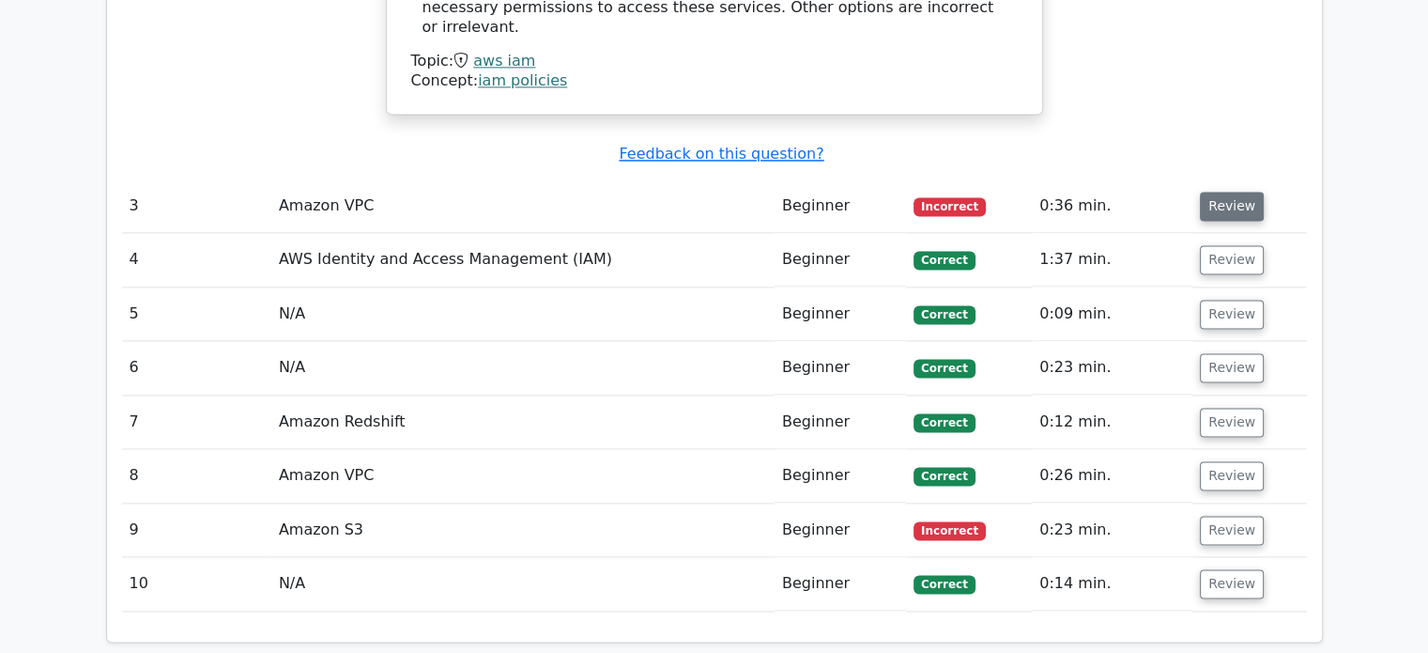
click at [1236, 192] on button "Review" at bounding box center [1232, 206] width 64 height 29
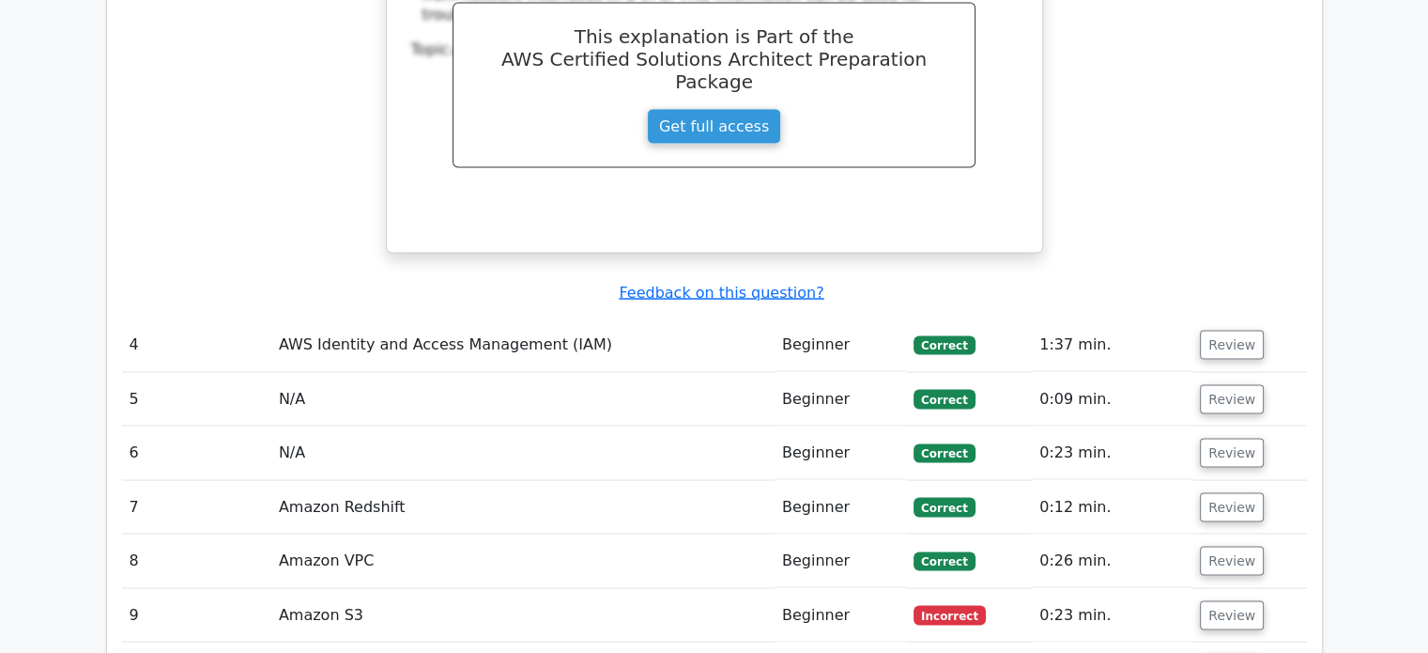
scroll to position [3476, 0]
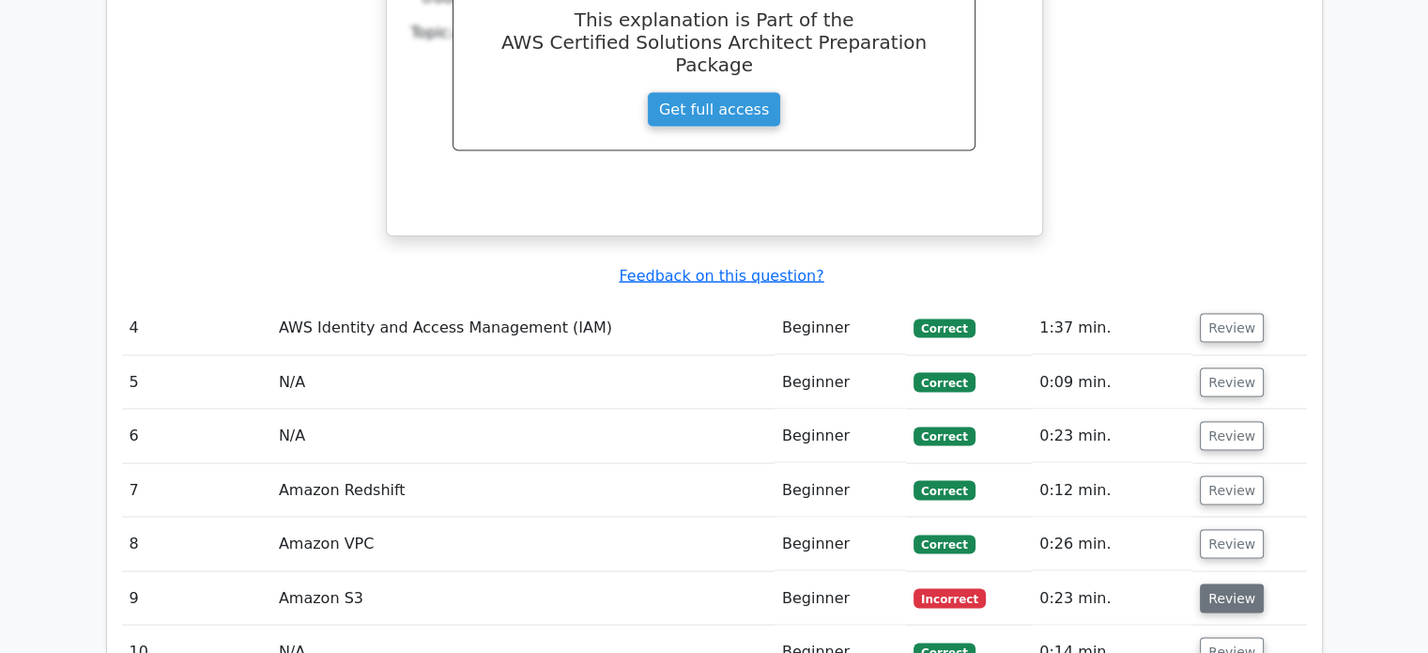
click at [1234, 583] on button "Review" at bounding box center [1232, 597] width 64 height 29
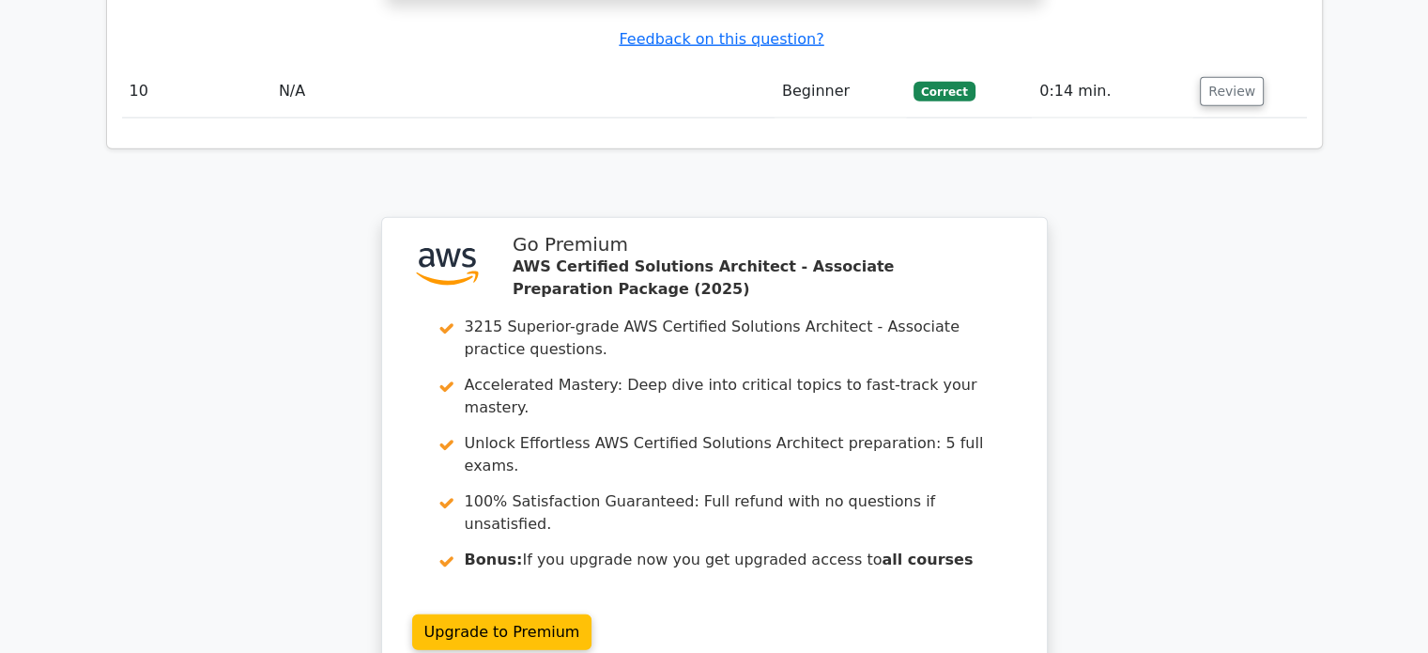
scroll to position [4886, 0]
